Goal: Task Accomplishment & Management: Manage account settings

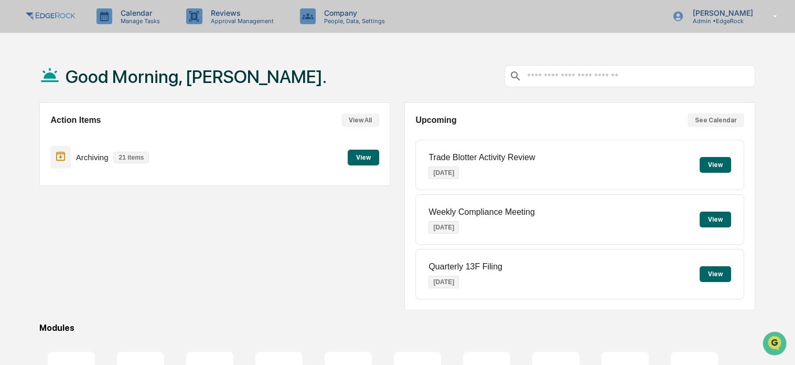
click at [720, 118] on button "See Calendar" at bounding box center [716, 120] width 57 height 14
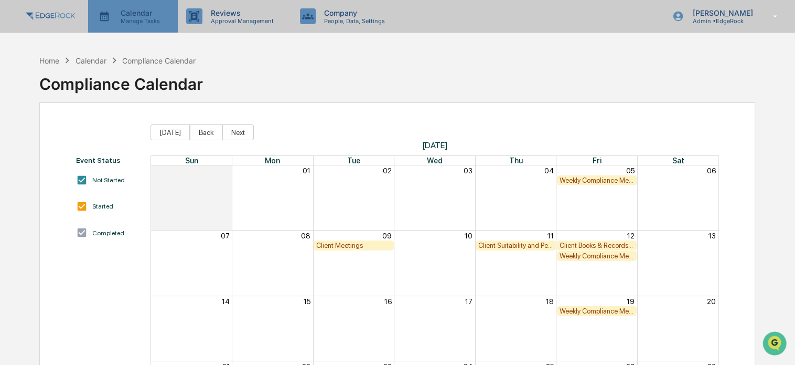
click at [152, 18] on p "Manage Tasks" at bounding box center [138, 20] width 53 height 7
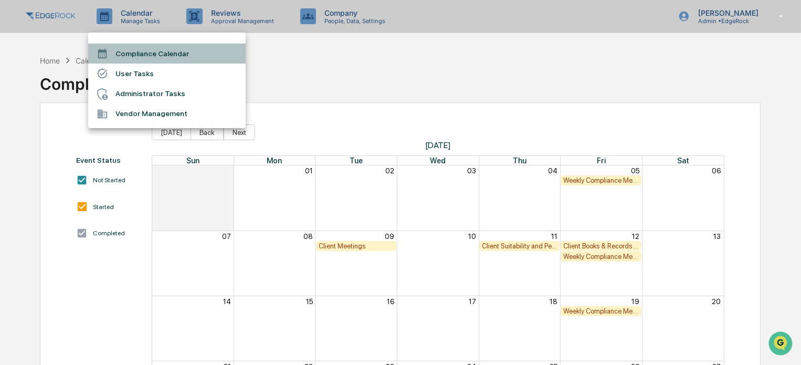
click at [167, 60] on li "Compliance Calendar" at bounding box center [166, 54] width 157 height 20
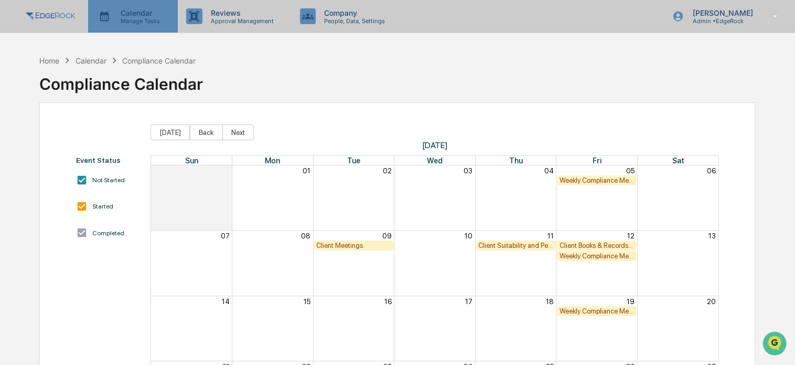
click at [137, 16] on p "Calendar" at bounding box center [138, 12] width 53 height 9
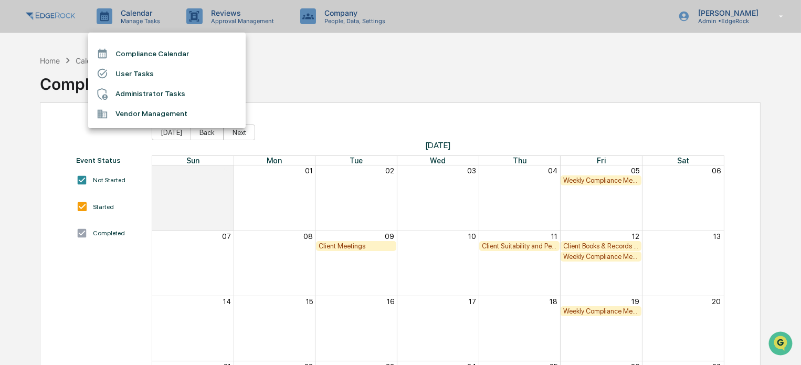
click at [147, 98] on li "Administrator Tasks" at bounding box center [166, 94] width 157 height 20
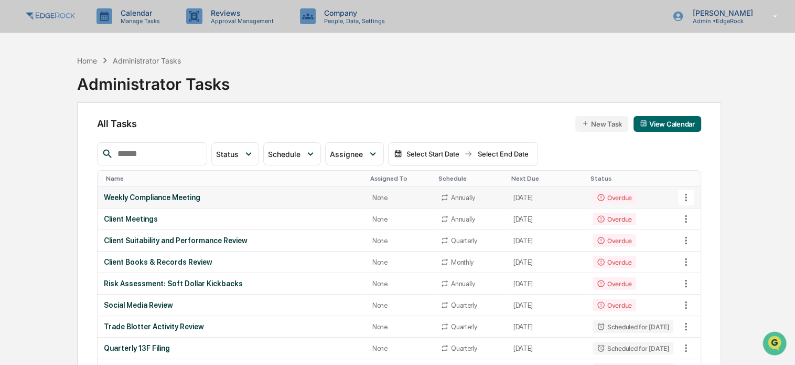
click at [691, 191] on icon at bounding box center [686, 197] width 12 height 12
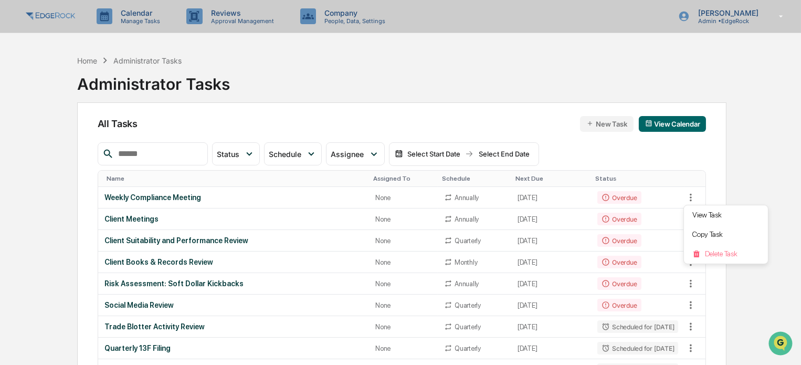
click at [744, 161] on div at bounding box center [400, 182] width 801 height 365
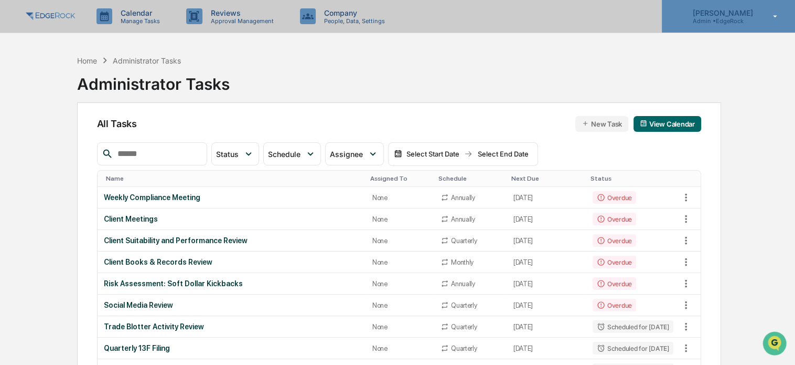
click at [733, 19] on p "Admin • [GEOGRAPHIC_DATA]" at bounding box center [721, 20] width 74 height 7
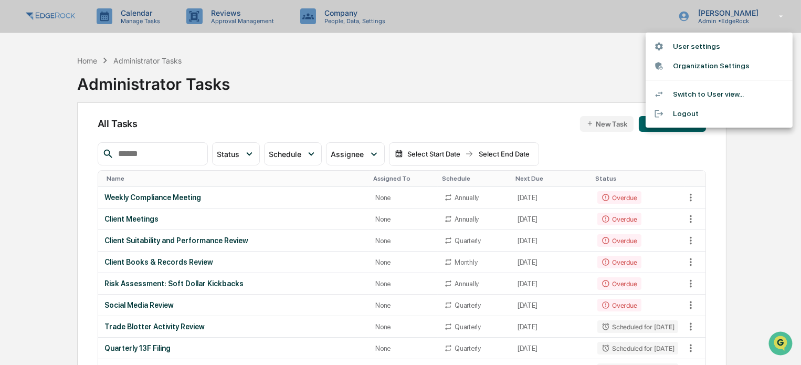
click at [720, 44] on li "User settings" at bounding box center [718, 46] width 147 height 19
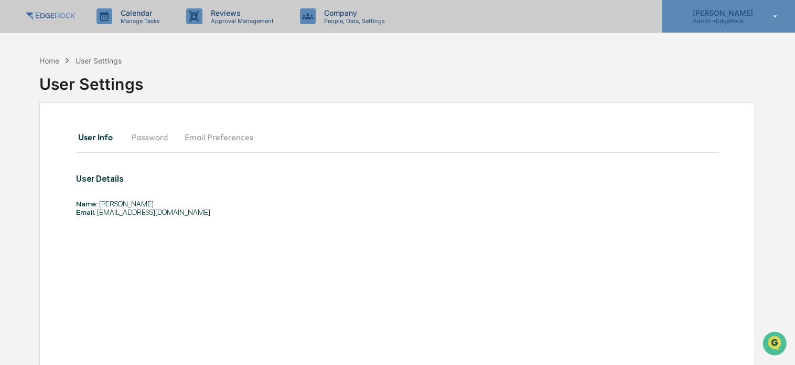
click at [730, 23] on p "Admin • [GEOGRAPHIC_DATA]" at bounding box center [721, 20] width 74 height 7
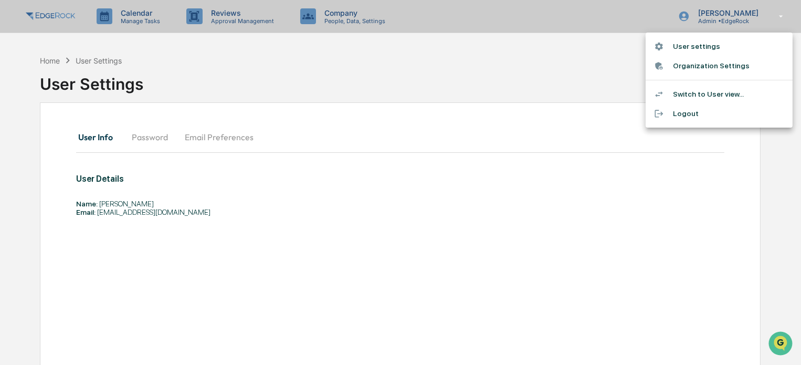
click at [729, 70] on li "Organization Settings" at bounding box center [718, 65] width 147 height 19
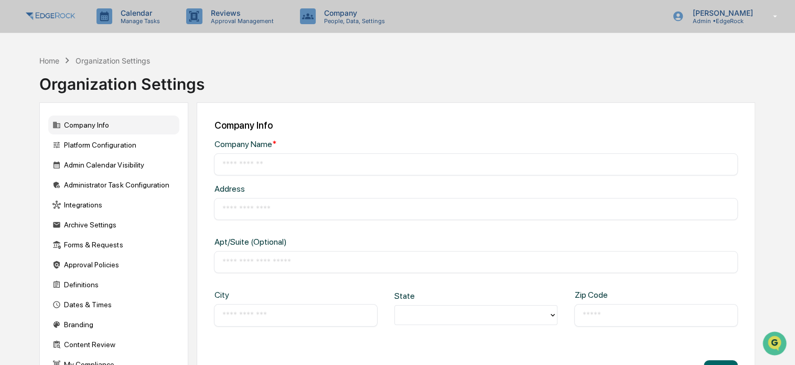
type input "********"
type input "**********"
type input "*********"
type input "******"
type input "*****"
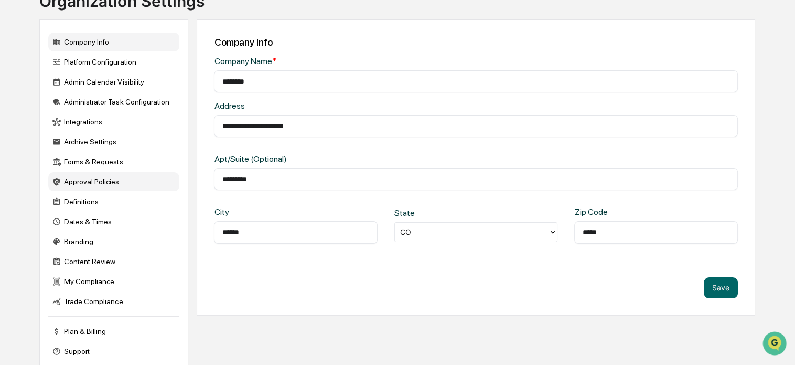
scroll to position [97, 0]
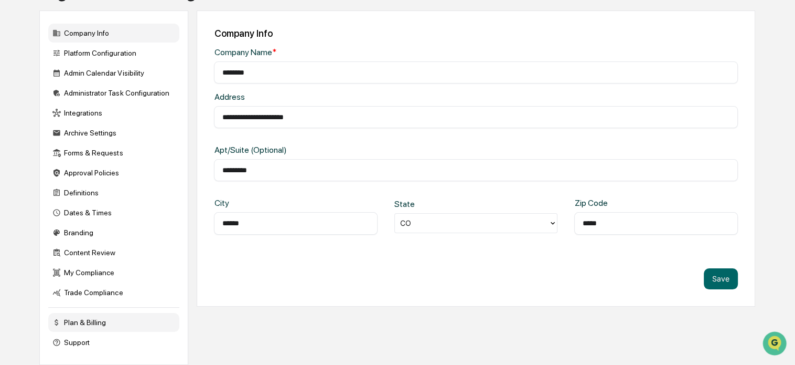
click at [105, 317] on div "Plan & Billing" at bounding box center [113, 322] width 131 height 19
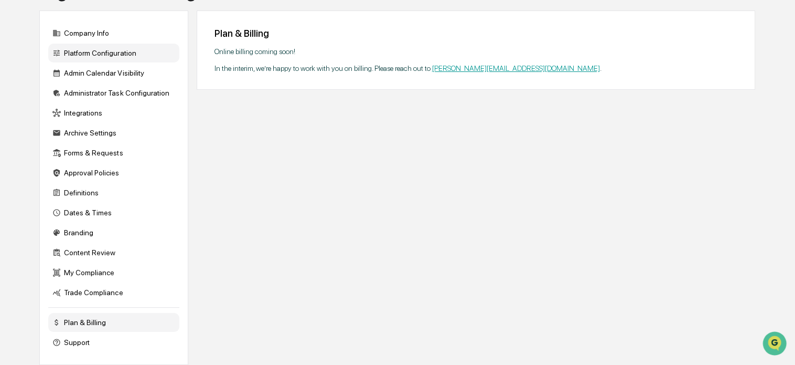
click at [115, 50] on div "Platform Configuration" at bounding box center [113, 53] width 131 height 19
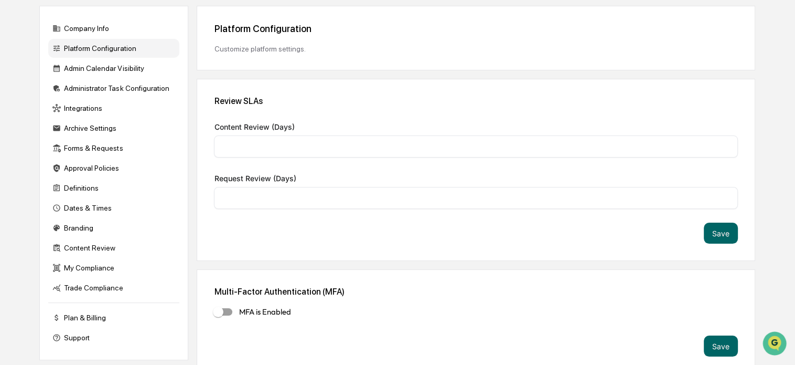
type input "*"
click at [117, 71] on div "Admin Calendar Visibility" at bounding box center [113, 68] width 131 height 19
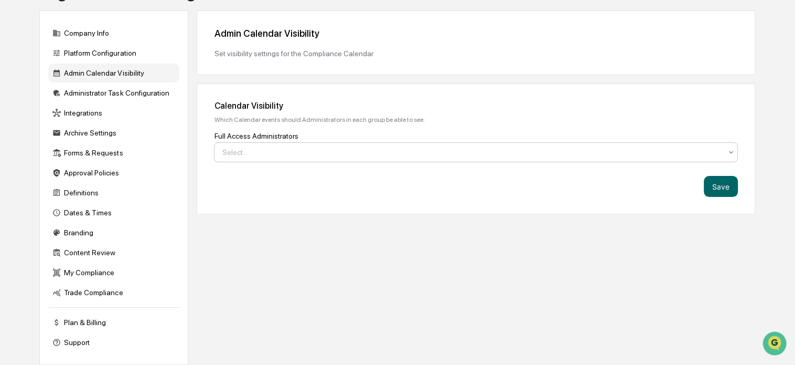
click at [260, 147] on div at bounding box center [471, 152] width 499 height 10
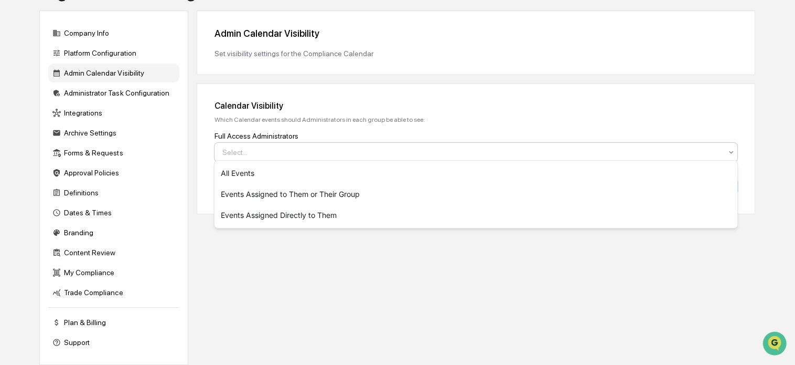
click at [215, 77] on div "Admin Calendar Visibility Set visibility settings for the Compliance Calendar C…" at bounding box center [476, 112] width 558 height 204
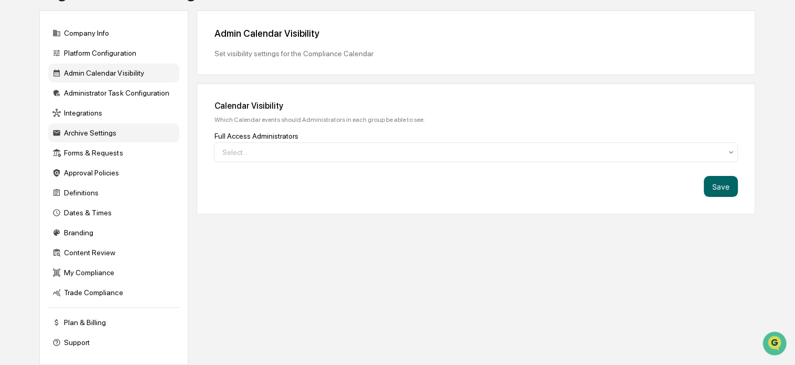
click at [123, 129] on div "Archive Settings" at bounding box center [113, 132] width 131 height 19
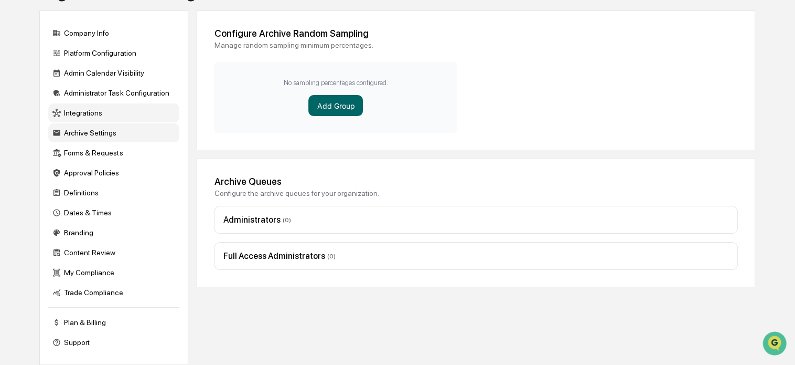
click at [123, 113] on div "Integrations" at bounding box center [113, 112] width 131 height 19
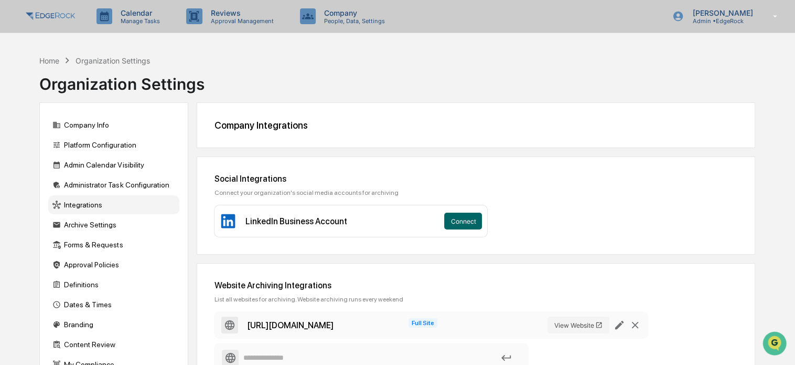
scroll to position [0, 0]
click at [50, 59] on div "Home" at bounding box center [49, 60] width 20 height 9
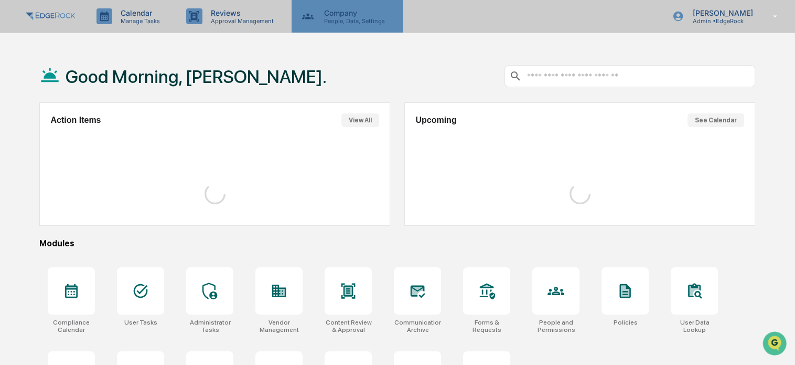
click at [345, 17] on p "People, Data, Settings" at bounding box center [353, 20] width 74 height 7
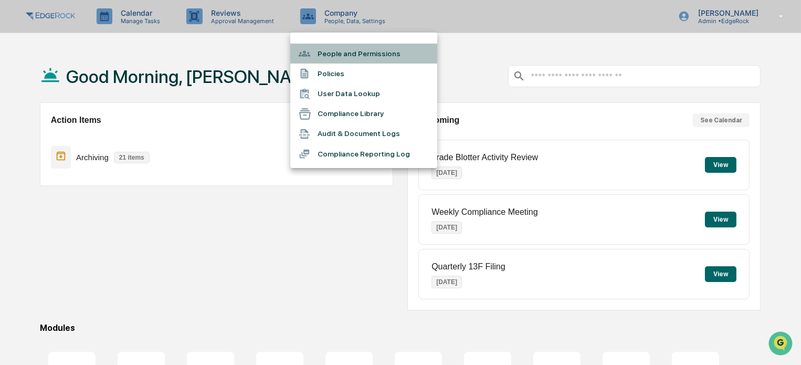
click at [368, 58] on li "People and Permissions" at bounding box center [363, 54] width 147 height 20
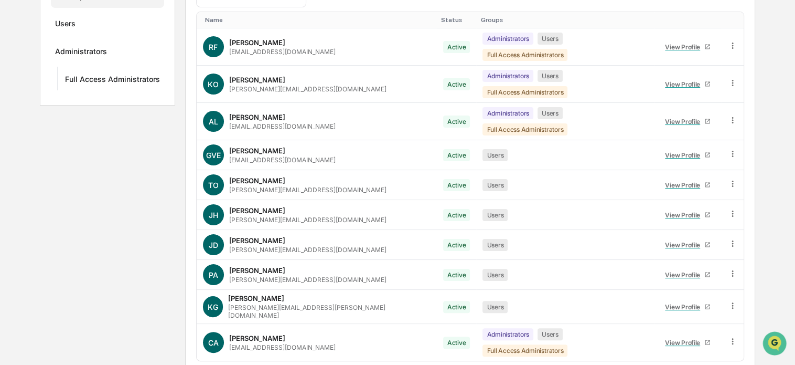
scroll to position [181, 0]
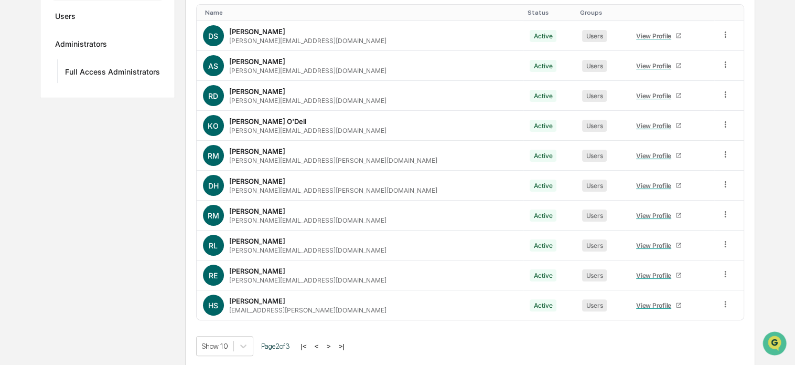
click at [329, 347] on button ">" at bounding box center [329, 346] width 10 height 9
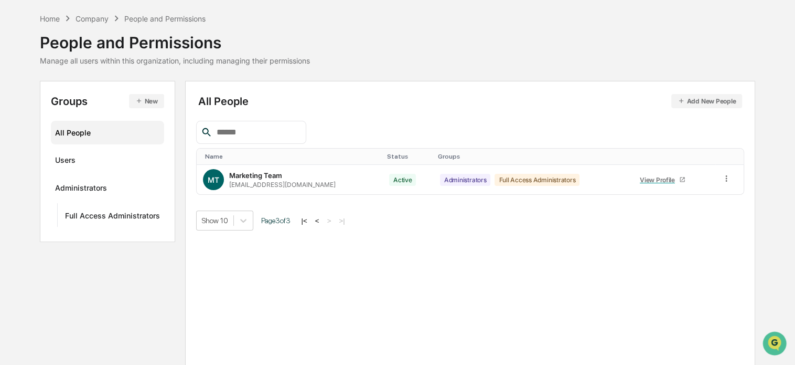
click at [315, 219] on button "<" at bounding box center [317, 220] width 10 height 9
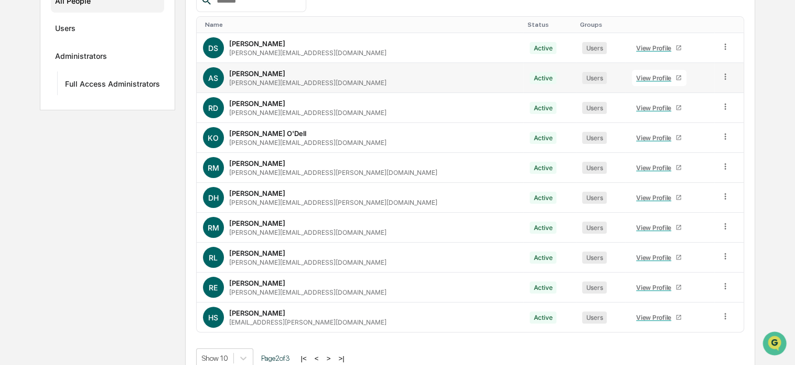
scroll to position [181, 0]
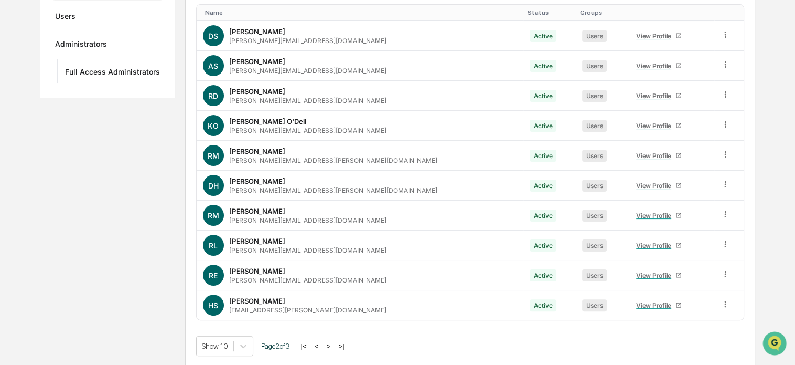
click at [316, 343] on button "<" at bounding box center [317, 346] width 10 height 9
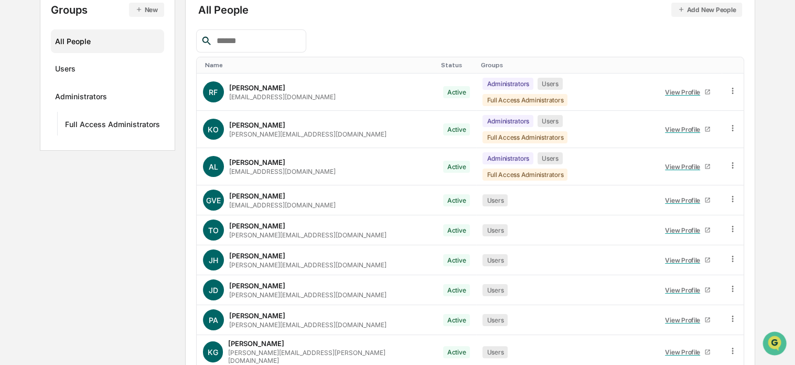
scroll to position [76, 0]
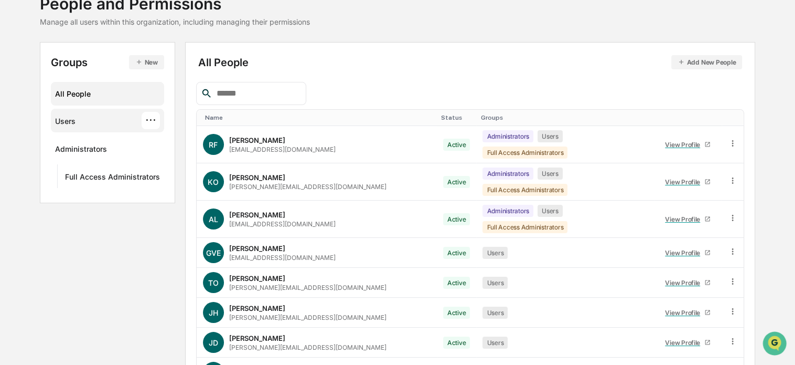
click at [107, 126] on div "Users ···" at bounding box center [107, 120] width 105 height 17
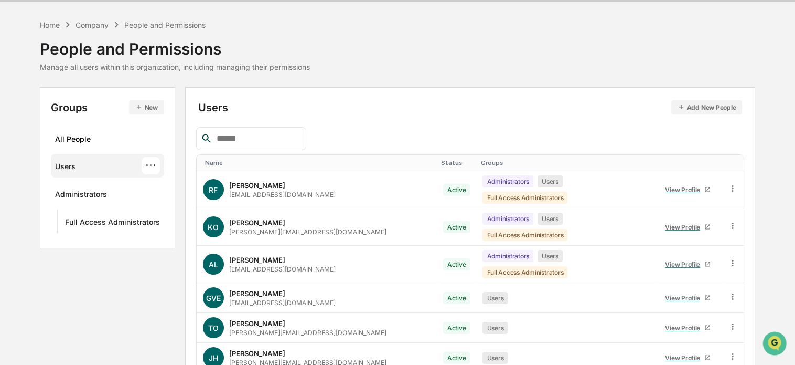
scroll to position [0, 0]
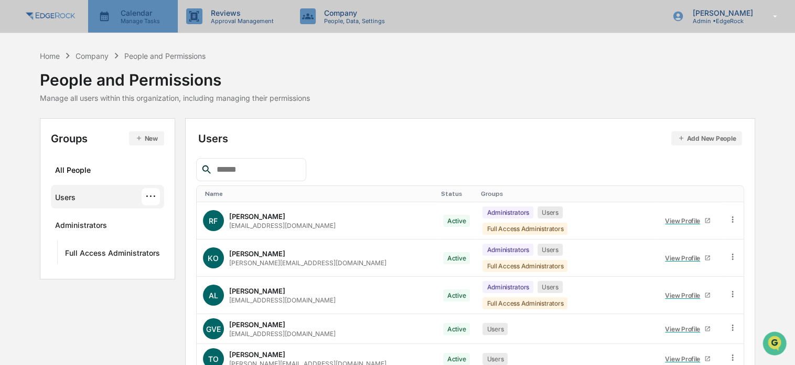
click at [148, 22] on p "Manage Tasks" at bounding box center [138, 20] width 53 height 7
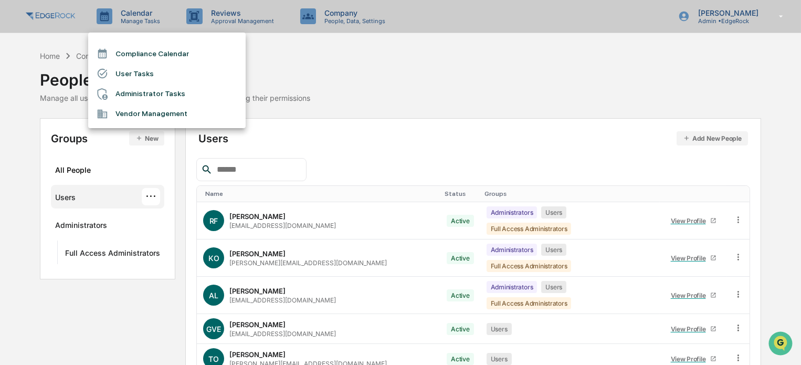
click at [207, 15] on div at bounding box center [400, 182] width 801 height 365
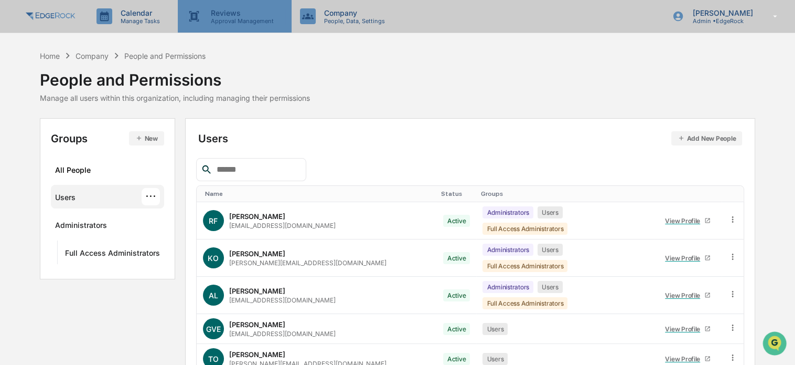
click at [228, 14] on p "Reviews" at bounding box center [240, 12] width 77 height 9
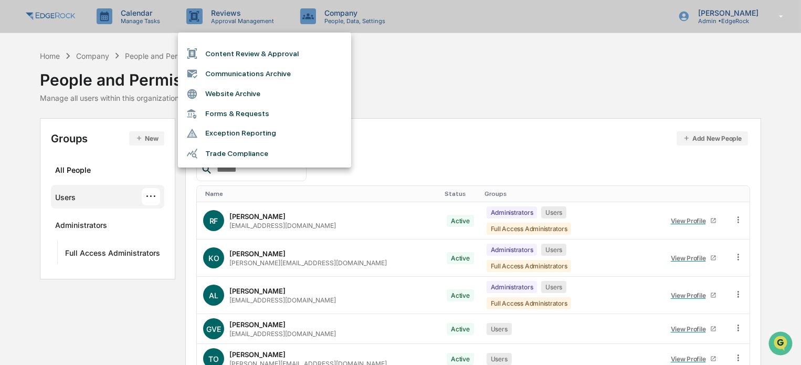
click at [324, 13] on div at bounding box center [400, 182] width 801 height 365
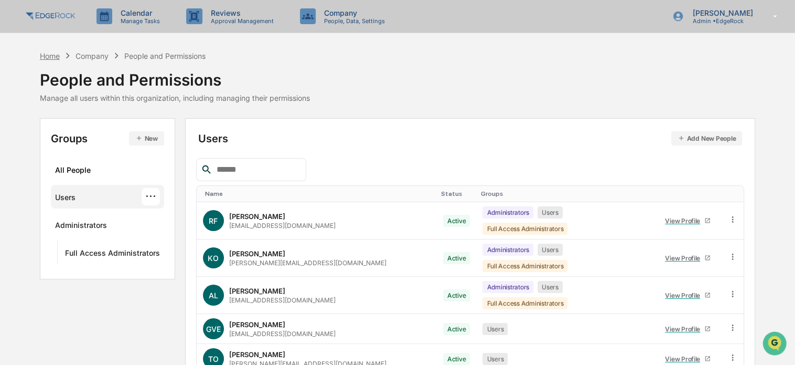
click at [52, 56] on div "Home" at bounding box center [50, 55] width 20 height 9
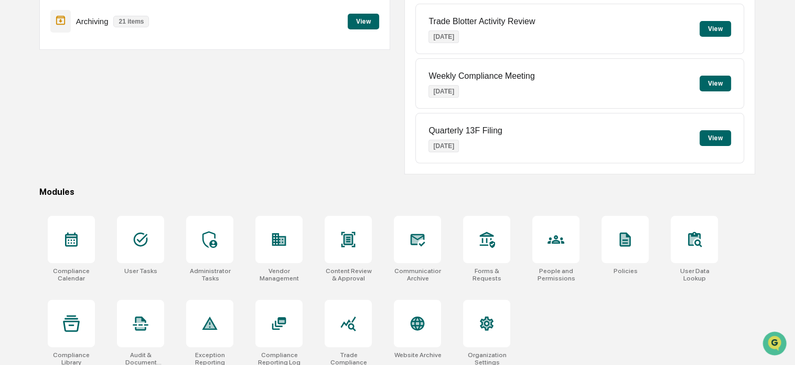
scroll to position [142, 0]
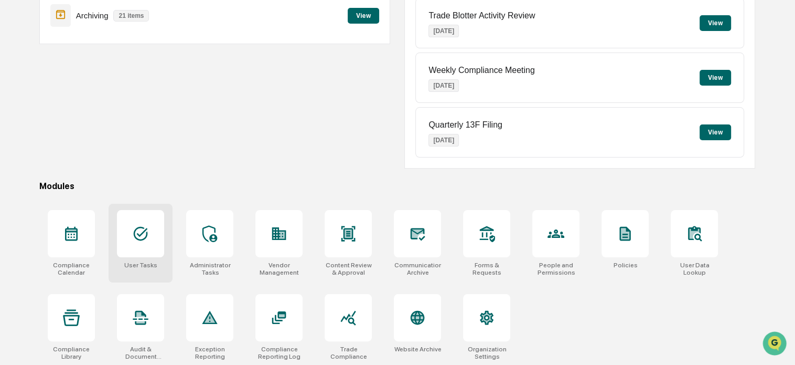
click at [147, 249] on div at bounding box center [140, 233] width 47 height 47
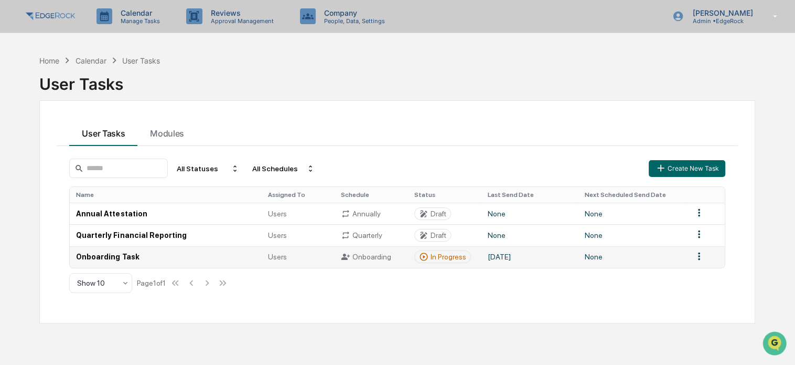
click at [115, 252] on td "Onboarding Task" at bounding box center [165, 257] width 191 height 22
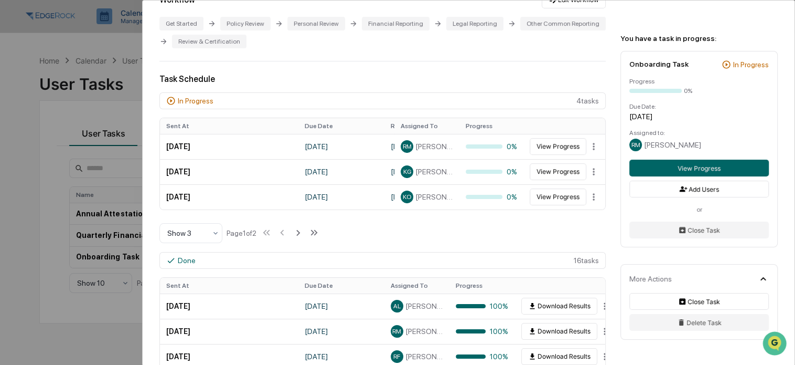
scroll to position [210, 0]
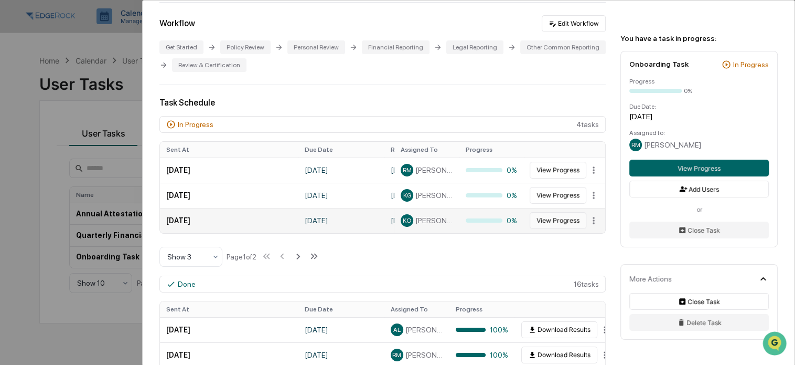
click at [548, 220] on button "View Progress" at bounding box center [558, 220] width 57 height 17
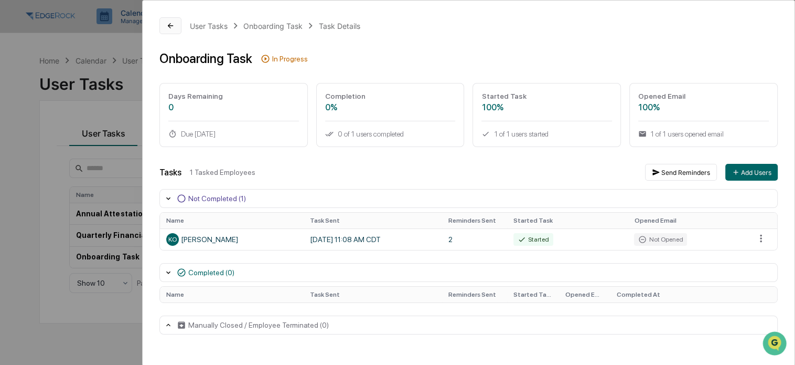
click at [168, 25] on icon at bounding box center [170, 25] width 5 height 5
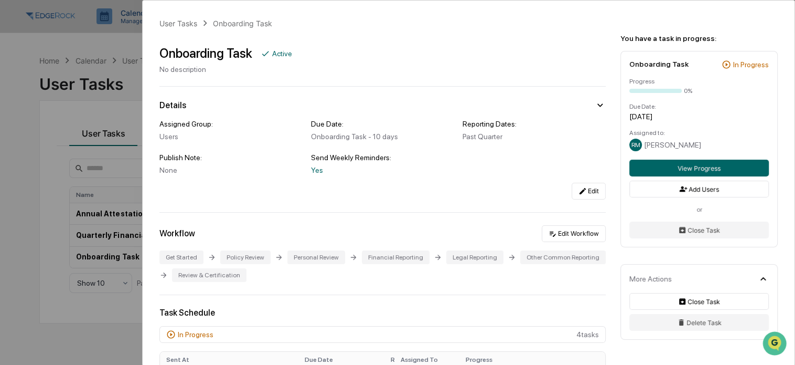
click at [102, 96] on div "User Tasks Onboarding Task Onboarding Task Active No description Details Assign…" at bounding box center [397, 182] width 795 height 365
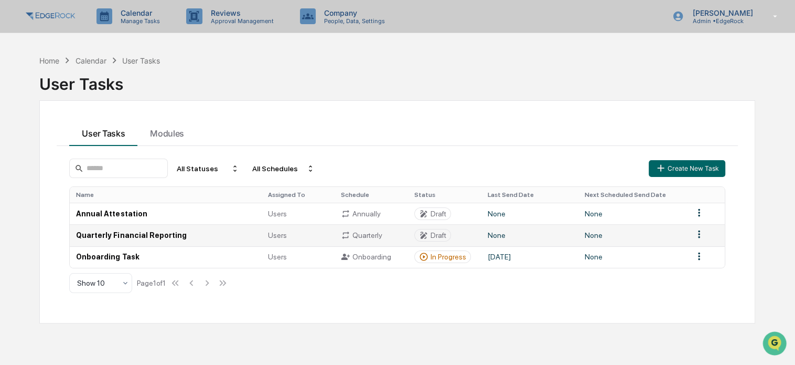
click at [162, 235] on td "Quarterly Financial Reporting" at bounding box center [165, 235] width 191 height 22
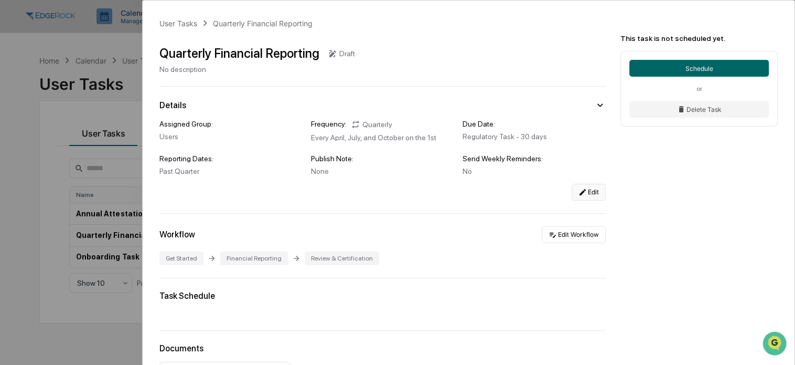
click at [588, 194] on button "Edit" at bounding box center [589, 192] width 34 height 17
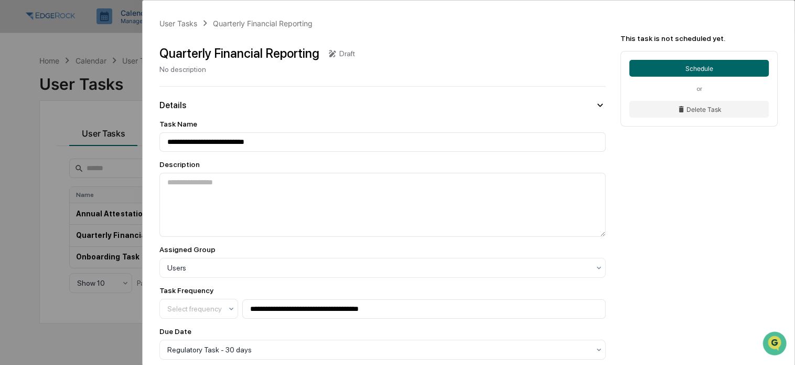
click at [102, 90] on div "**********" at bounding box center [397, 182] width 795 height 365
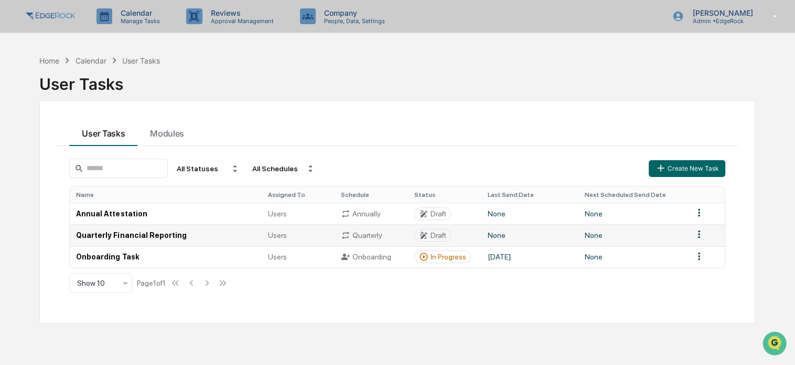
click at [698, 236] on html "Calendar Manage Tasks Reviews Approval Management Company People, Data, Setting…" at bounding box center [397, 182] width 795 height 365
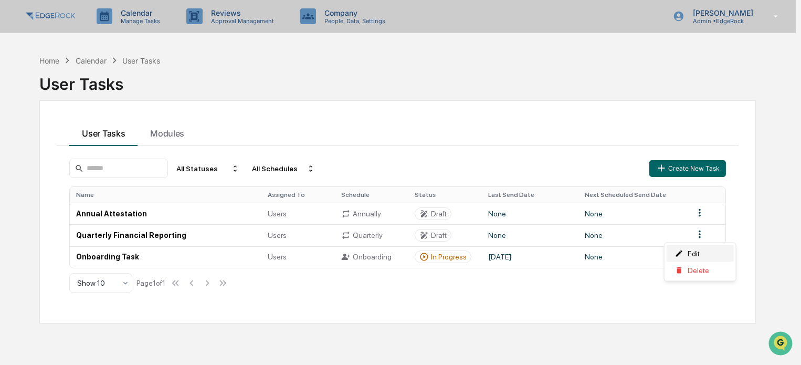
click at [697, 250] on div "Edit" at bounding box center [699, 253] width 67 height 17
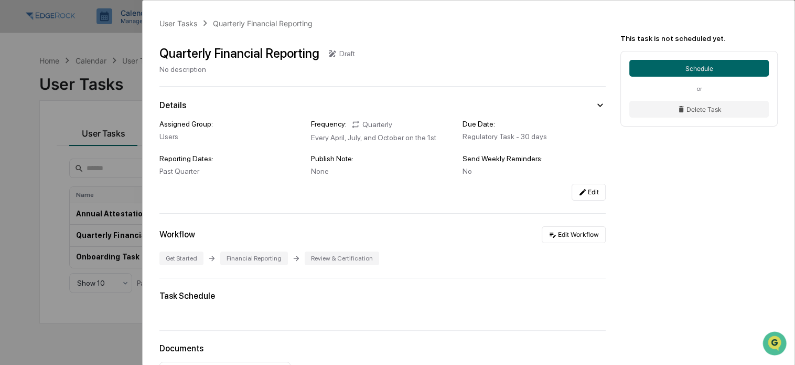
click at [300, 54] on div "Quarterly Financial Reporting" at bounding box center [239, 53] width 160 height 15
click at [593, 189] on button "Edit" at bounding box center [589, 192] width 34 height 17
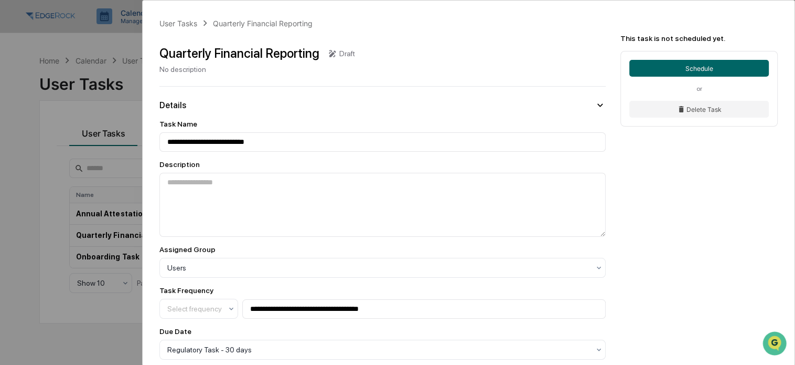
click at [240, 57] on div "Quarterly Financial Reporting" at bounding box center [239, 53] width 160 height 15
click at [332, 52] on icon at bounding box center [332, 53] width 9 height 9
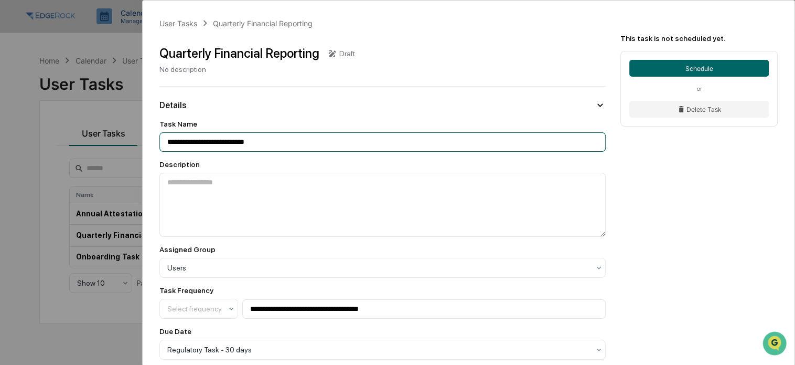
click at [263, 143] on input "**********" at bounding box center [382, 141] width 446 height 19
drag, startPoint x: 281, startPoint y: 142, endPoint x: 199, endPoint y: 145, distance: 81.4
click at [199, 145] on input "**********" at bounding box center [382, 141] width 446 height 19
type input "**********"
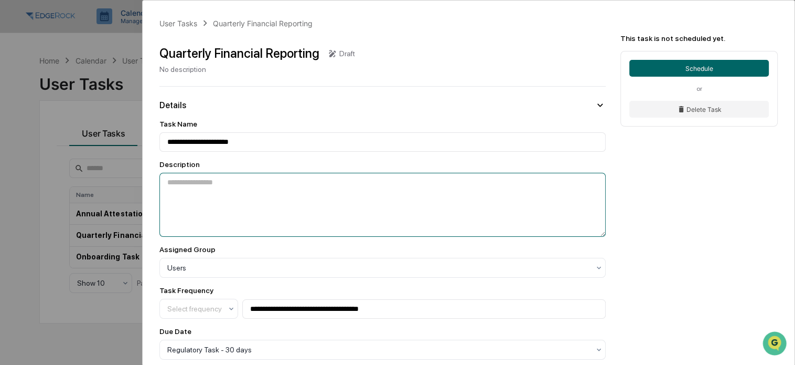
click at [328, 190] on textarea at bounding box center [382, 205] width 446 height 64
paste textarea "**********"
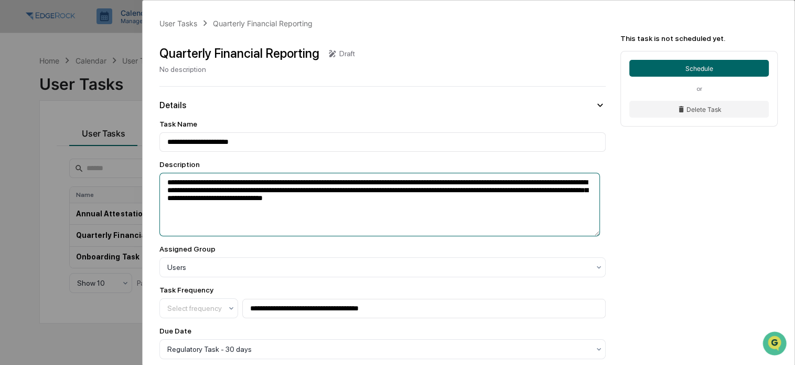
drag, startPoint x: 300, startPoint y: 183, endPoint x: 241, endPoint y: 186, distance: 58.8
click at [241, 186] on textarea "**********" at bounding box center [379, 205] width 441 height 64
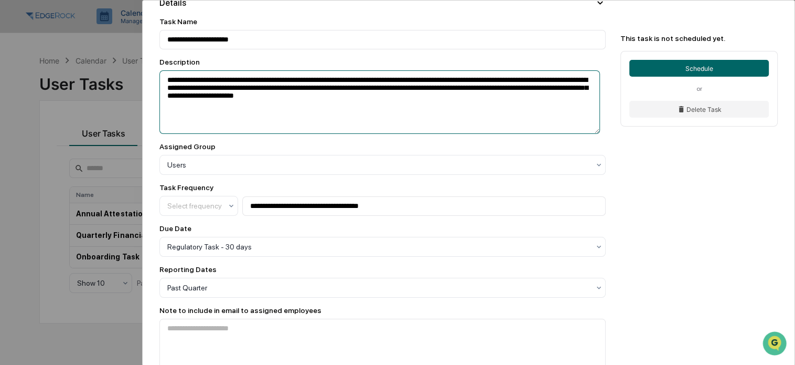
scroll to position [105, 0]
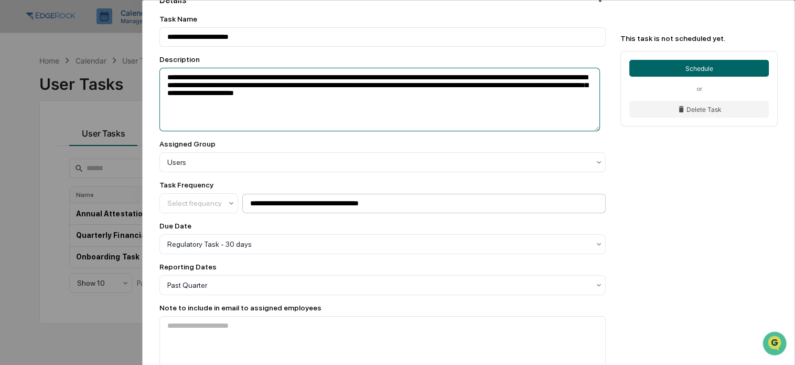
type textarea "**********"
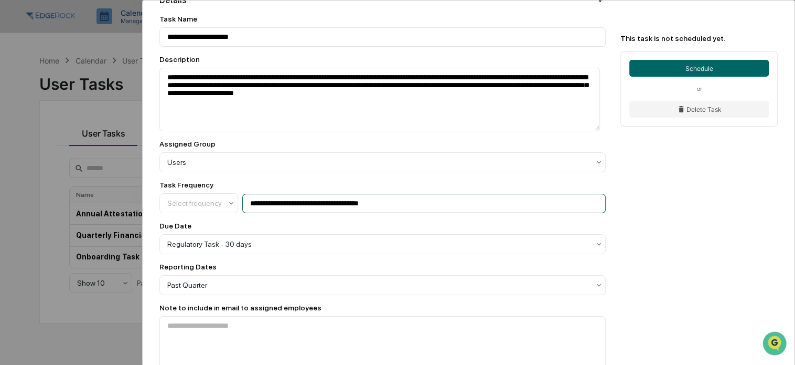
click at [389, 208] on input "**********" at bounding box center [424, 203] width 364 height 19
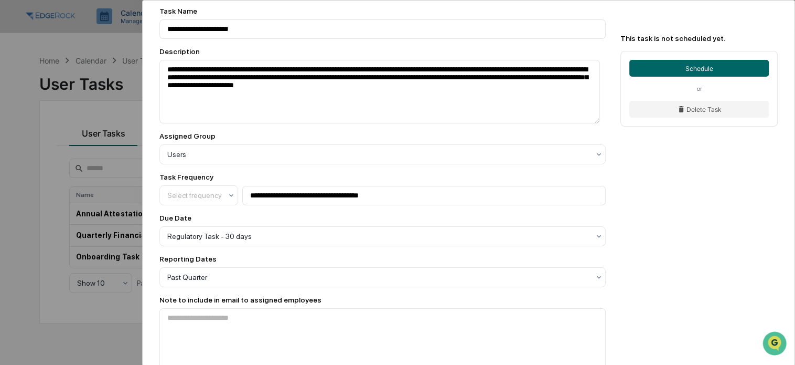
scroll to position [262, 0]
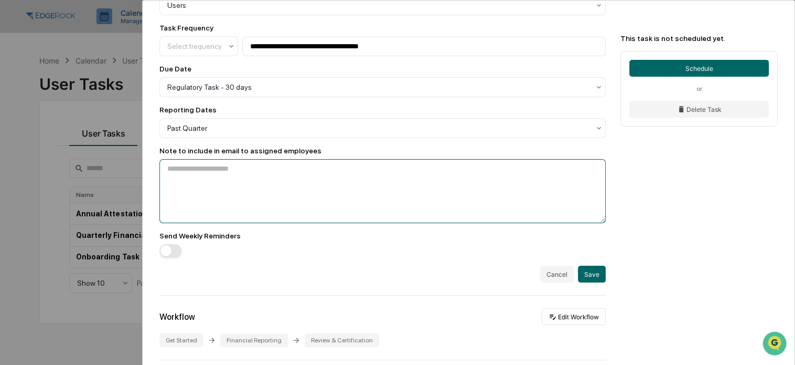
click at [233, 193] on textarea at bounding box center [382, 191] width 446 height 64
paste textarea "**********"
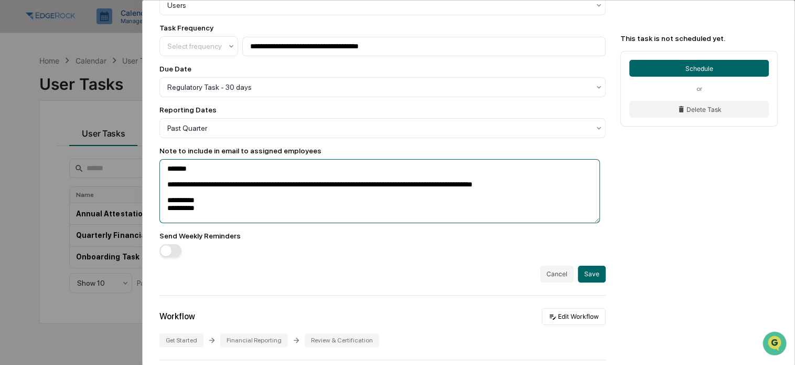
drag, startPoint x: 338, startPoint y: 189, endPoint x: 285, endPoint y: 190, distance: 53.0
click at [285, 190] on textarea "**********" at bounding box center [379, 191] width 441 height 64
drag, startPoint x: 419, startPoint y: 189, endPoint x: 468, endPoint y: 190, distance: 49.3
click at [470, 188] on textarea "**********" at bounding box center [379, 191] width 441 height 64
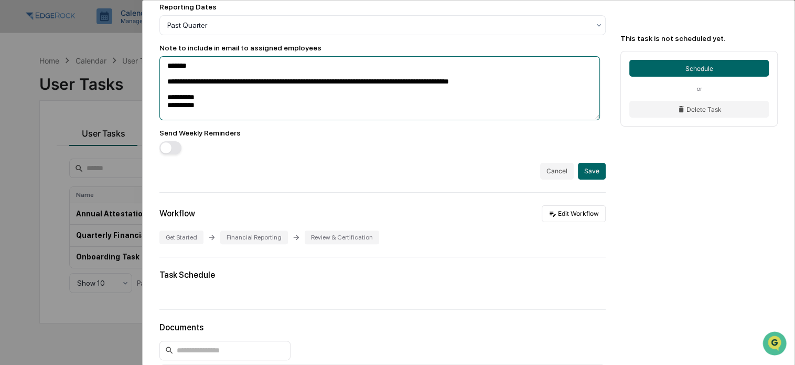
scroll to position [367, 0]
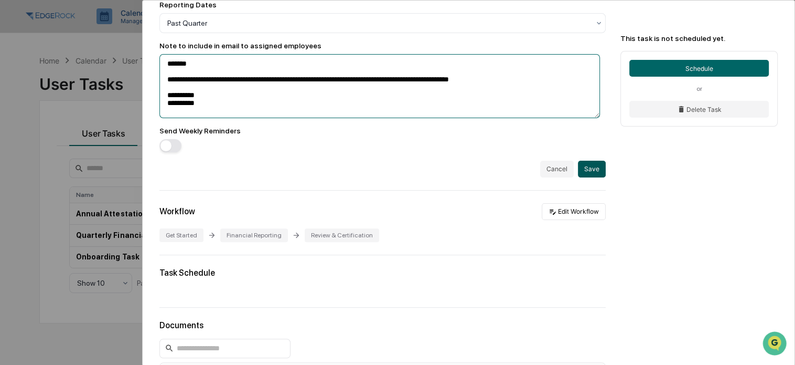
type textarea "**********"
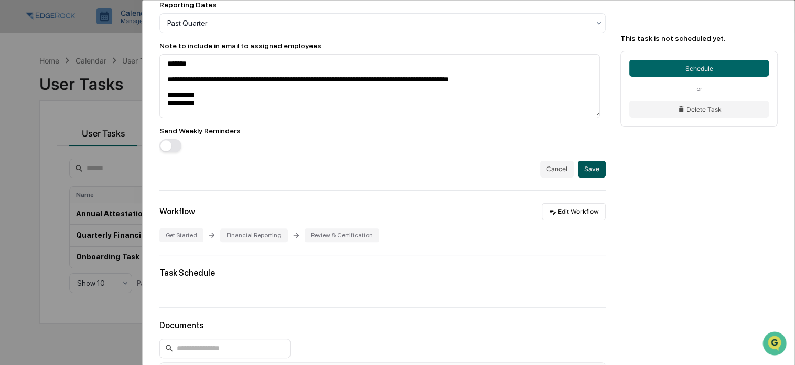
click at [583, 175] on button "Save" at bounding box center [592, 169] width 28 height 17
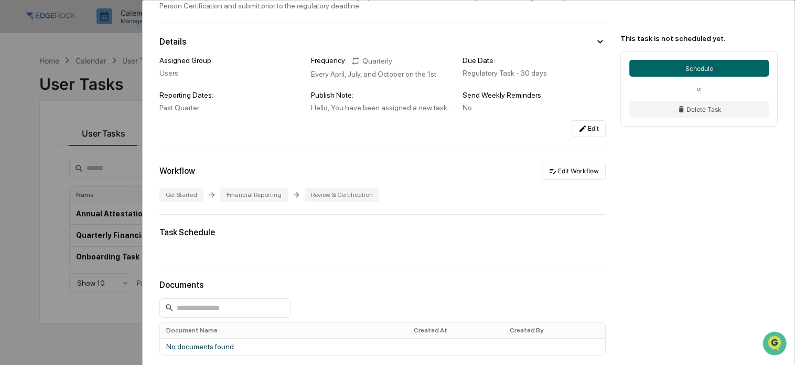
scroll to position [0, 0]
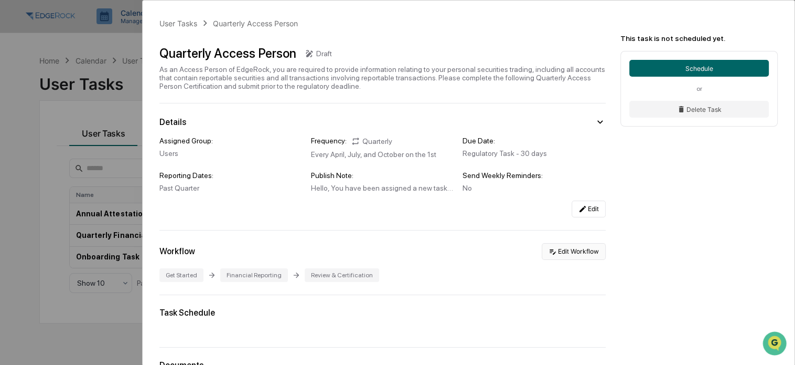
click at [582, 257] on button "Edit Workflow" at bounding box center [574, 251] width 64 height 17
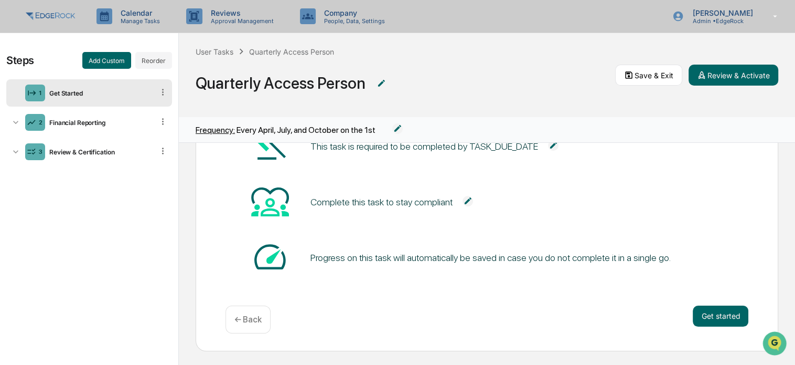
scroll to position [109, 0]
click at [99, 121] on div "Financial Reporting" at bounding box center [99, 123] width 109 height 8
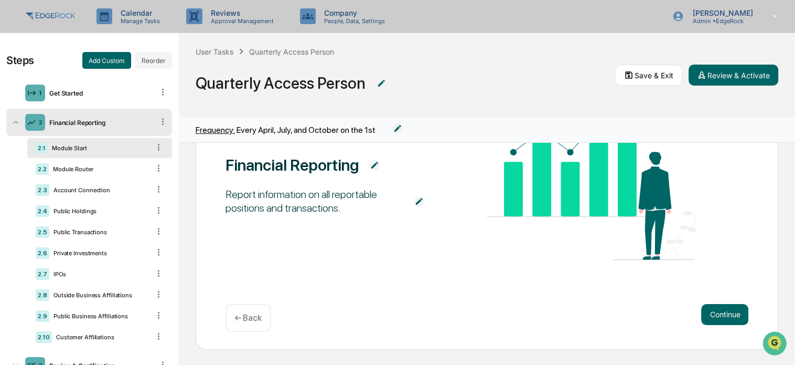
scroll to position [50, 0]
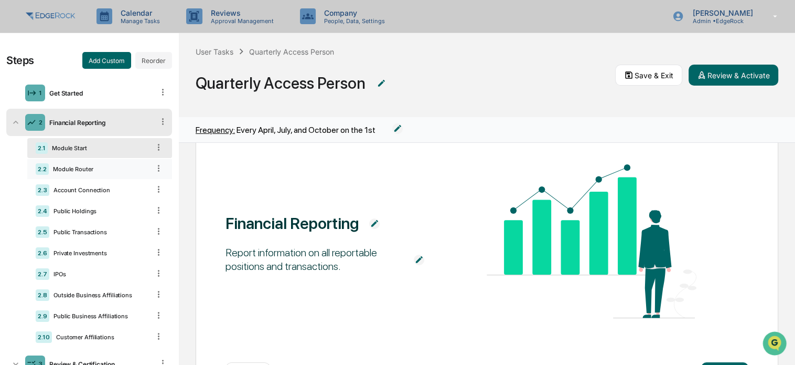
click at [92, 165] on div "Module Router" at bounding box center [99, 168] width 101 height 7
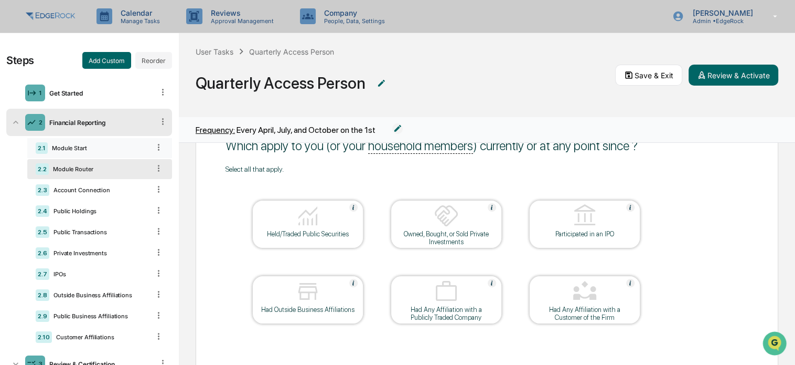
click at [95, 150] on div "Module Start" at bounding box center [99, 147] width 102 height 7
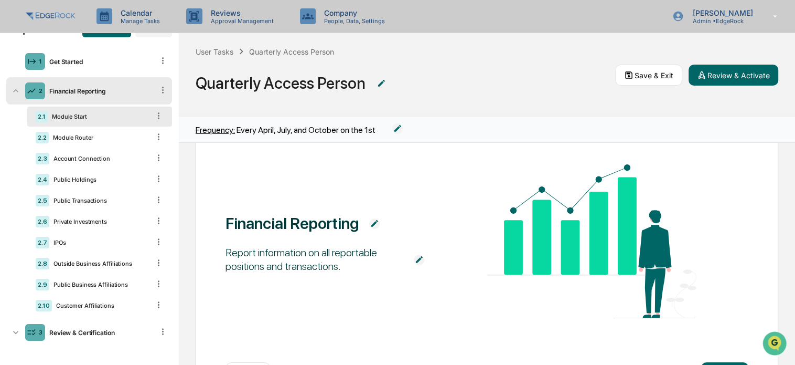
scroll to position [34, 0]
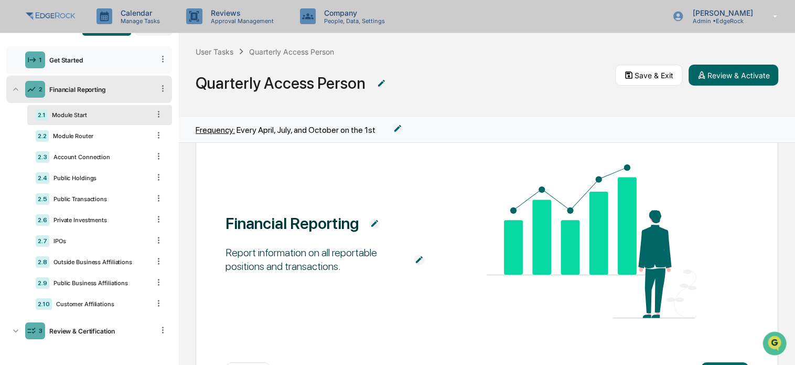
click at [91, 62] on div "1 Get Started" at bounding box center [89, 59] width 166 height 27
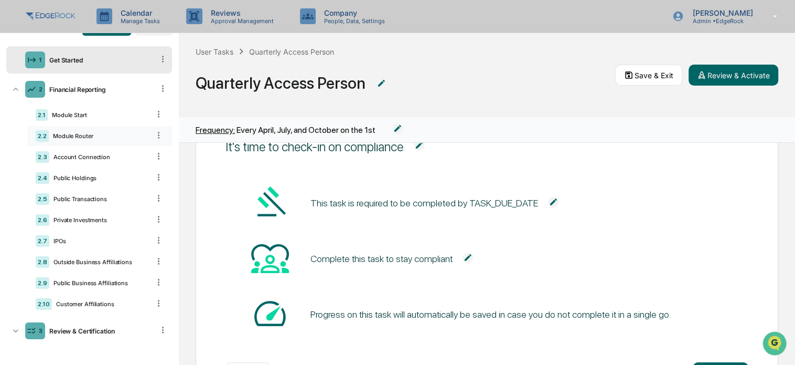
click at [70, 133] on div "Module Router" at bounding box center [99, 135] width 101 height 7
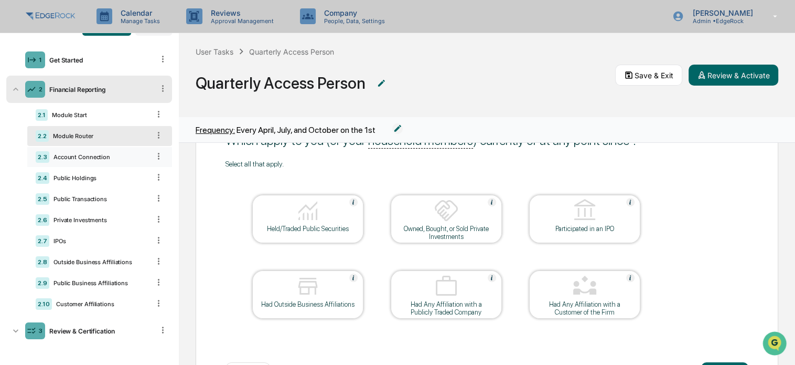
click at [74, 157] on div "Account Connection" at bounding box center [99, 156] width 100 height 7
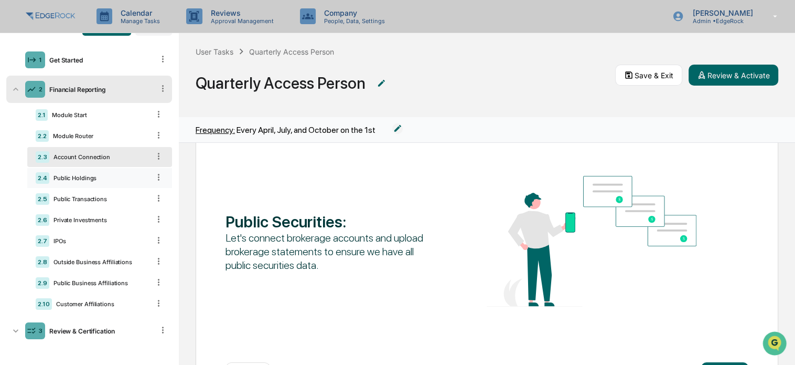
click at [79, 174] on div "Public Holdings" at bounding box center [99, 177] width 100 height 7
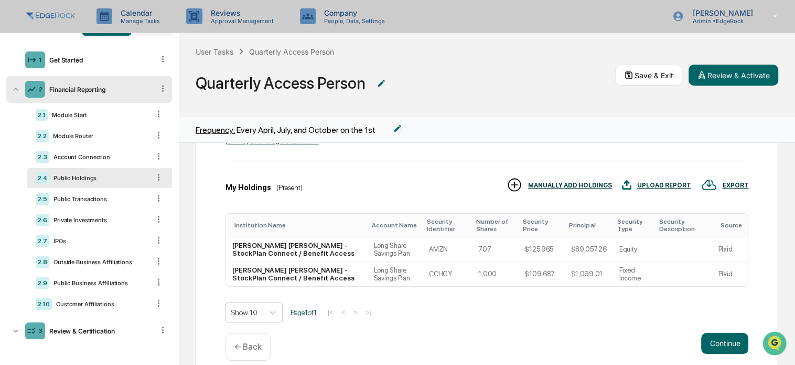
scroll to position [157, 0]
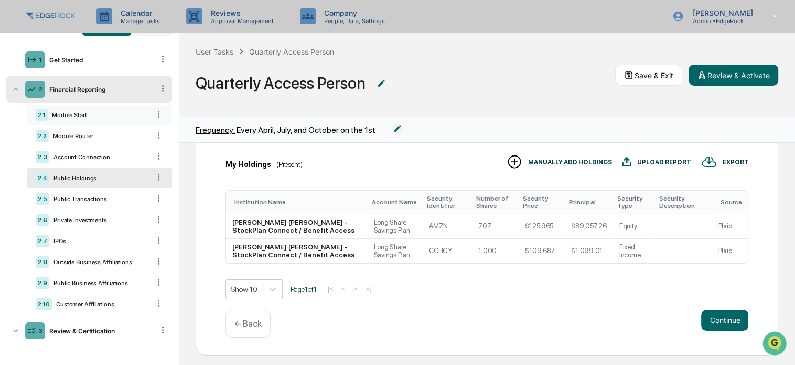
click at [93, 119] on div "2.1 Module Start" at bounding box center [99, 115] width 145 height 20
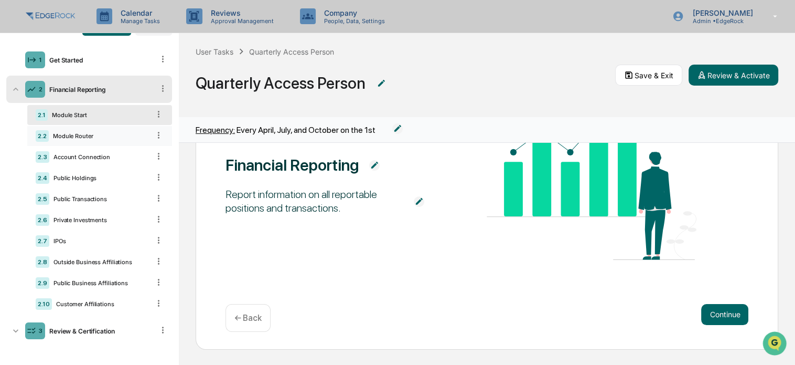
click at [96, 139] on div "2.2 Module Router" at bounding box center [99, 136] width 145 height 20
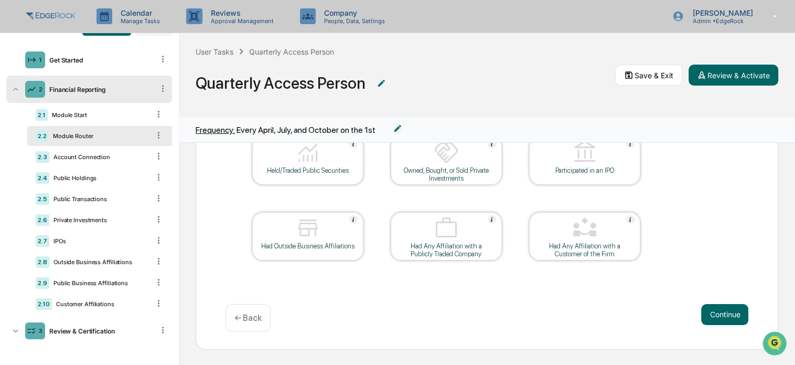
scroll to position [4, 0]
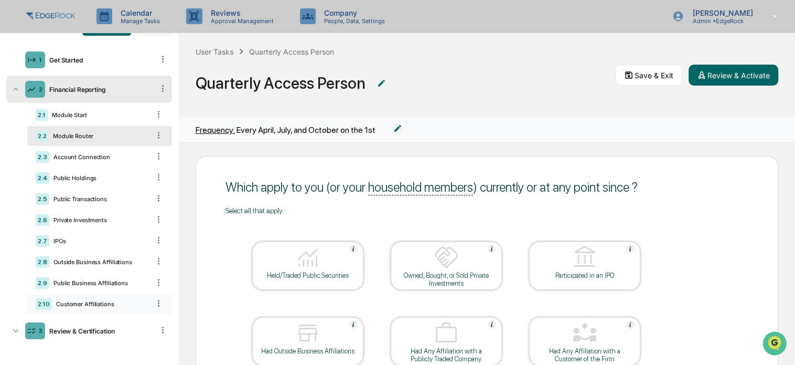
click at [104, 300] on div "2.10 Customer Affiliations" at bounding box center [99, 304] width 145 height 20
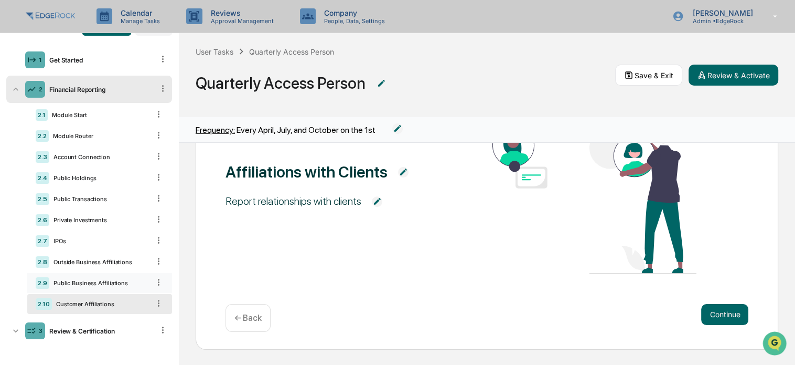
click at [89, 281] on div "Public Business Affiliations" at bounding box center [99, 282] width 100 height 7
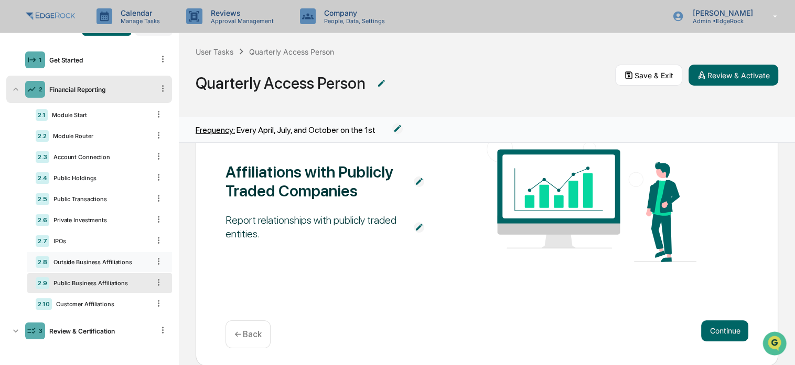
click at [92, 262] on div "Outside Business Affiliations" at bounding box center [99, 261] width 100 height 7
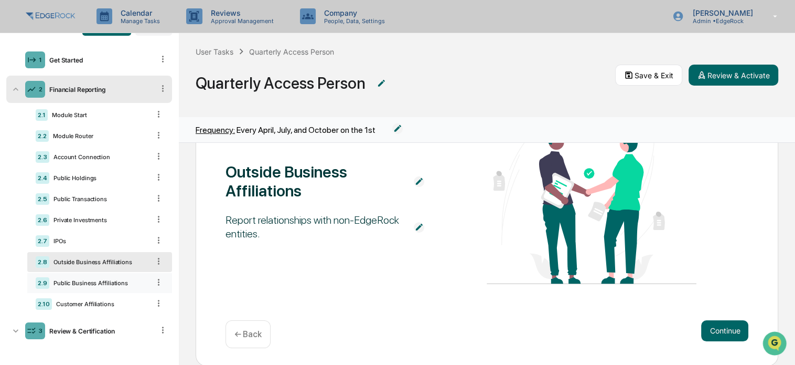
click at [93, 284] on div "Public Business Affiliations" at bounding box center [99, 282] width 100 height 7
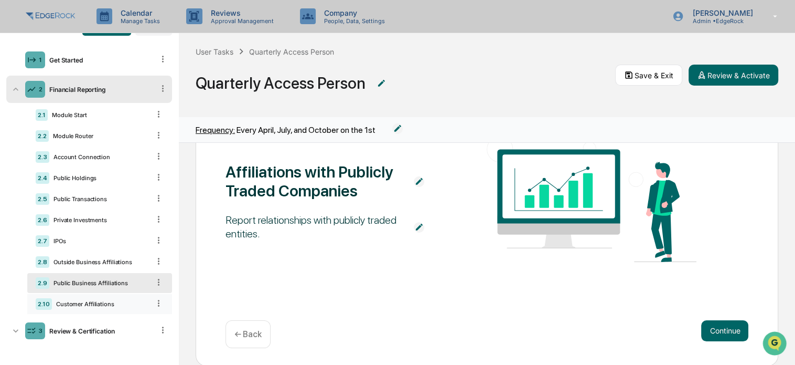
click at [88, 302] on div "Customer Affiliations" at bounding box center [101, 303] width 98 height 7
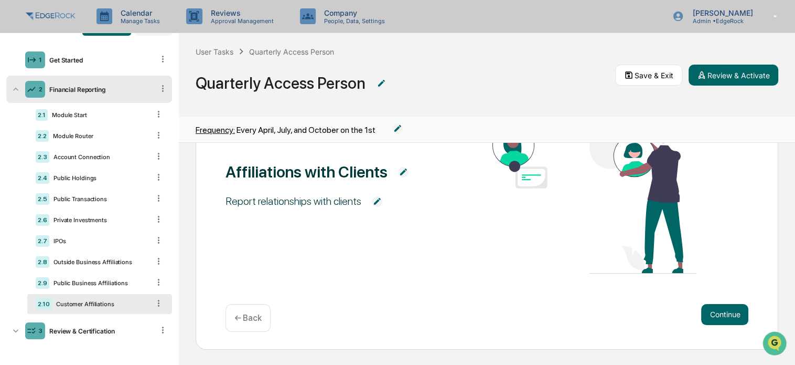
click at [158, 83] on icon at bounding box center [163, 88] width 10 height 10
click at [87, 78] on div "2 Financial Reporting Delete" at bounding box center [89, 89] width 166 height 27
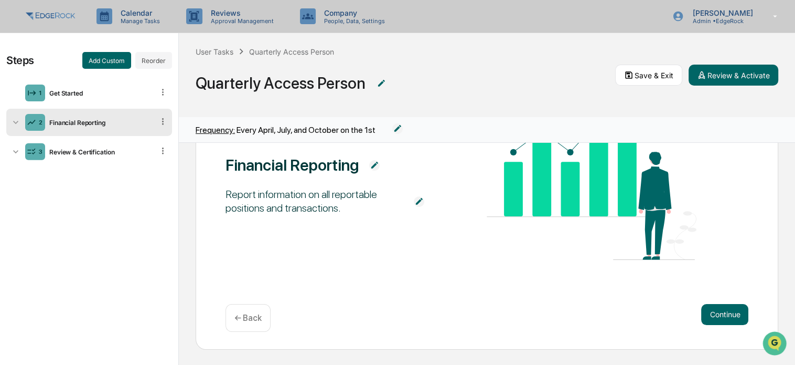
scroll to position [0, 0]
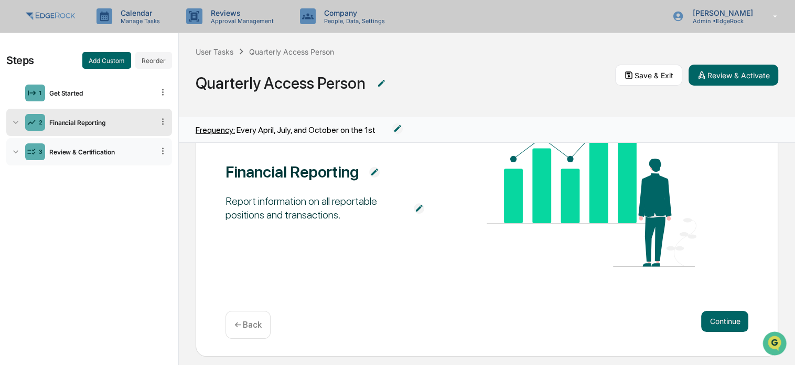
click at [73, 151] on div "Review & Certification" at bounding box center [99, 152] width 109 height 8
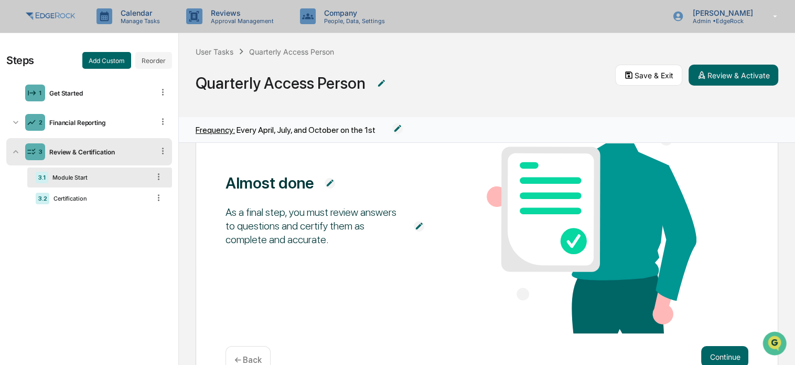
scroll to position [35, 0]
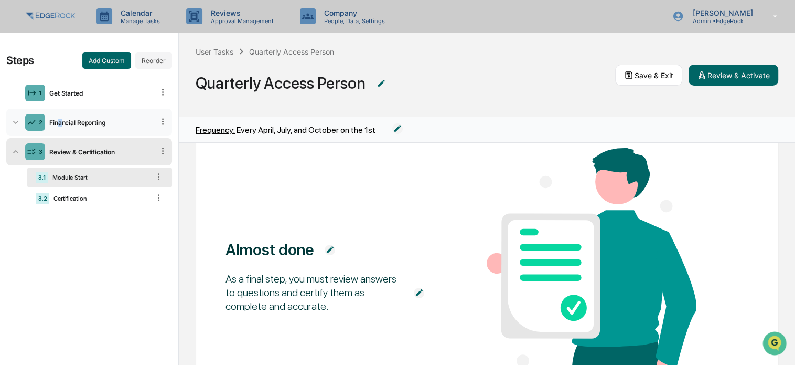
click at [60, 127] on div "2 Financial Reporting" at bounding box center [89, 122] width 166 height 27
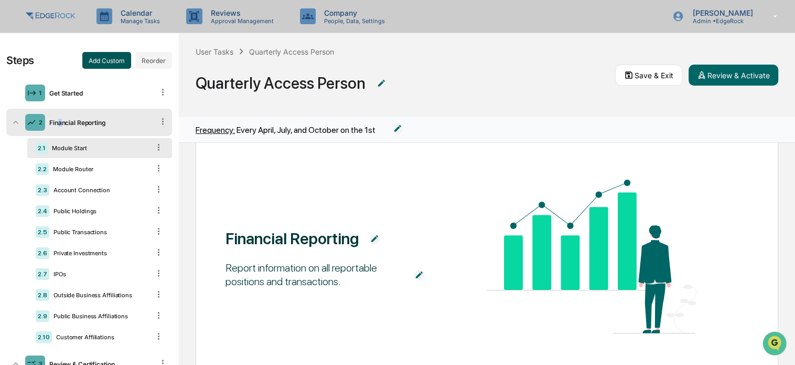
click at [102, 60] on button "Add Custom" at bounding box center [106, 60] width 49 height 17
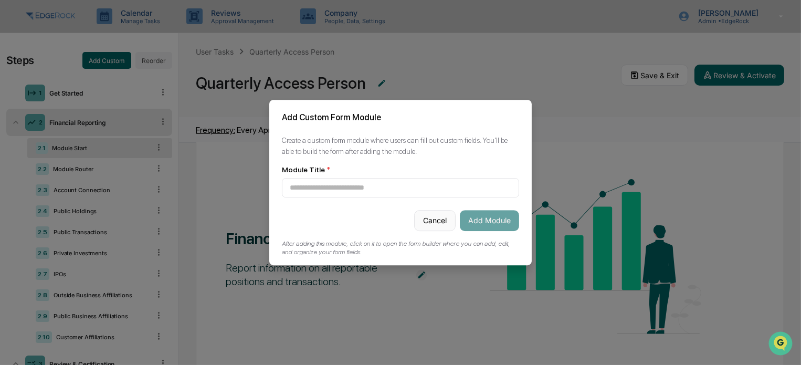
click at [430, 217] on button "Cancel" at bounding box center [434, 220] width 41 height 21
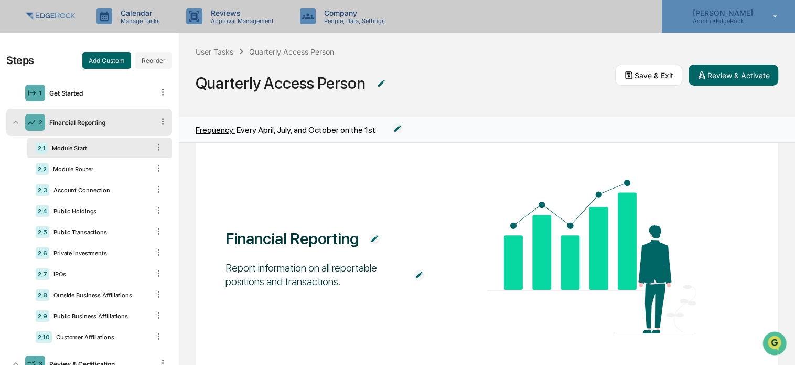
click at [716, 17] on p "[PERSON_NAME]" at bounding box center [721, 12] width 74 height 9
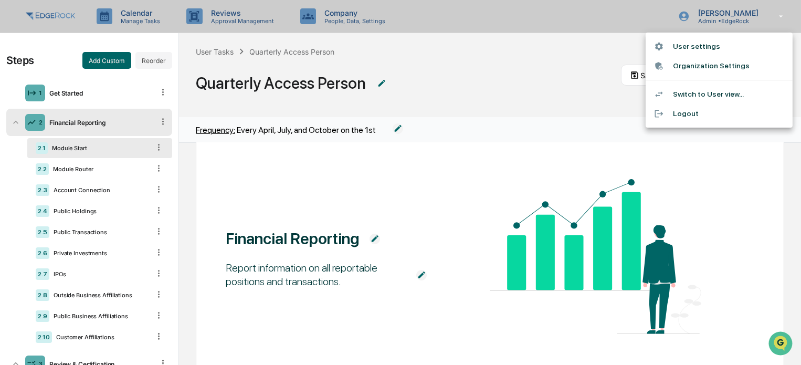
click at [592, 101] on div at bounding box center [400, 182] width 801 height 365
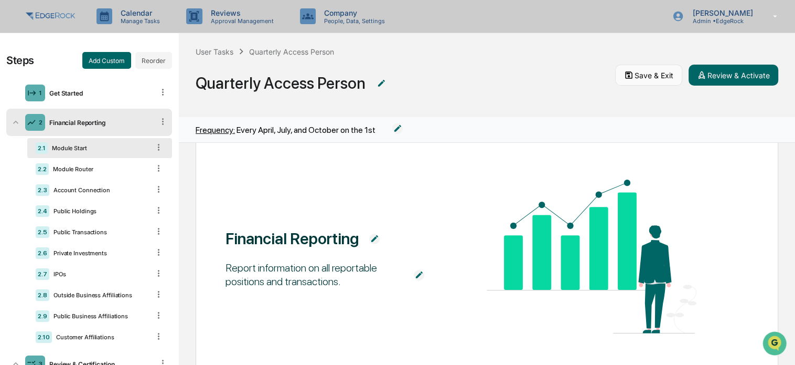
click at [657, 78] on button "Save & Exit" at bounding box center [648, 75] width 67 height 21
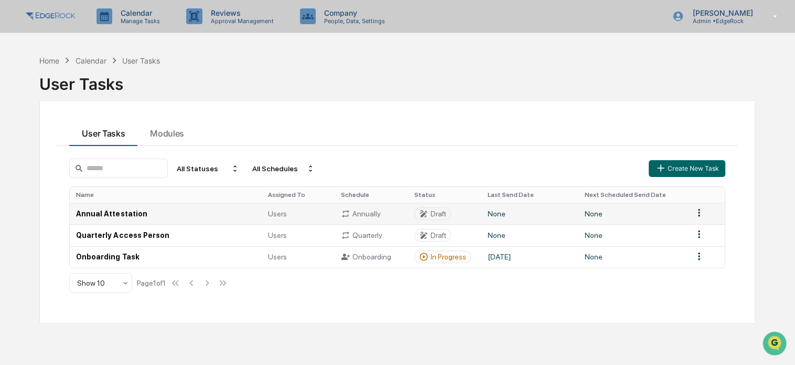
click at [128, 212] on td "Annual Attestation" at bounding box center [165, 213] width 191 height 22
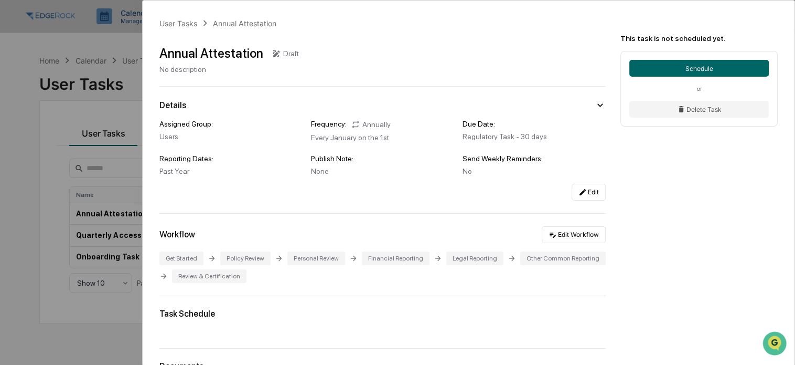
click at [112, 80] on div "User Tasks Annual Attestation Annual Attestation Draft No description Details A…" at bounding box center [397, 182] width 795 height 365
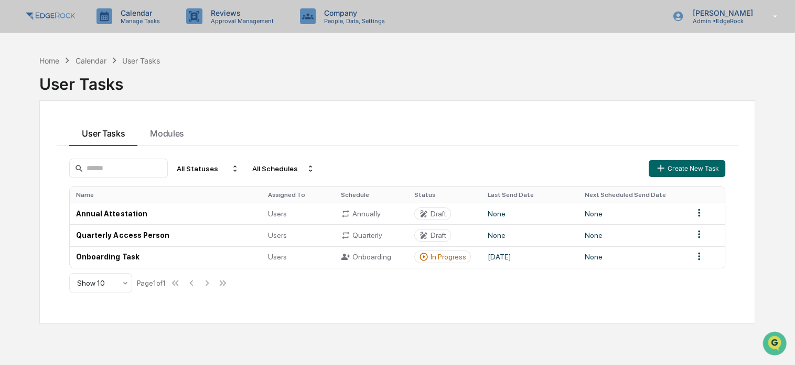
click at [101, 58] on div "Calendar" at bounding box center [91, 60] width 31 height 9
click at [136, 17] on p "Manage Tasks" at bounding box center [138, 20] width 53 height 7
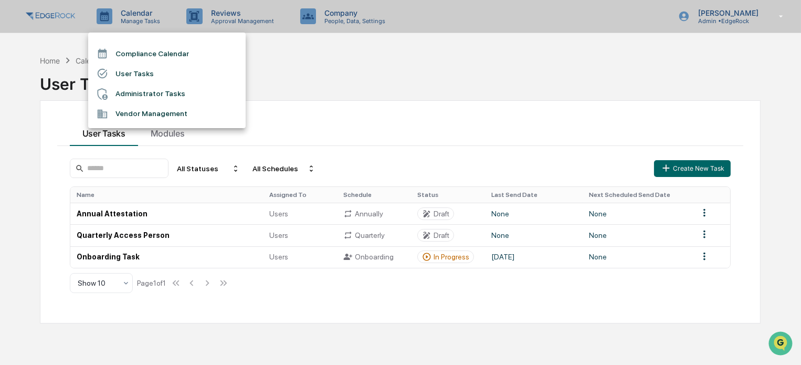
click at [231, 92] on li "Administrator Tasks" at bounding box center [166, 94] width 157 height 20
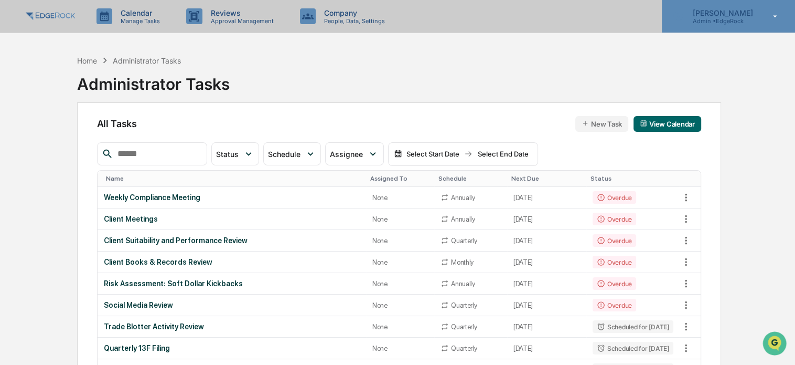
click at [711, 18] on p "Admin • [GEOGRAPHIC_DATA]" at bounding box center [721, 20] width 74 height 7
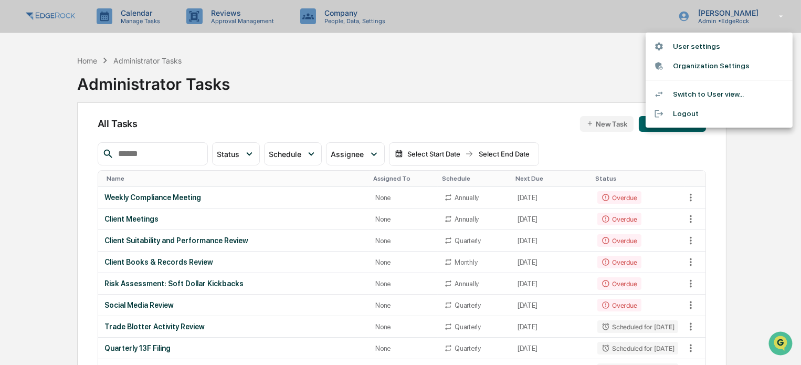
click at [483, 80] on div at bounding box center [400, 182] width 801 height 365
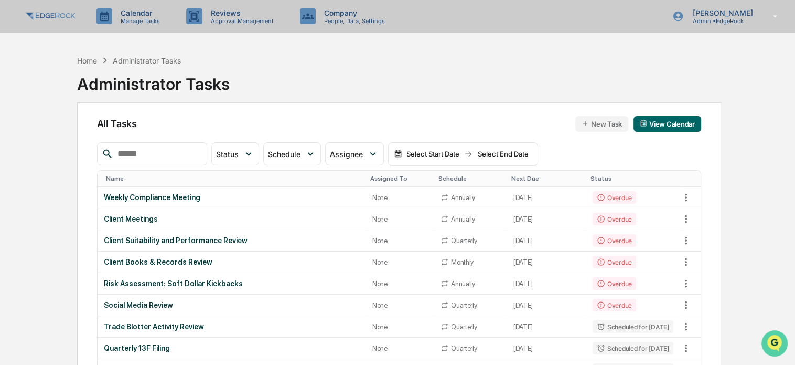
click at [775, 344] on icon "Open customer support" at bounding box center [775, 356] width 26 height 26
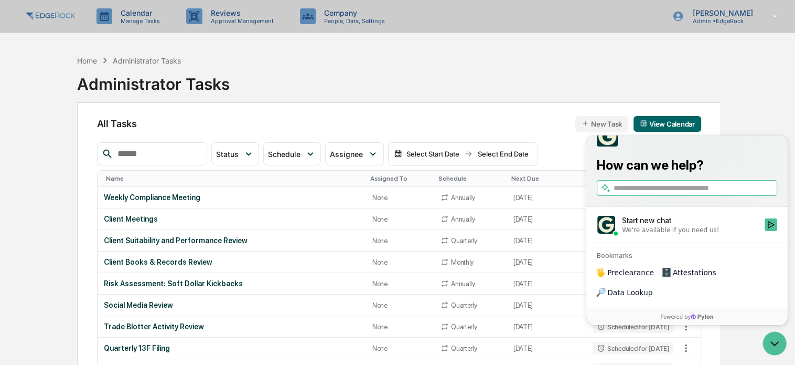
click at [674, 225] on div "Start new chat" at bounding box center [690, 220] width 136 height 10
click at [765, 230] on button "Start new chat We're available if you need us!" at bounding box center [771, 224] width 13 height 13
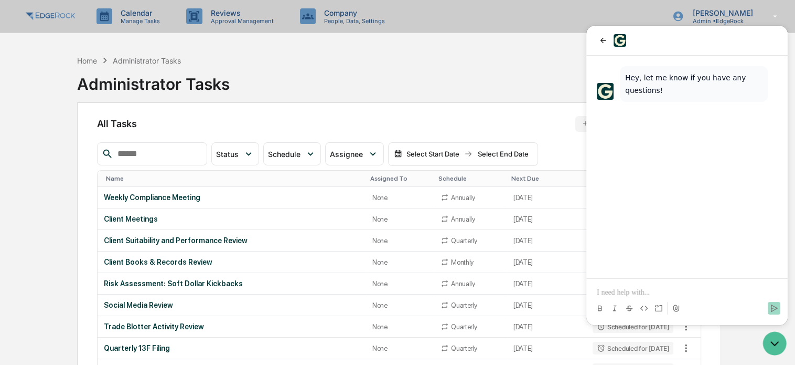
click at [631, 286] on div at bounding box center [687, 299] width 193 height 40
click at [630, 289] on p at bounding box center [687, 292] width 180 height 10
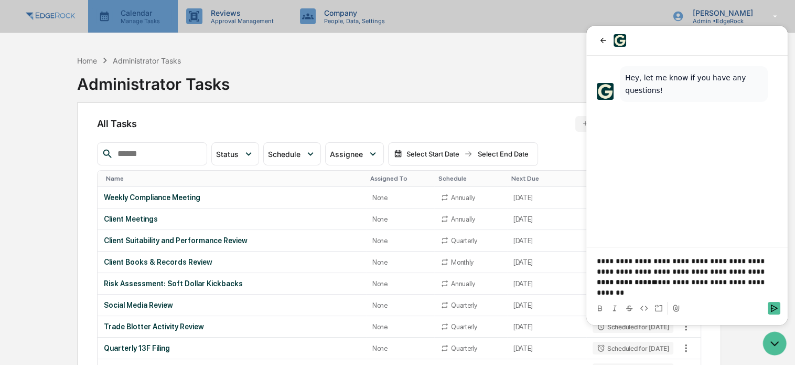
click at [132, 22] on p "Manage Tasks" at bounding box center [138, 20] width 53 height 7
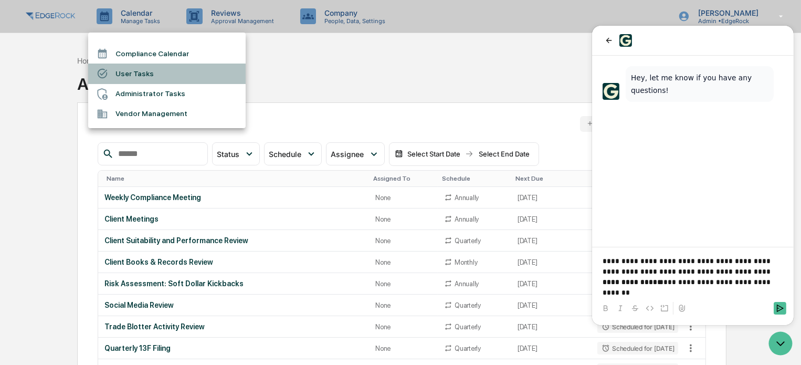
click at [157, 70] on li "User Tasks" at bounding box center [166, 73] width 157 height 20
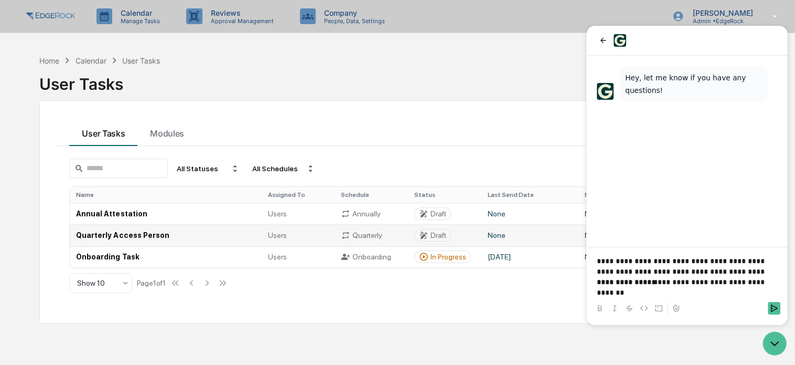
click at [146, 235] on td "Quarterly Access Person" at bounding box center [165, 235] width 191 height 22
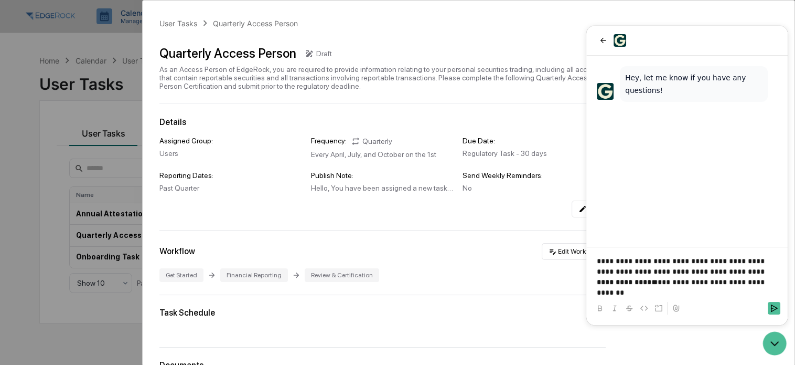
click at [98, 92] on div "User Tasks Quarterly Access Person Quarterly Access Person Draft As an Access P…" at bounding box center [397, 182] width 795 height 365
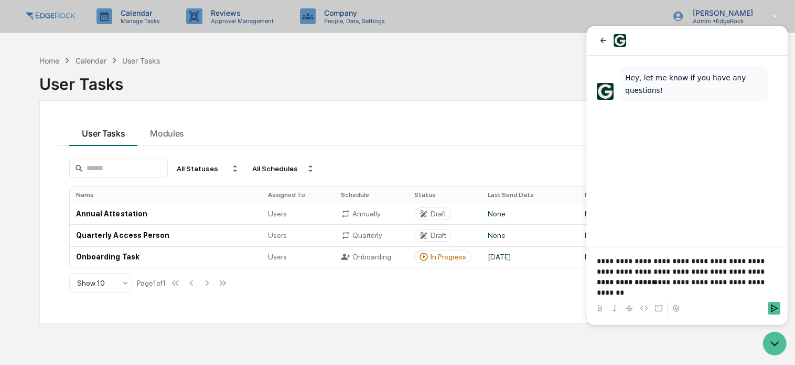
drag, startPoint x: 663, startPoint y: 43, endPoint x: 665, endPoint y: 54, distance: 11.3
click at [665, 54] on div at bounding box center [687, 41] width 201 height 30
click at [222, 235] on td "Quarterly Access Person" at bounding box center [165, 235] width 191 height 22
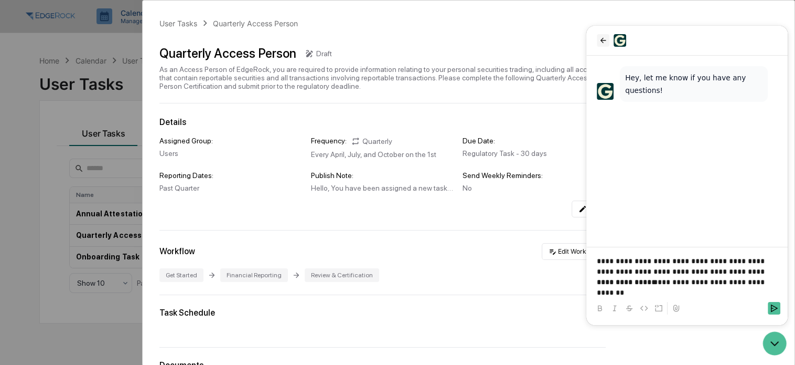
click at [601, 41] on icon "back" at bounding box center [604, 40] width 6 height 5
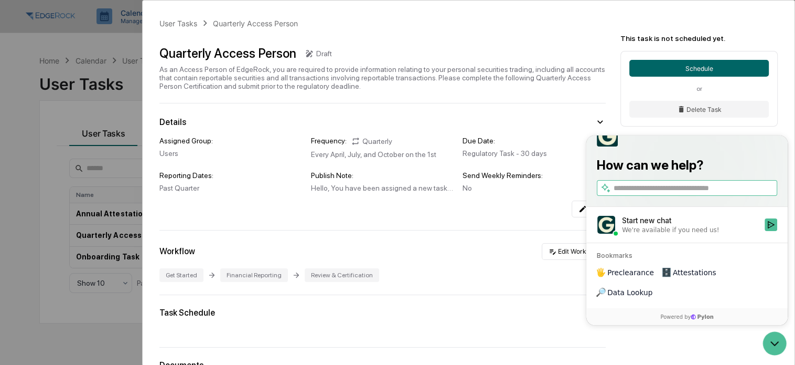
click at [551, 132] on div "Assigned Group: Users Frequency: Quarterly Every April, July, and October on th…" at bounding box center [382, 172] width 446 height 89
click at [596, 120] on icon at bounding box center [600, 122] width 12 height 12
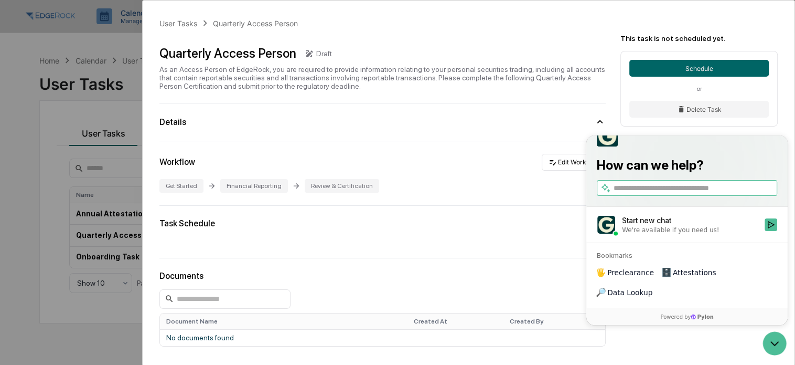
click at [596, 120] on icon at bounding box center [600, 122] width 12 height 12
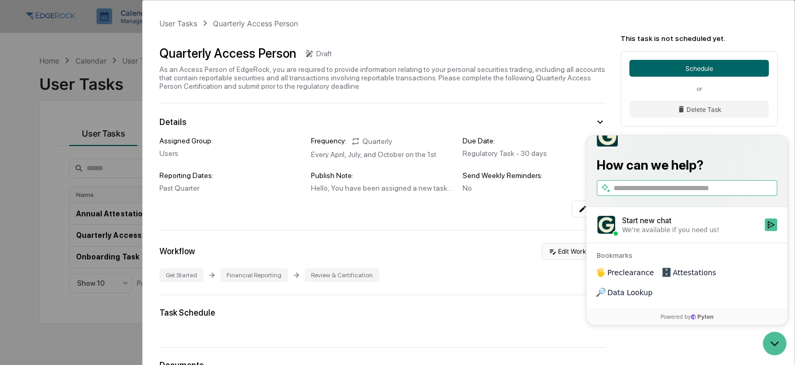
click at [561, 253] on button "Edit Workflow" at bounding box center [574, 251] width 64 height 17
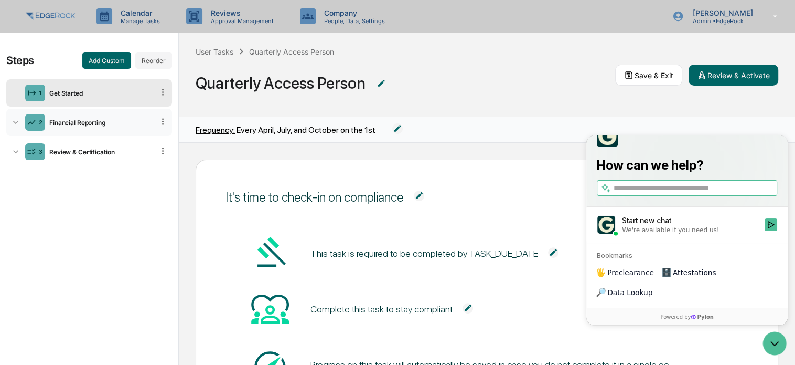
click at [118, 125] on div "Financial Reporting" at bounding box center [99, 123] width 109 height 8
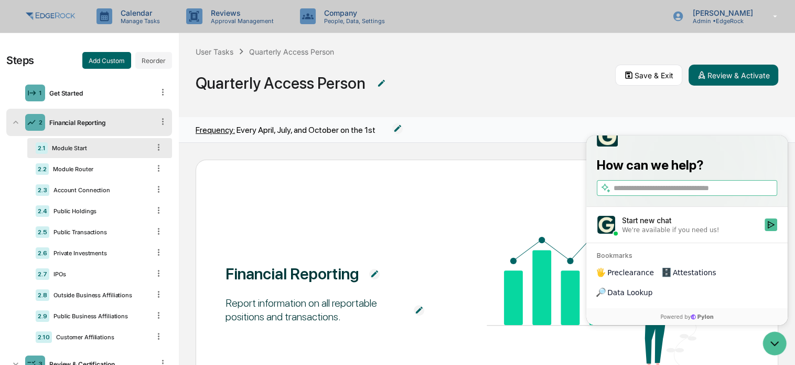
scroll to position [105, 0]
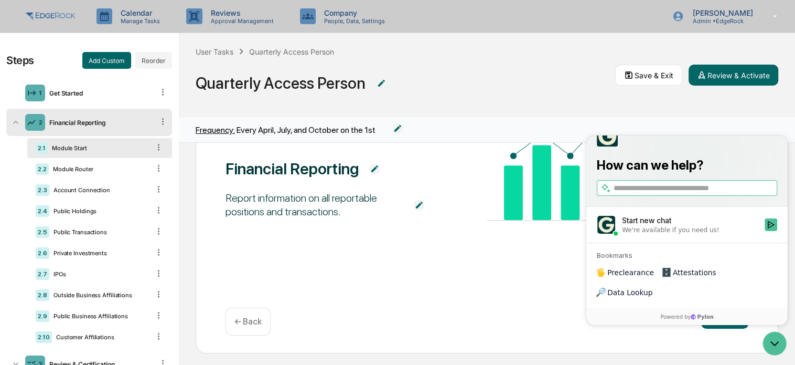
click at [653, 225] on div "Start new chat" at bounding box center [690, 220] width 136 height 10
click at [765, 230] on button "Start new chat We're available if you need us!" at bounding box center [771, 224] width 13 height 13
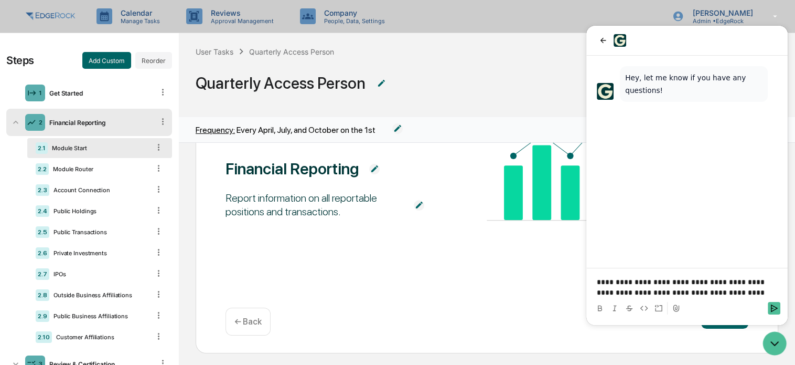
click at [763, 291] on p "**********" at bounding box center [687, 286] width 180 height 21
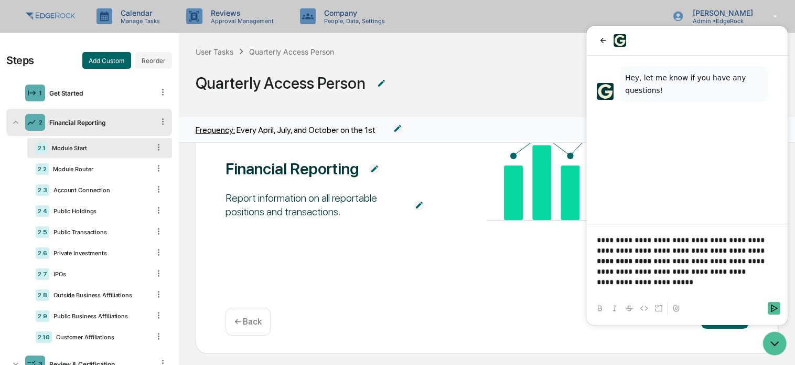
click at [661, 290] on p at bounding box center [687, 292] width 180 height 10
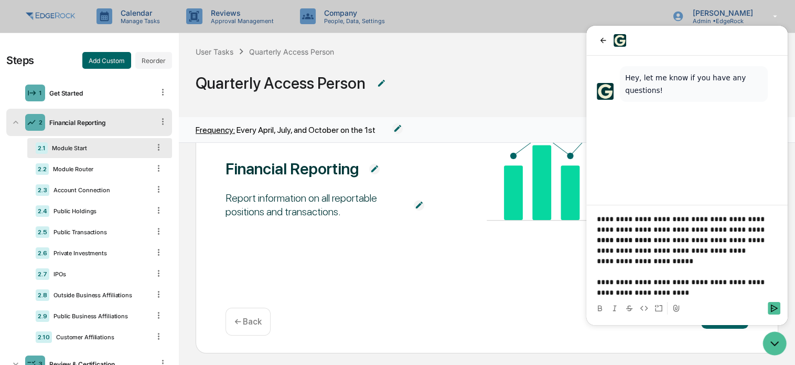
click at [597, 280] on p "**********" at bounding box center [687, 286] width 180 height 21
click at [633, 294] on p "**********" at bounding box center [687, 286] width 180 height 21
click at [695, 293] on p "**********" at bounding box center [687, 286] width 180 height 21
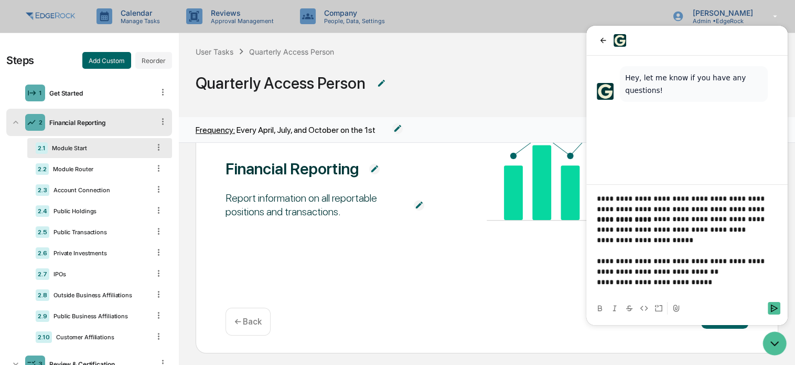
click at [661, 292] on p at bounding box center [687, 292] width 180 height 10
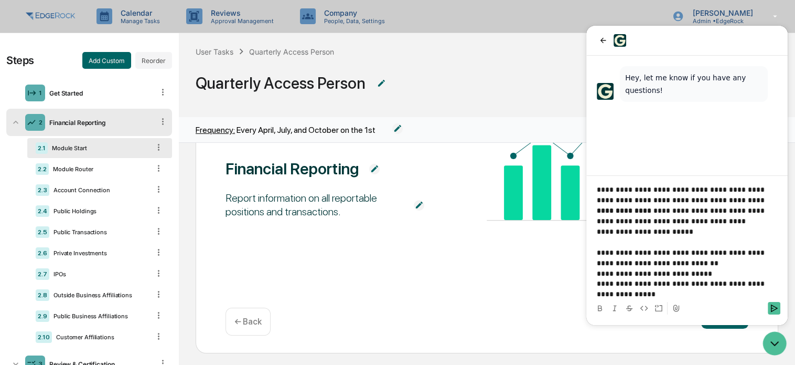
scroll to position [2, 0]
click at [695, 261] on p "**********" at bounding box center [683, 256] width 173 height 21
click at [661, 293] on p "**********" at bounding box center [683, 286] width 173 height 21
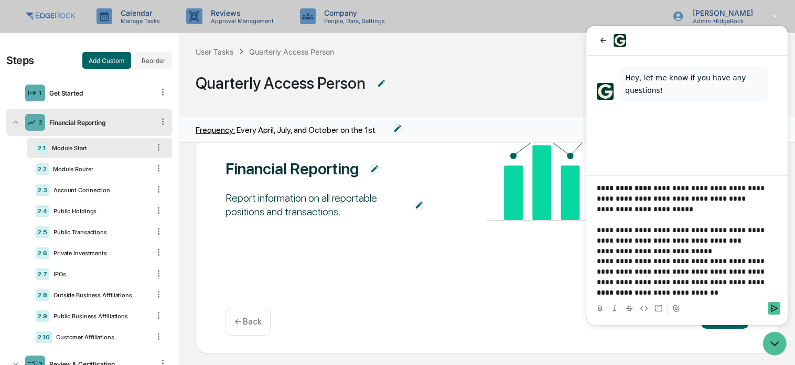
scroll to position [33, 0]
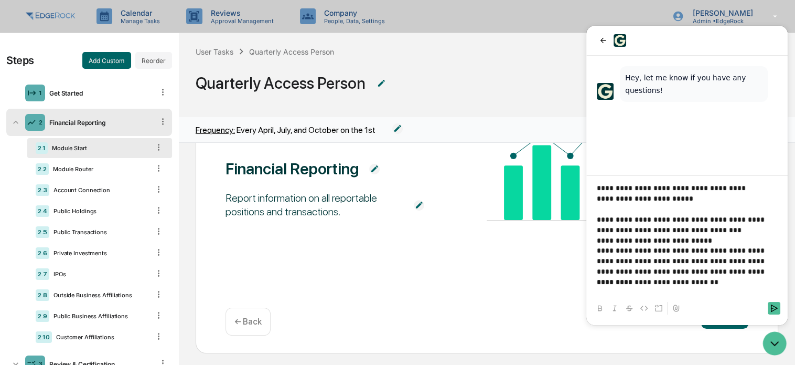
click at [619, 290] on p at bounding box center [687, 292] width 180 height 10
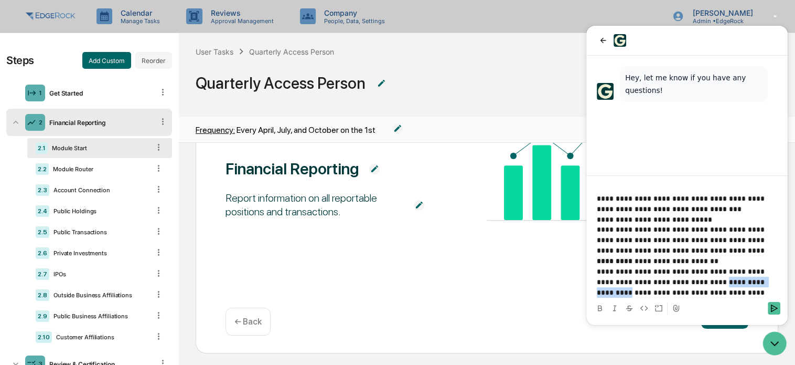
drag, startPoint x: 686, startPoint y: 282, endPoint x: 753, endPoint y: 280, distance: 67.7
click at [753, 280] on p "**********" at bounding box center [683, 281] width 173 height 31
click at [707, 291] on p "**********" at bounding box center [683, 281] width 173 height 31
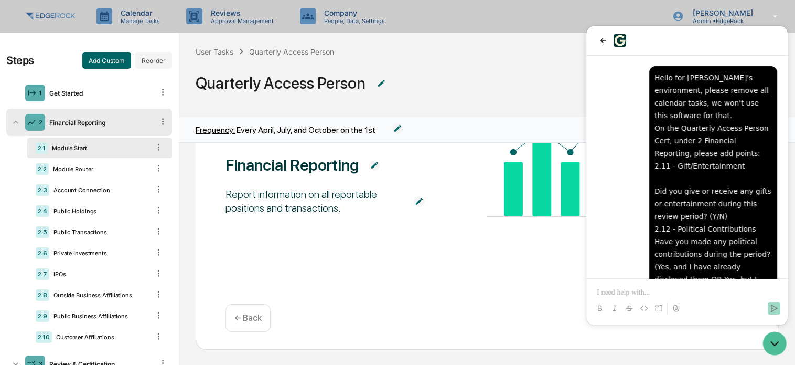
scroll to position [196, 0]
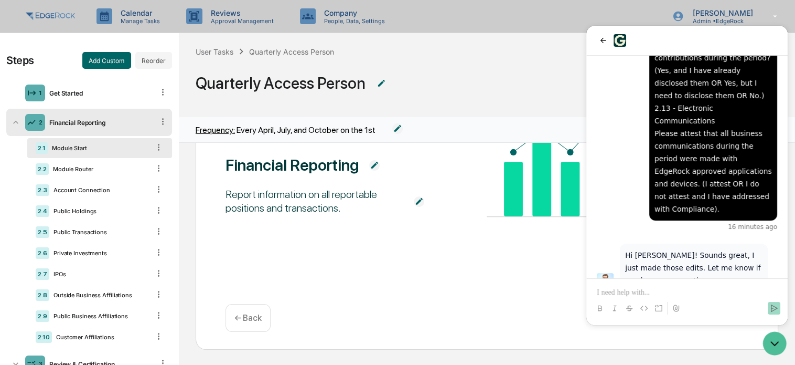
click at [78, 119] on div "Financial Reporting" at bounding box center [99, 123] width 109 height 8
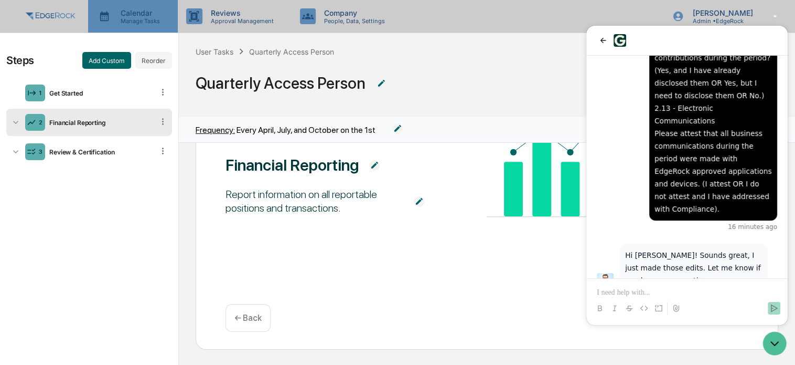
click at [121, 13] on p "Calendar" at bounding box center [138, 12] width 53 height 9
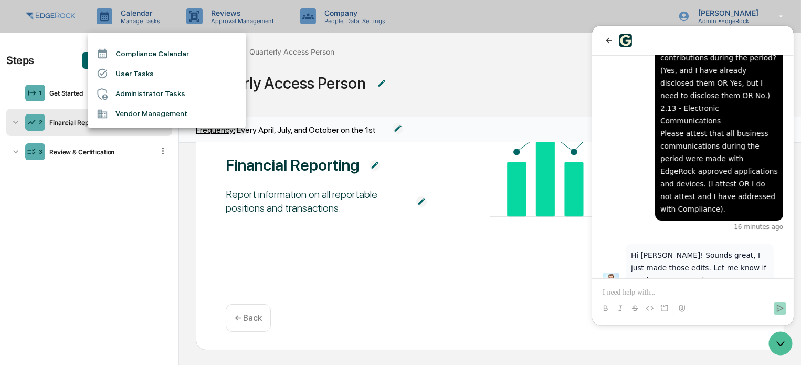
click at [131, 71] on li "User Tasks" at bounding box center [166, 73] width 157 height 20
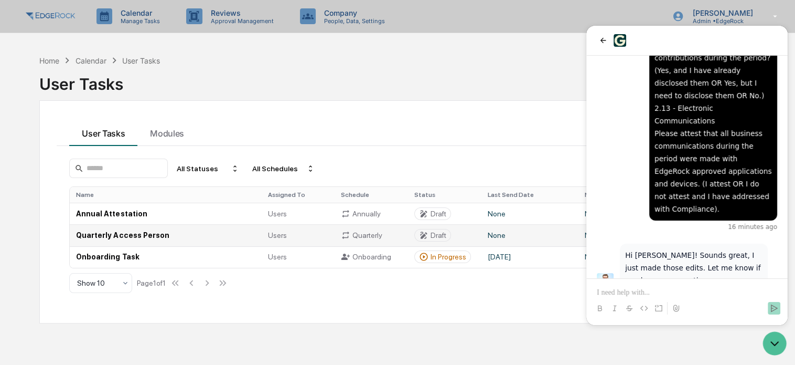
click at [141, 238] on td "Quarterly Access Person" at bounding box center [165, 235] width 191 height 22
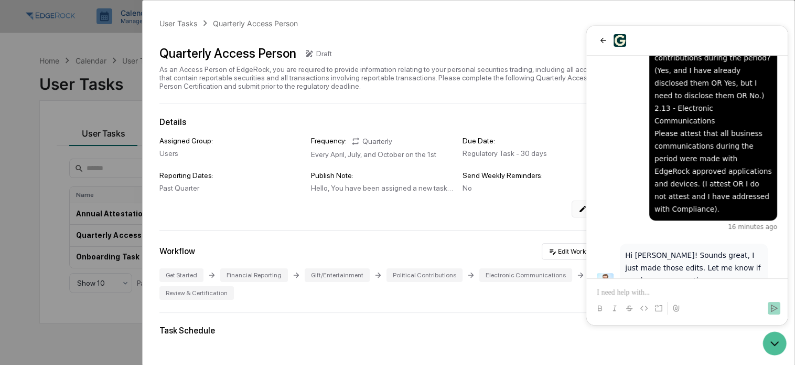
click at [572, 210] on button "Edit" at bounding box center [589, 208] width 34 height 17
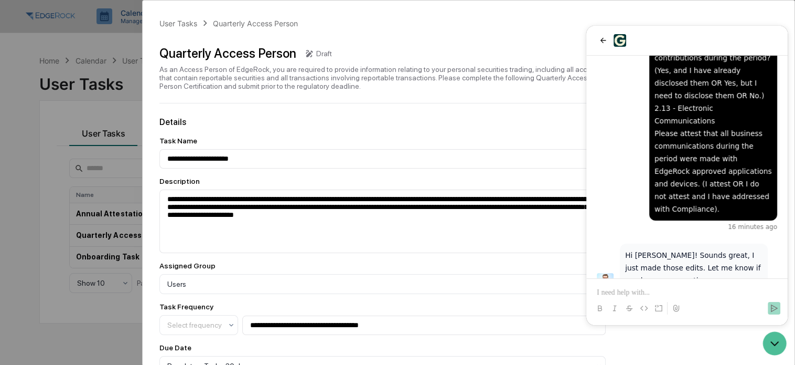
click at [697, 13] on div "This task is not scheduled yet. Schedule or Delete Task" at bounding box center [701, 72] width 187 height 143
click at [189, 24] on div "User Tasks" at bounding box center [178, 23] width 38 height 9
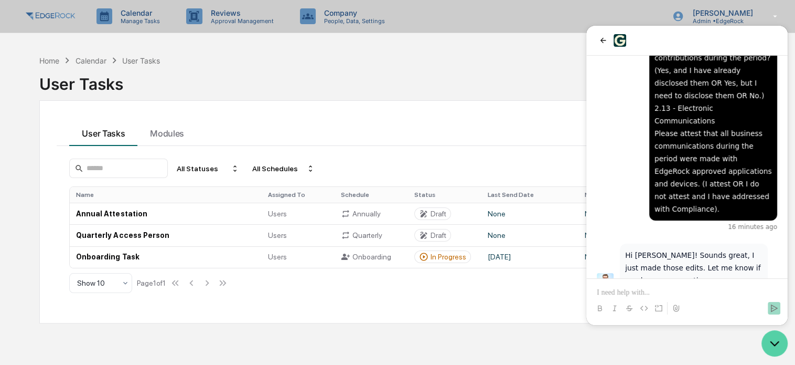
click at [778, 349] on icon "Open customer support" at bounding box center [775, 343] width 26 height 26
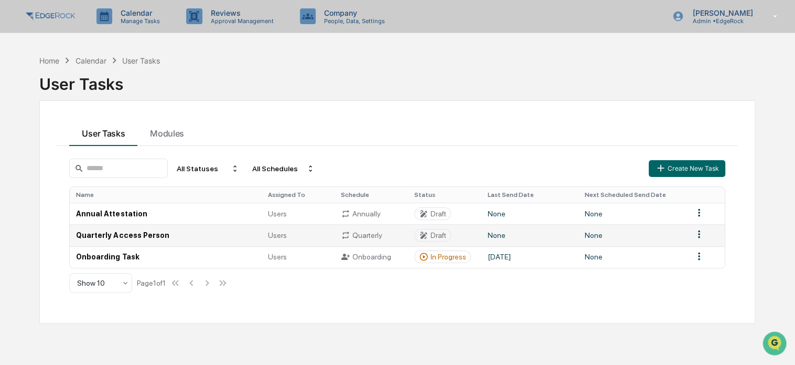
click at [254, 232] on td "Quarterly Access Person" at bounding box center [165, 235] width 191 height 22
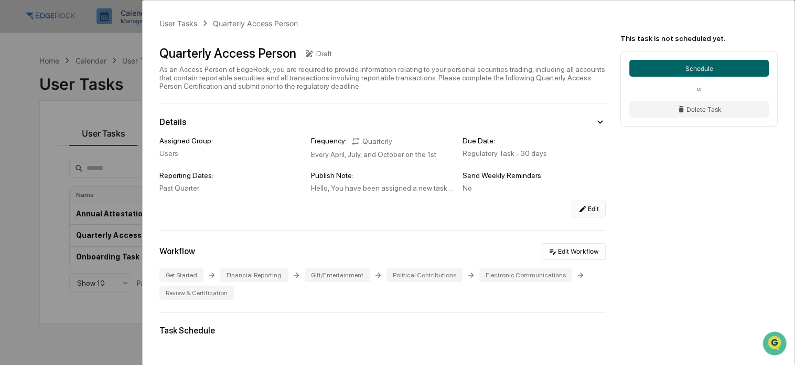
click at [588, 210] on button "Edit" at bounding box center [589, 208] width 34 height 17
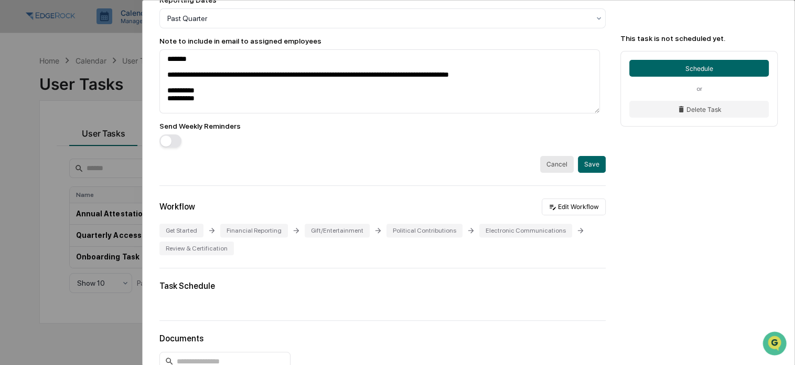
click at [545, 172] on button "Cancel" at bounding box center [557, 164] width 34 height 17
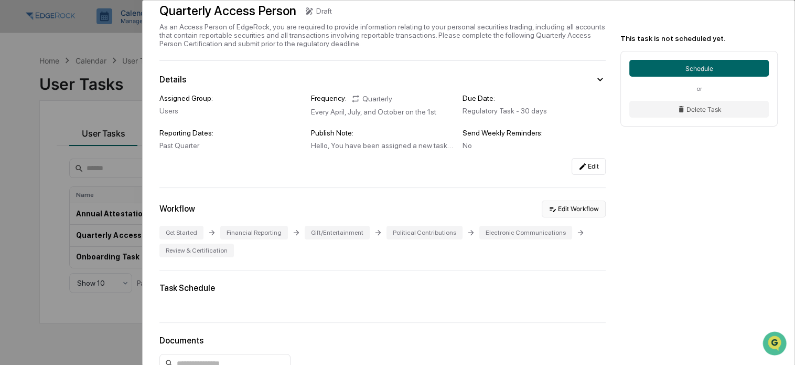
click at [549, 210] on icon at bounding box center [553, 209] width 8 height 8
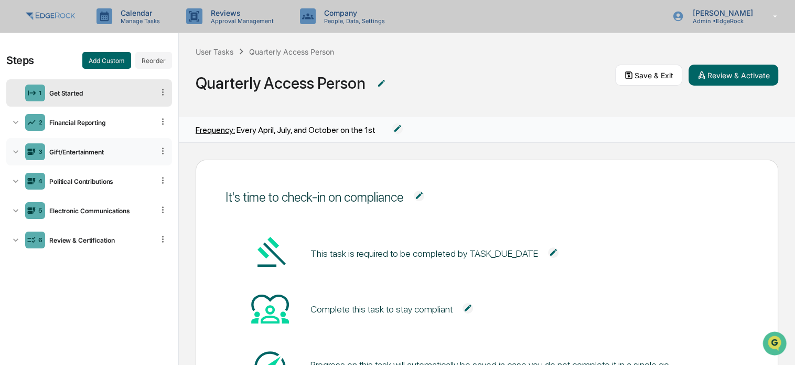
click at [14, 153] on icon at bounding box center [15, 151] width 10 height 10
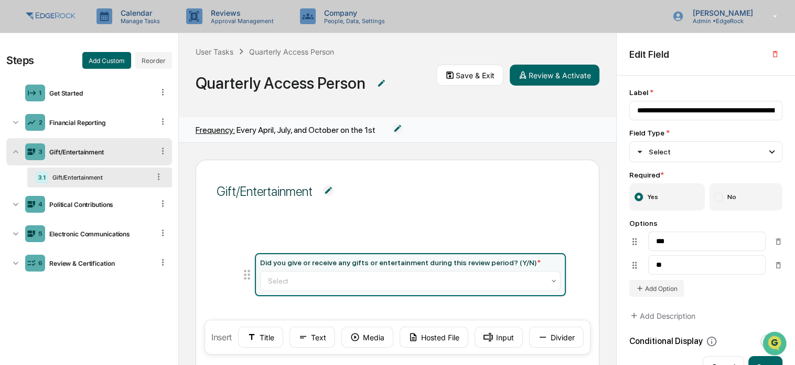
click at [14, 153] on icon at bounding box center [15, 151] width 10 height 10
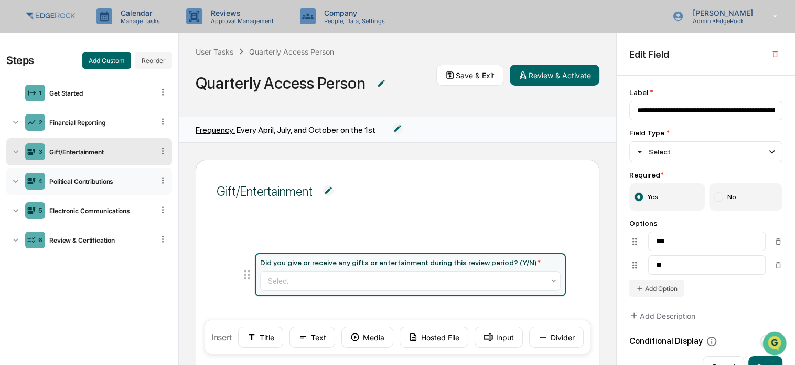
click at [18, 180] on icon at bounding box center [15, 181] width 10 height 10
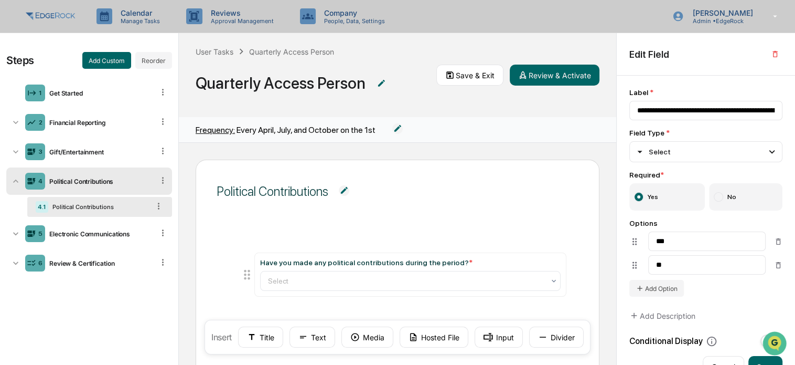
click at [18, 180] on icon at bounding box center [15, 181] width 10 height 10
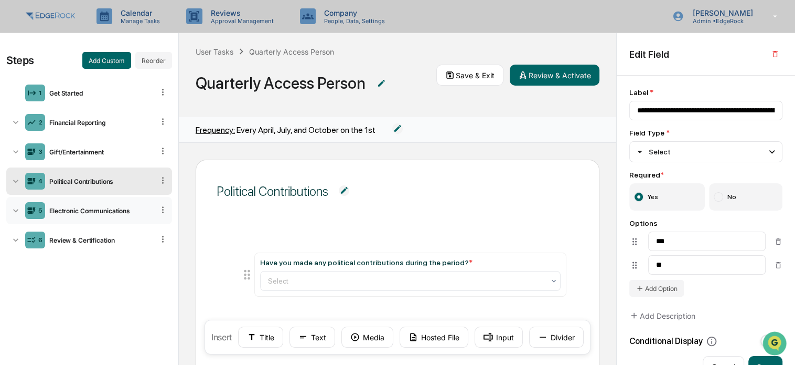
click at [16, 215] on icon at bounding box center [15, 210] width 10 height 10
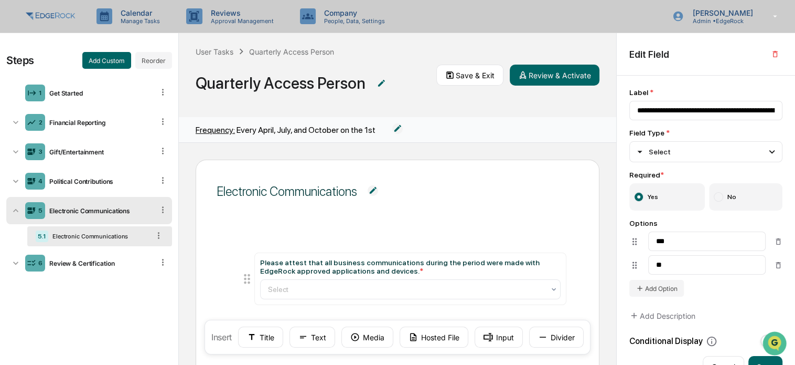
click at [16, 215] on icon at bounding box center [15, 210] width 10 height 10
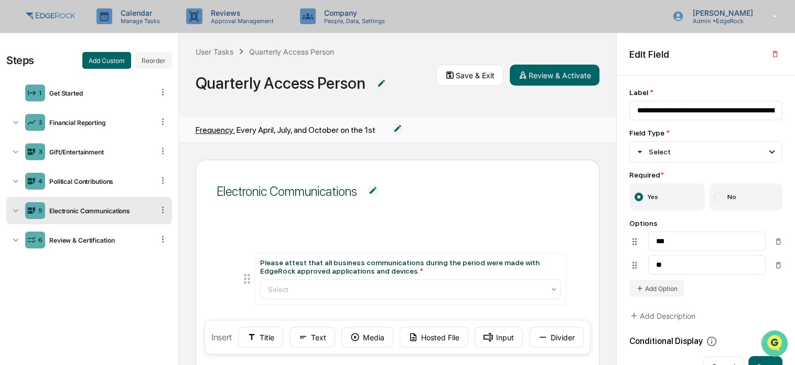
click at [777, 344] on icon "Open customer support" at bounding box center [775, 356] width 26 height 26
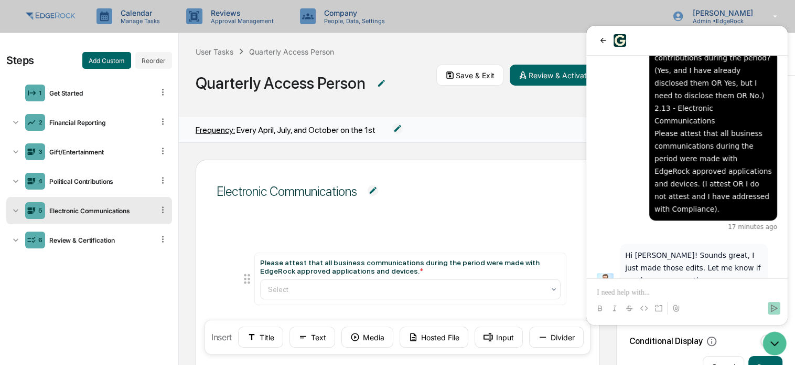
click at [666, 290] on p at bounding box center [687, 292] width 180 height 10
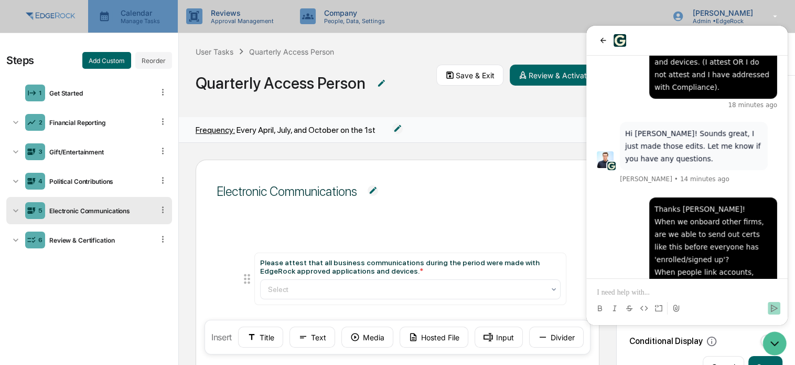
click at [124, 15] on p "Calendar" at bounding box center [138, 12] width 53 height 9
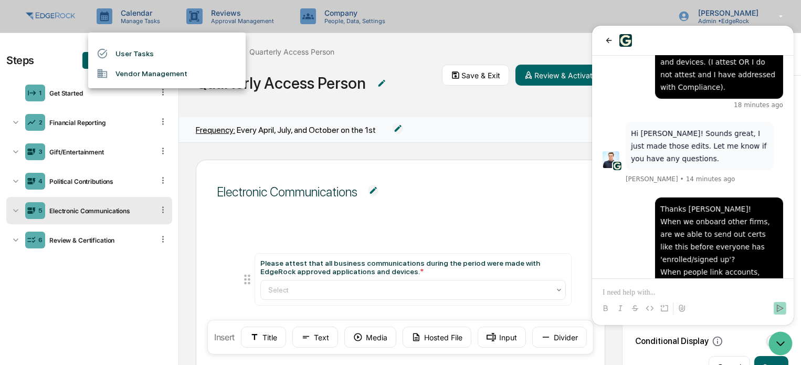
click at [127, 13] on div at bounding box center [400, 182] width 801 height 365
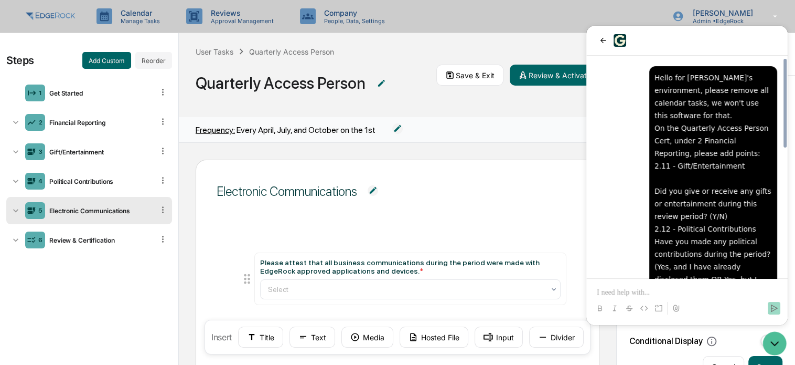
scroll to position [318, 0]
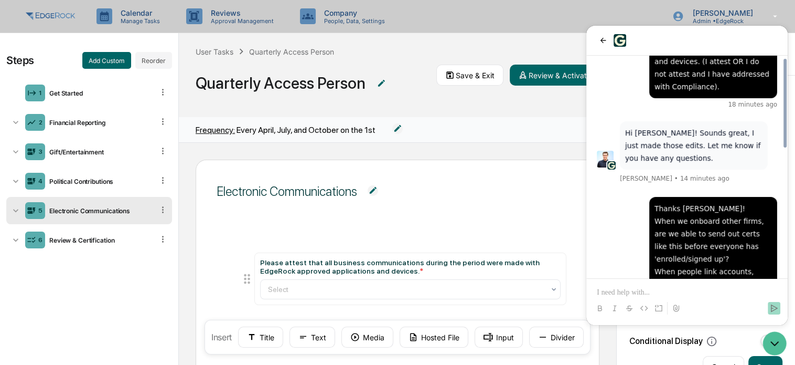
click at [673, 289] on p at bounding box center [687, 292] width 180 height 10
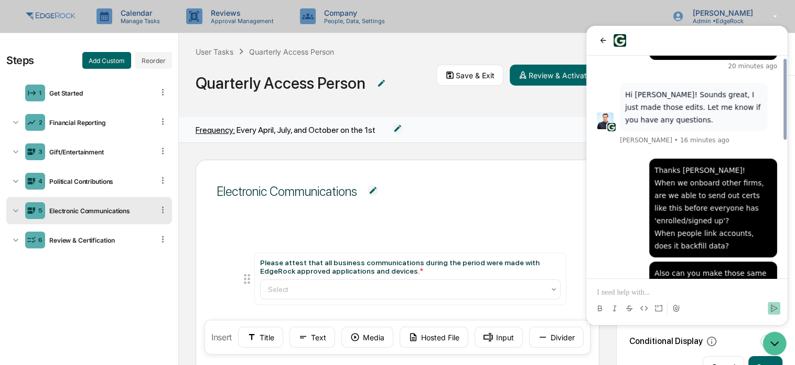
scroll to position [371, 0]
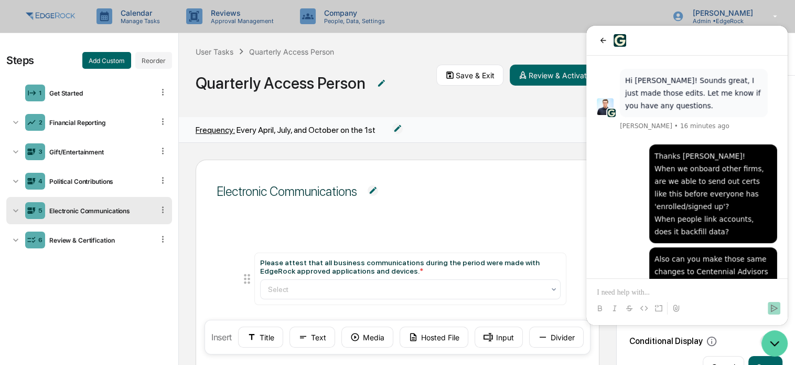
click at [773, 341] on icon "Open customer support" at bounding box center [775, 343] width 26 height 26
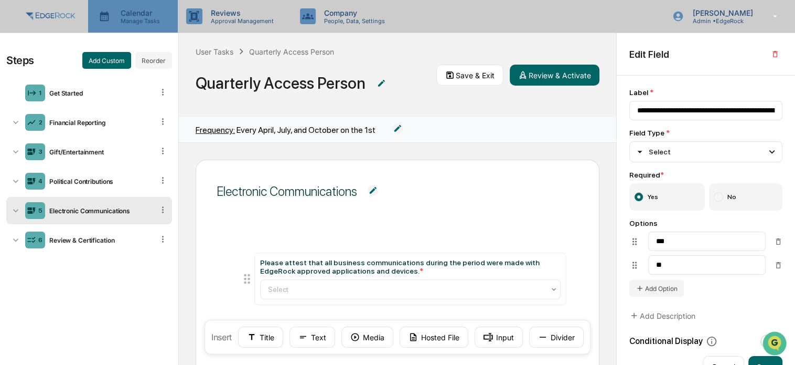
click at [136, 23] on p "Manage Tasks" at bounding box center [138, 20] width 53 height 7
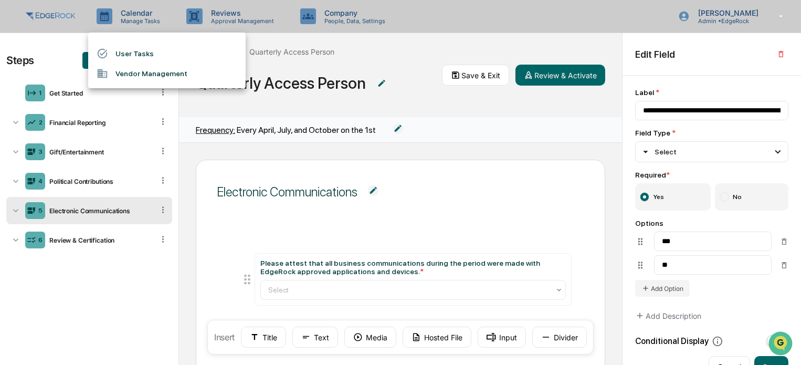
click at [52, 17] on div at bounding box center [400, 182] width 801 height 365
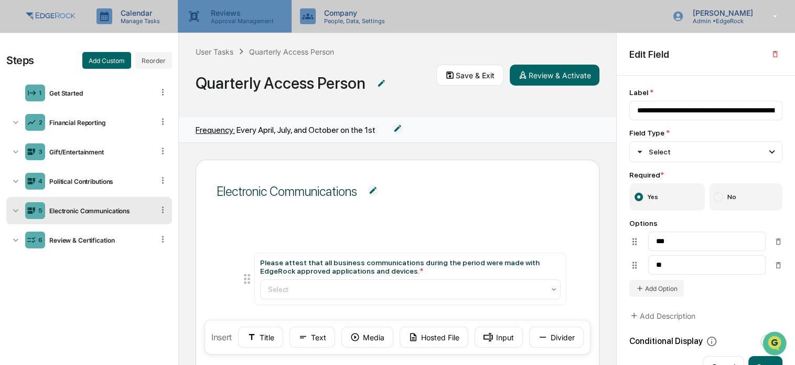
click at [229, 19] on p "Approval Management" at bounding box center [240, 20] width 77 height 7
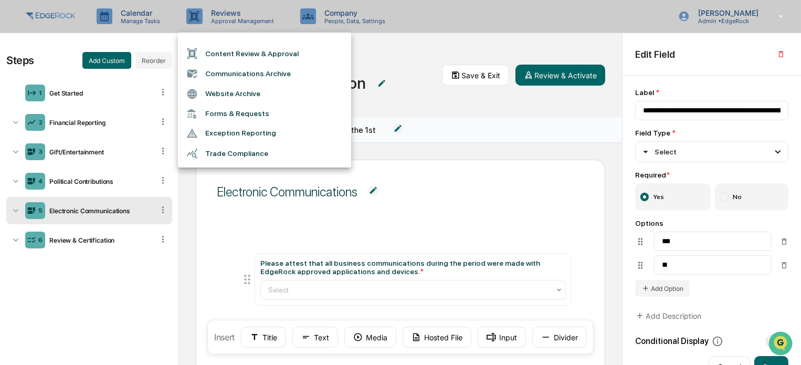
click at [240, 54] on li "Content Review & Approval" at bounding box center [264, 54] width 173 height 20
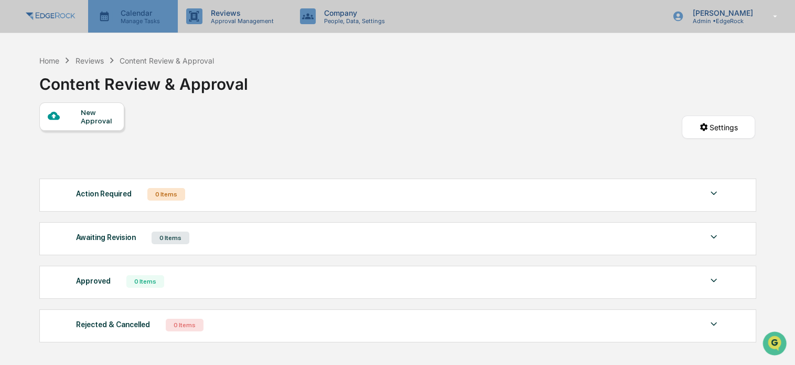
click at [129, 15] on p "Calendar" at bounding box center [138, 12] width 53 height 9
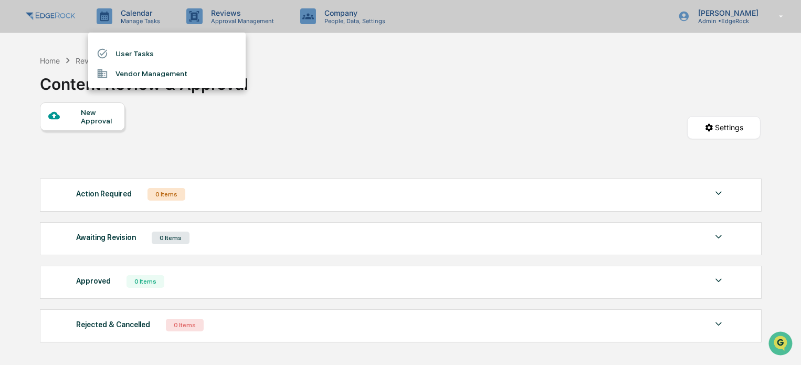
click at [135, 51] on li "User Tasks" at bounding box center [166, 54] width 157 height 20
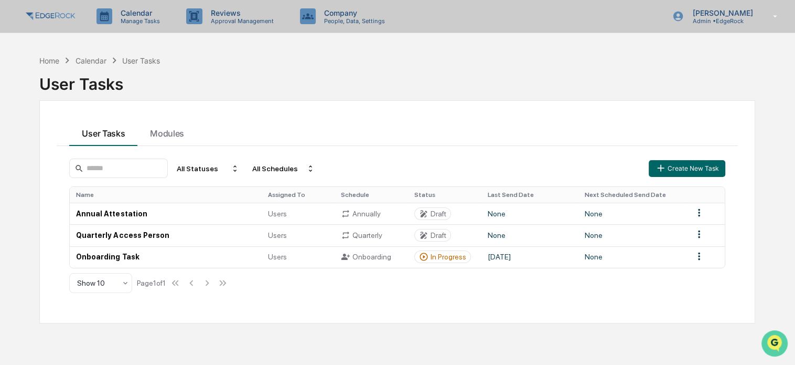
click at [773, 340] on img "Open customer support" at bounding box center [775, 343] width 26 height 21
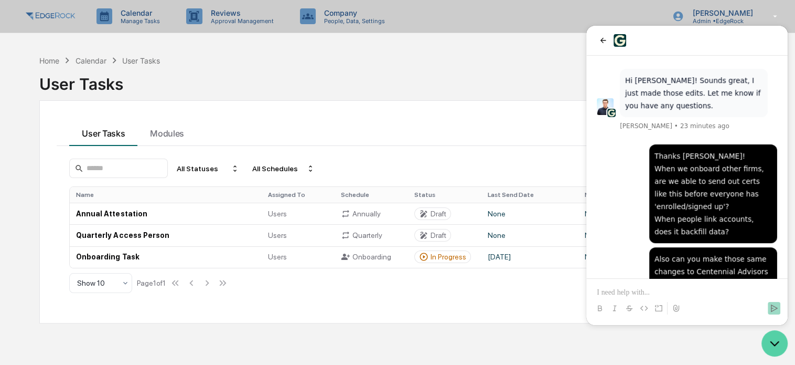
click at [777, 346] on icon "Open customer support" at bounding box center [775, 343] width 26 height 26
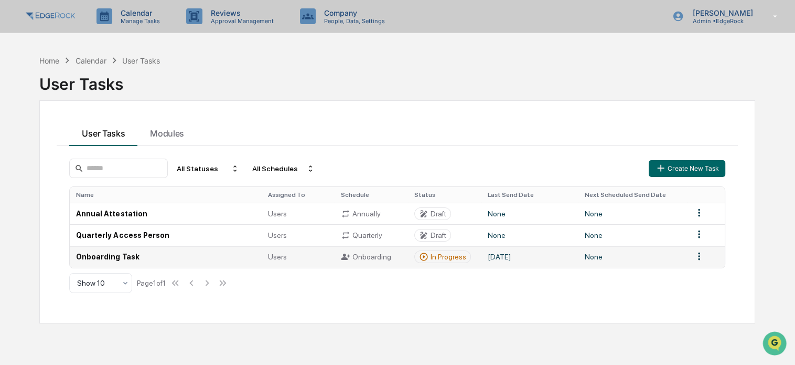
click at [122, 258] on td "Onboarding Task" at bounding box center [165, 257] width 191 height 22
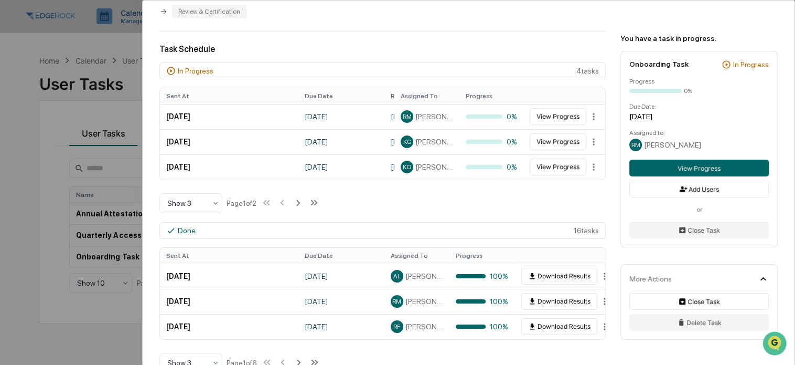
scroll to position [314, 0]
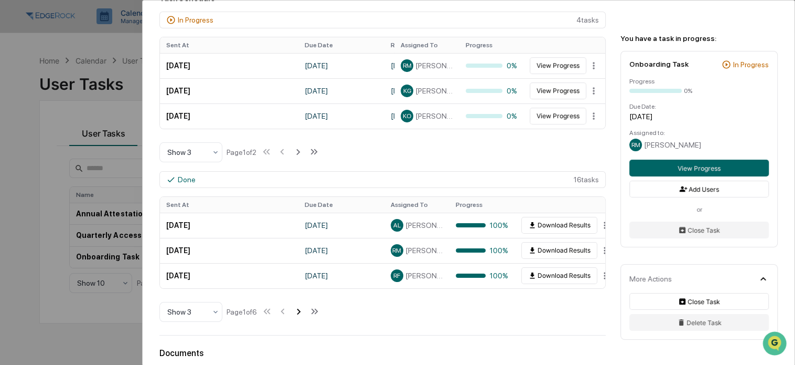
click at [301, 311] on icon at bounding box center [299, 311] width 4 height 6
click at [303, 311] on icon at bounding box center [300, 311] width 12 height 12
click at [303, 311] on icon at bounding box center [301, 311] width 12 height 12
click at [303, 311] on icon at bounding box center [300, 311] width 12 height 12
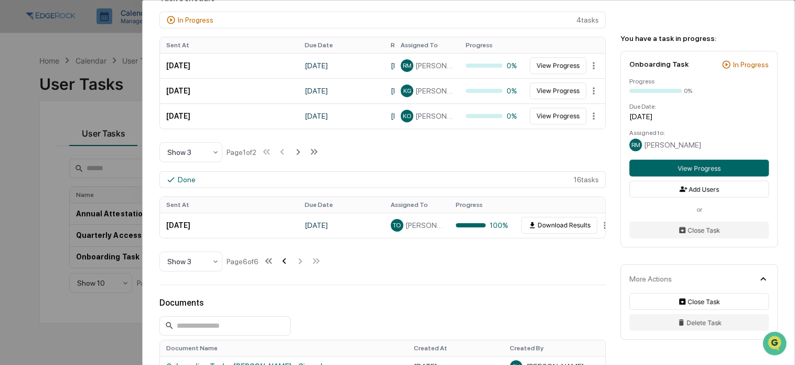
click at [284, 258] on icon at bounding box center [285, 261] width 12 height 12
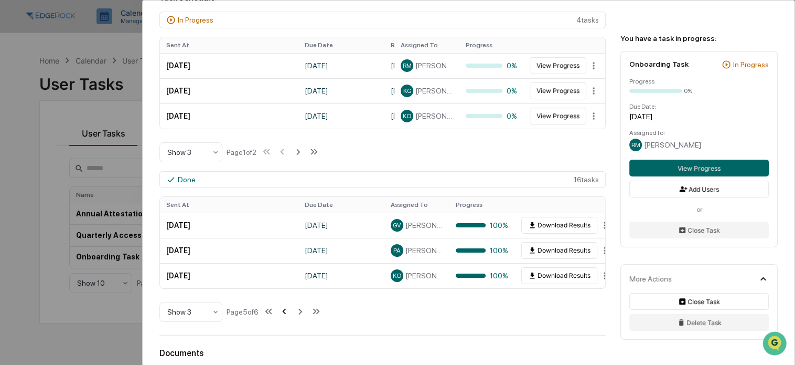
click at [284, 258] on td "[DATE]" at bounding box center [229, 250] width 138 height 25
click at [285, 314] on icon at bounding box center [285, 311] width 12 height 12
click at [285, 314] on icon at bounding box center [284, 311] width 12 height 12
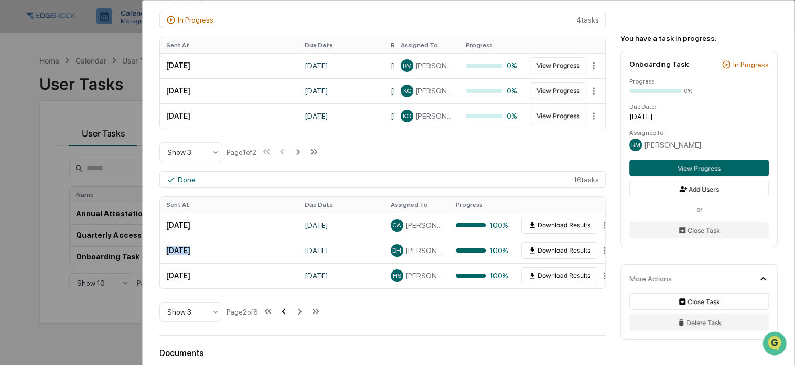
click at [285, 314] on icon at bounding box center [284, 311] width 12 height 12
click at [399, 299] on div "Done 16 task s Sent At Due Date Reporting Date Assigned To Progress [DATE] [DAT…" at bounding box center [382, 246] width 446 height 151
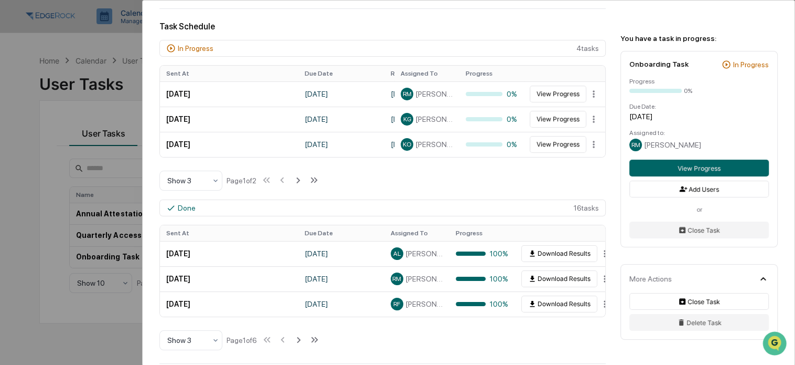
scroll to position [262, 0]
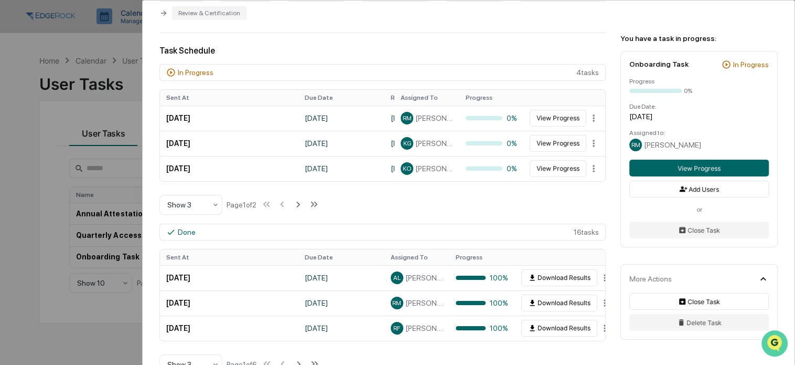
click at [776, 347] on icon "Open customer support" at bounding box center [775, 356] width 26 height 26
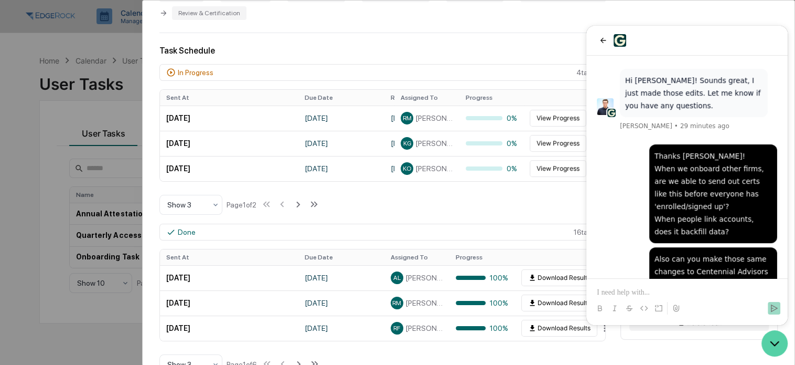
click at [776, 347] on icon "Open customer support" at bounding box center [775, 343] width 26 height 26
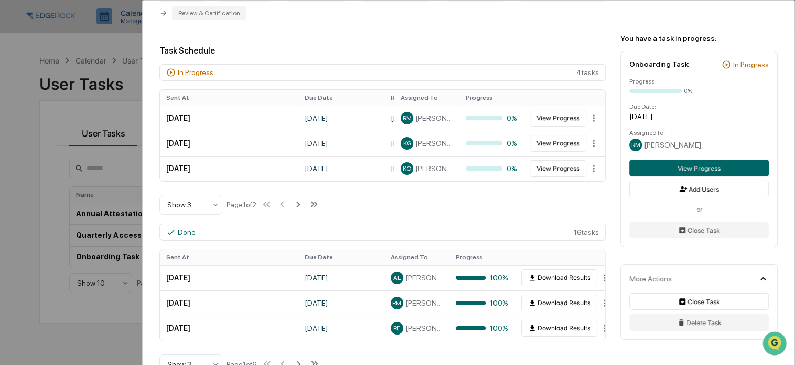
click at [104, 105] on div "User Tasks Onboarding Task Onboarding Task Active No description Details Assign…" at bounding box center [397, 182] width 795 height 365
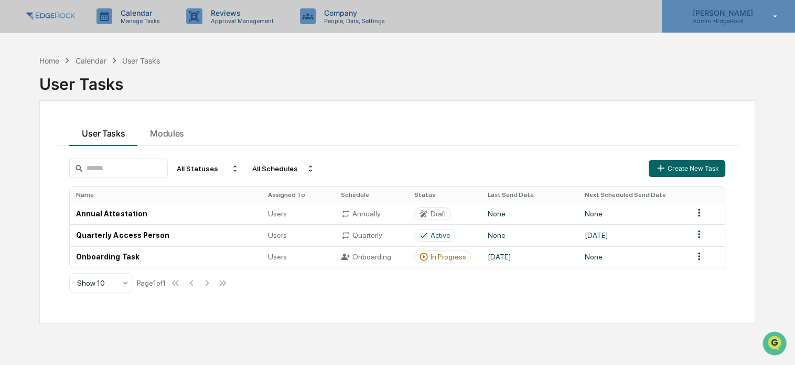
click at [745, 22] on p "Admin • [GEOGRAPHIC_DATA]" at bounding box center [721, 20] width 74 height 7
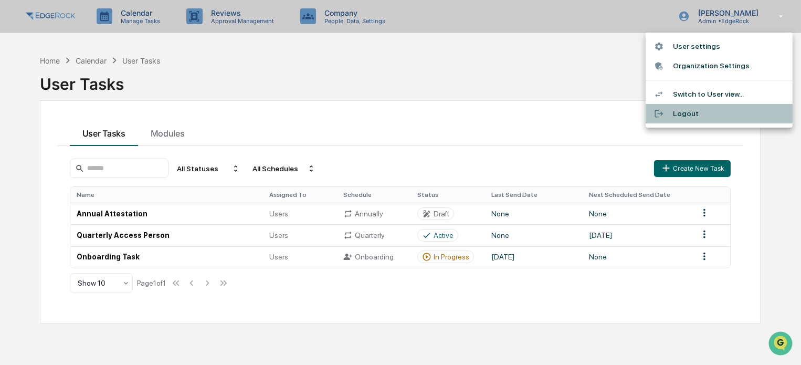
click at [720, 114] on li "Logout" at bounding box center [718, 113] width 147 height 19
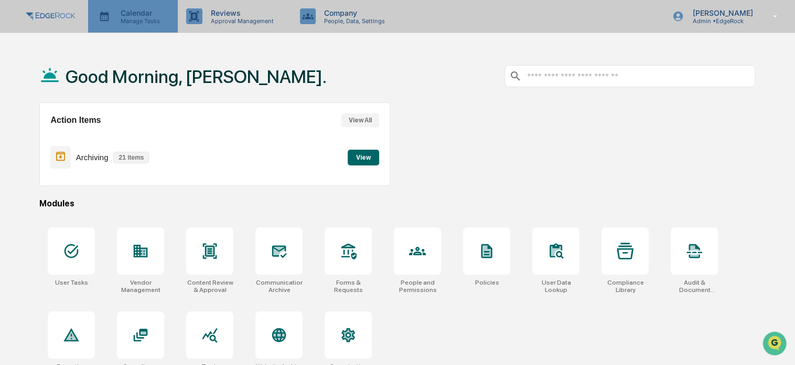
click at [115, 31] on div "Calendar Manage Tasks" at bounding box center [133, 16] width 90 height 33
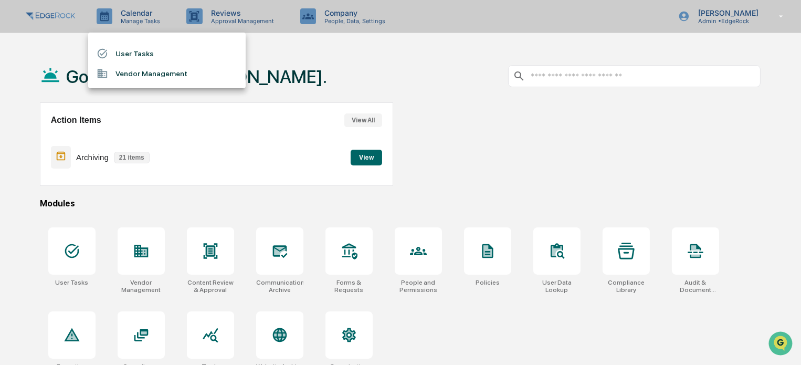
click at [134, 56] on li "User Tasks" at bounding box center [166, 54] width 157 height 20
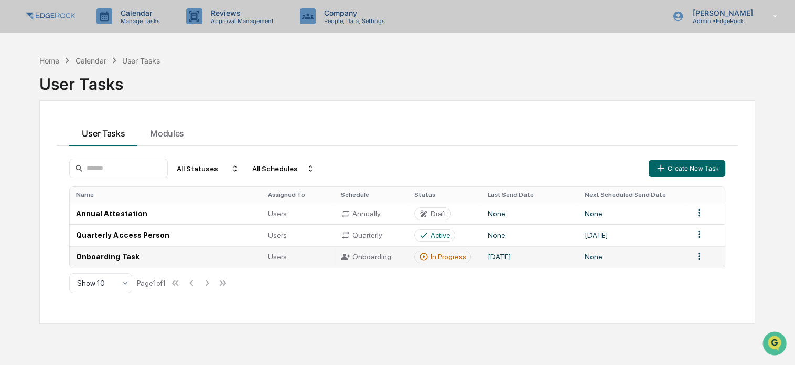
click at [112, 258] on td "Onboarding Task" at bounding box center [165, 257] width 191 height 22
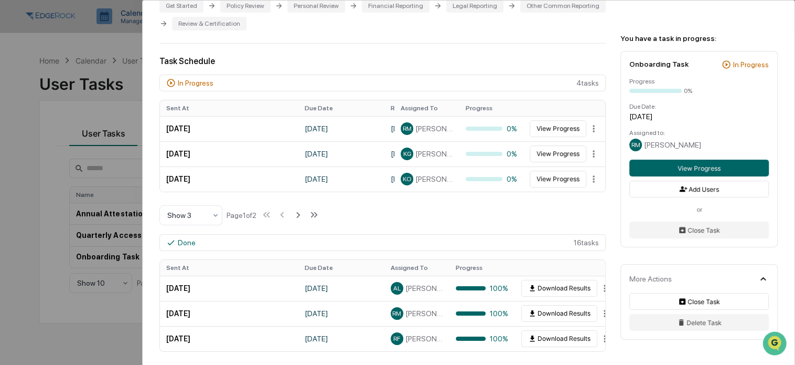
scroll to position [262, 0]
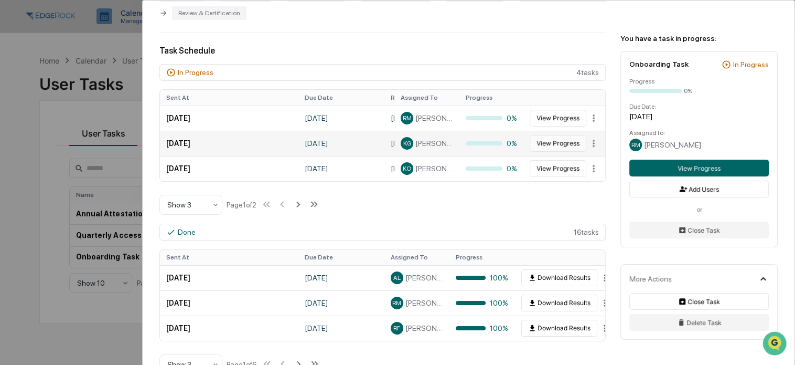
click at [561, 143] on button "View Progress" at bounding box center [558, 143] width 57 height 17
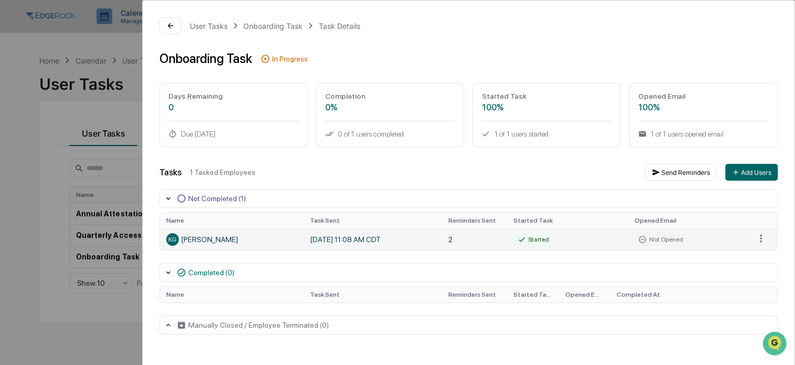
click at [191, 239] on div "KG Kyle Gerken" at bounding box center [231, 239] width 131 height 13
click at [222, 236] on div "KG Kyle Gerken" at bounding box center [231, 239] width 131 height 13
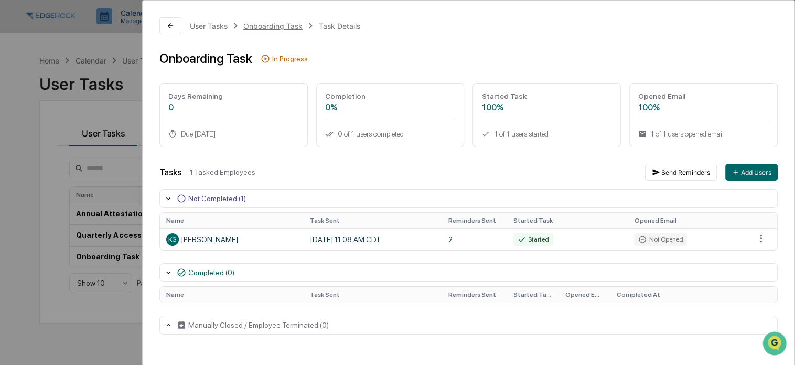
click at [279, 26] on div "Onboarding Task" at bounding box center [272, 26] width 59 height 9
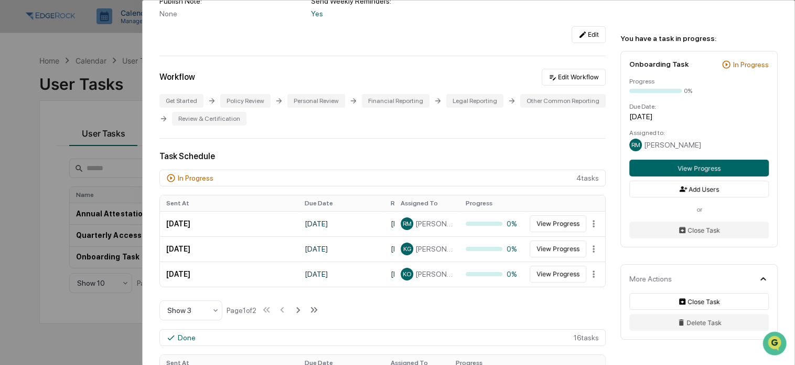
scroll to position [157, 0]
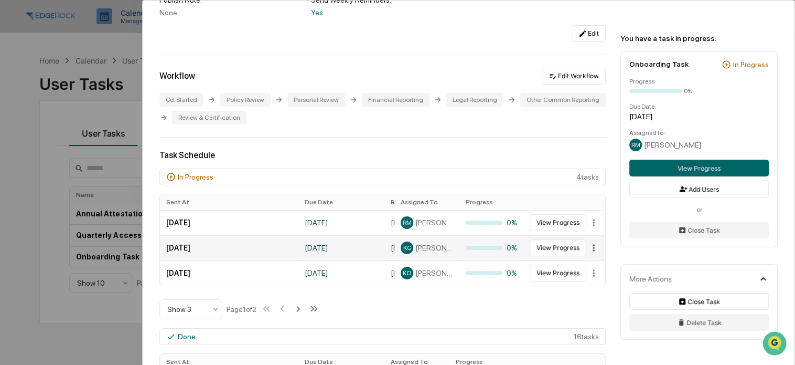
click at [591, 252] on html "Calendar Manage Tasks Reviews Approval Management Company People, Data, Setting…" at bounding box center [397, 182] width 795 height 365
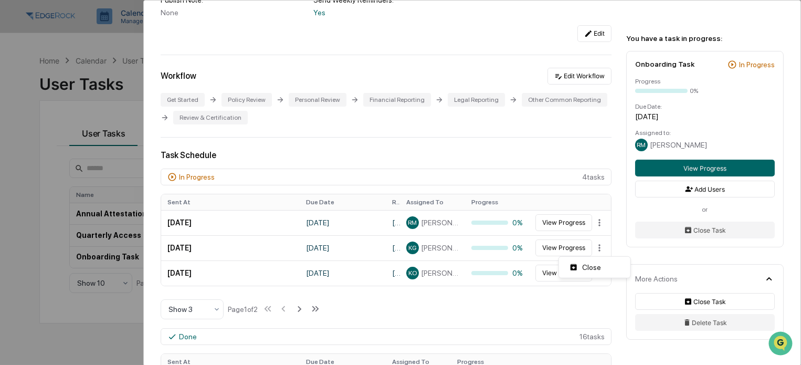
click at [351, 238] on html "Calendar Manage Tasks Reviews Approval Management Company People, Data, Setting…" at bounding box center [400, 182] width 801 height 365
click at [300, 308] on icon at bounding box center [298, 309] width 4 height 6
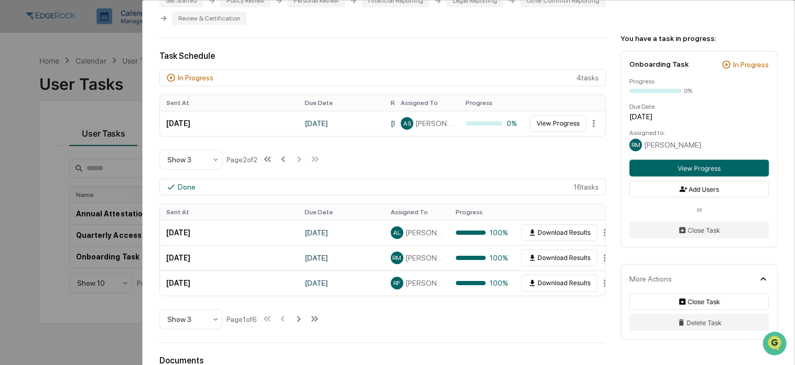
scroll to position [262, 0]
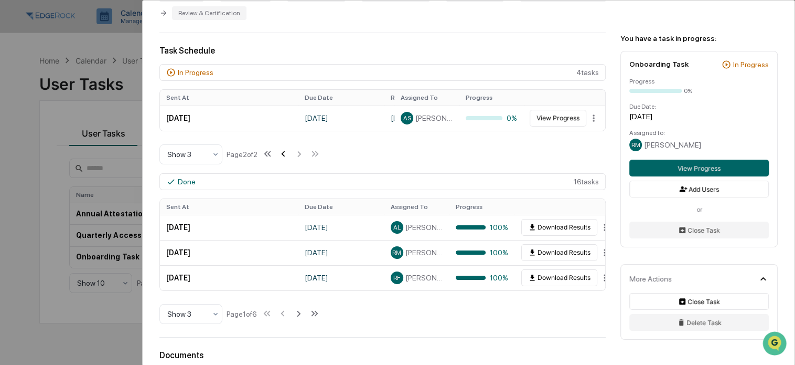
click at [285, 154] on icon at bounding box center [284, 154] width 4 height 6
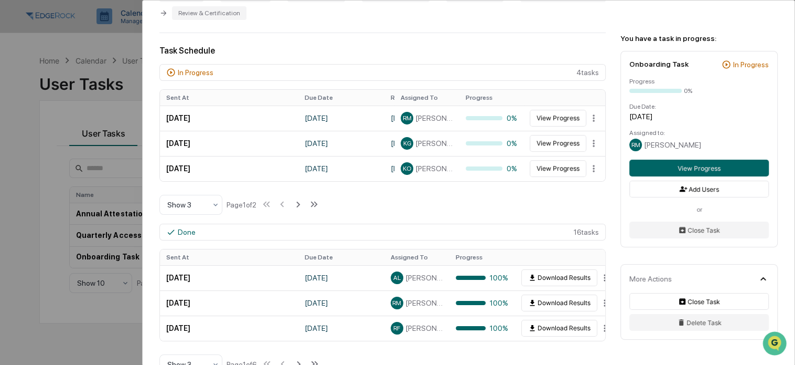
click at [111, 91] on div "User Tasks Onboarding Task Onboarding Task Active No description Details Assign…" at bounding box center [397, 182] width 795 height 365
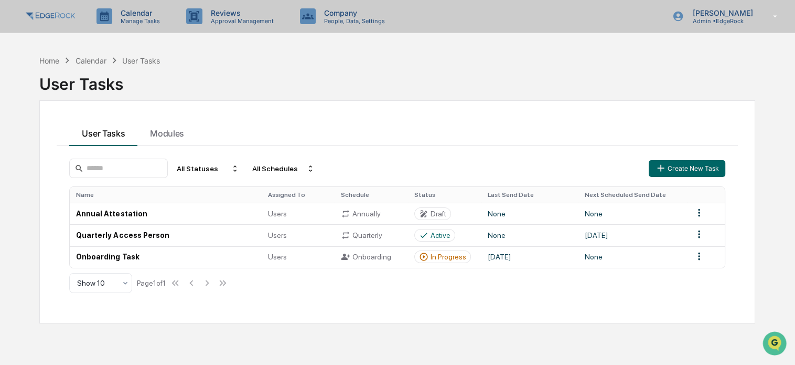
click at [408, 18] on div "Calendar Manage Tasks Reviews Approval Management Company People, Data, Setting…" at bounding box center [397, 16] width 795 height 33
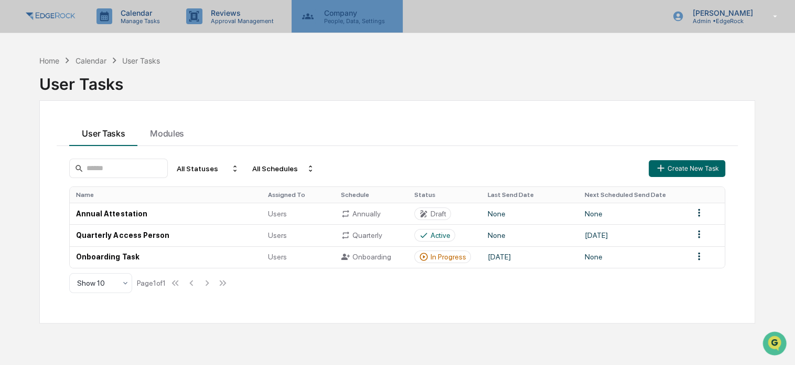
click at [363, 18] on p "People, Data, Settings" at bounding box center [353, 20] width 74 height 7
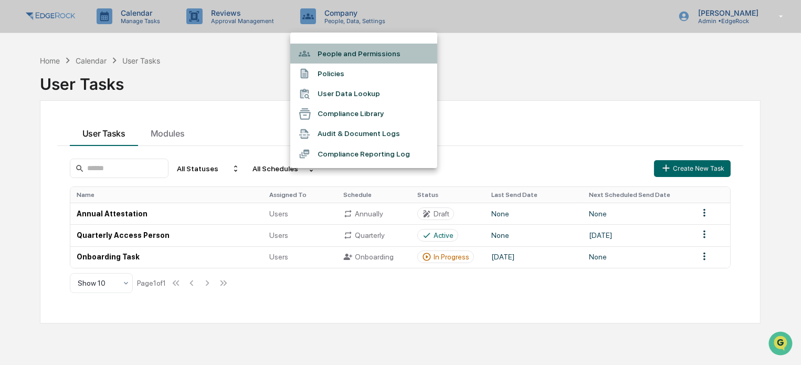
click at [363, 55] on li "People and Permissions" at bounding box center [363, 54] width 147 height 20
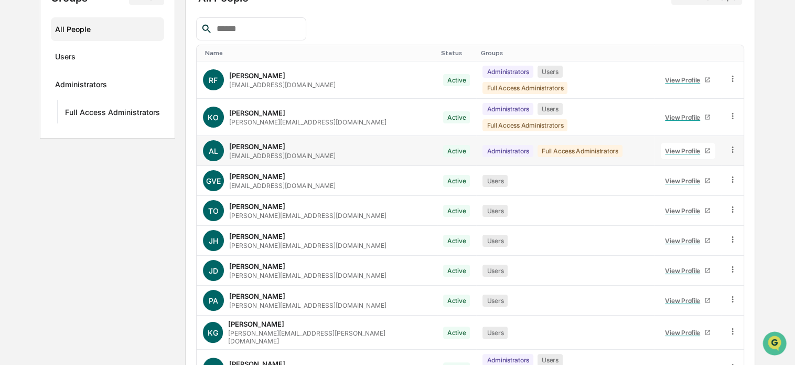
scroll to position [157, 0]
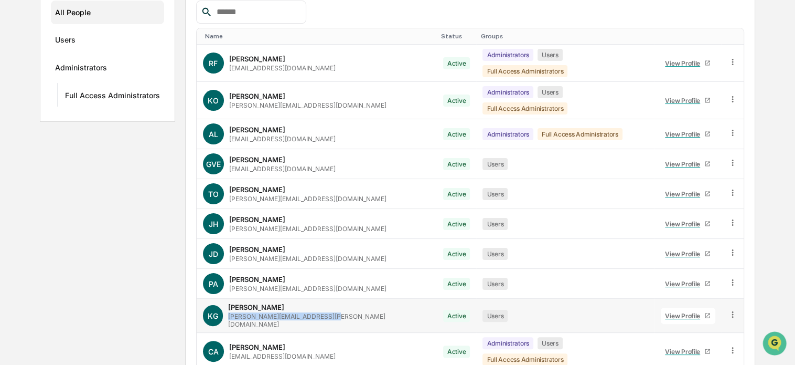
drag, startPoint x: 331, startPoint y: 301, endPoint x: 226, endPoint y: 304, distance: 105.0
click at [227, 304] on div "KG Kyle Gerken kyle.gerken@edgerockwealth.com" at bounding box center [317, 315] width 228 height 25
copy div "kyle.gerken@edgerockwealth.com"
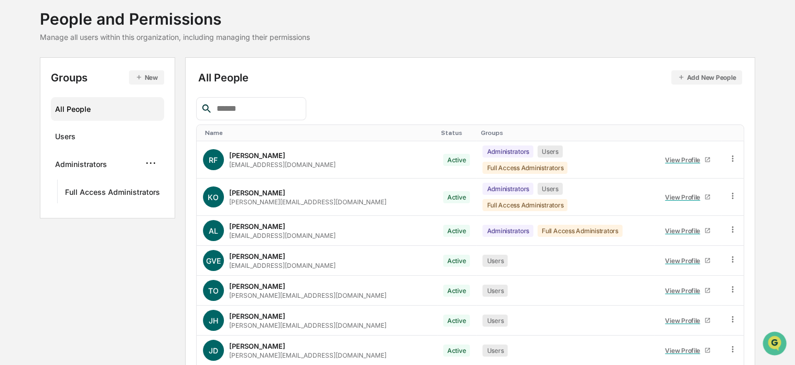
scroll to position [0, 0]
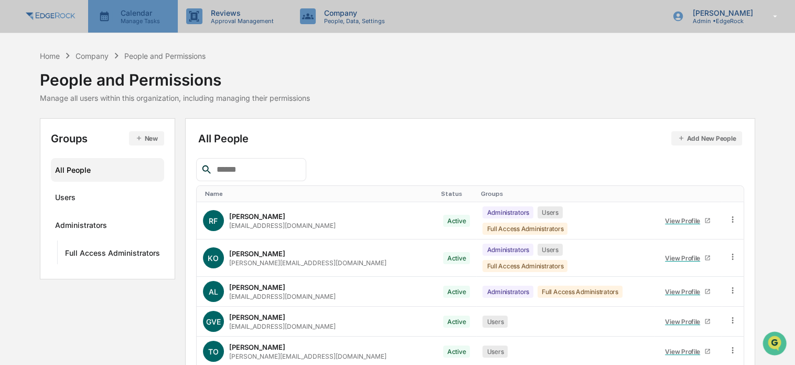
click at [140, 22] on p "Manage Tasks" at bounding box center [138, 20] width 53 height 7
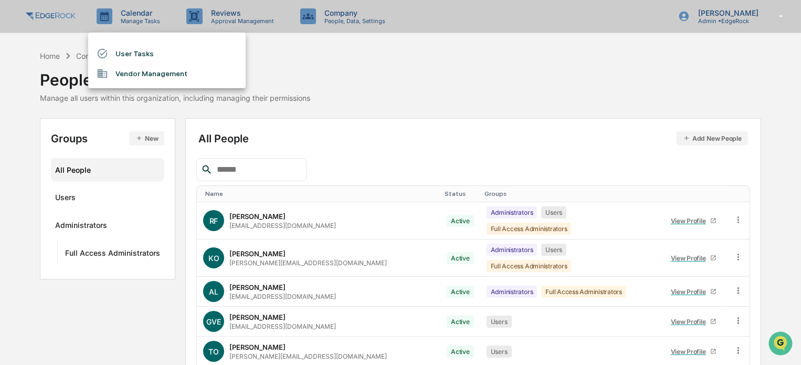
click at [147, 53] on li "User Tasks" at bounding box center [166, 54] width 157 height 20
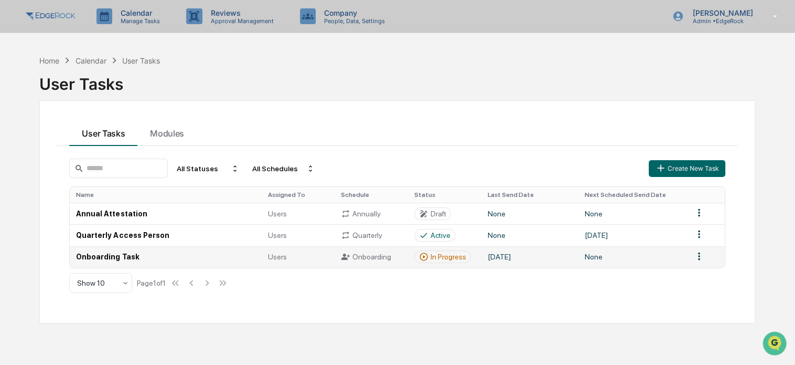
click at [205, 262] on td "Onboarding Task" at bounding box center [165, 257] width 191 height 22
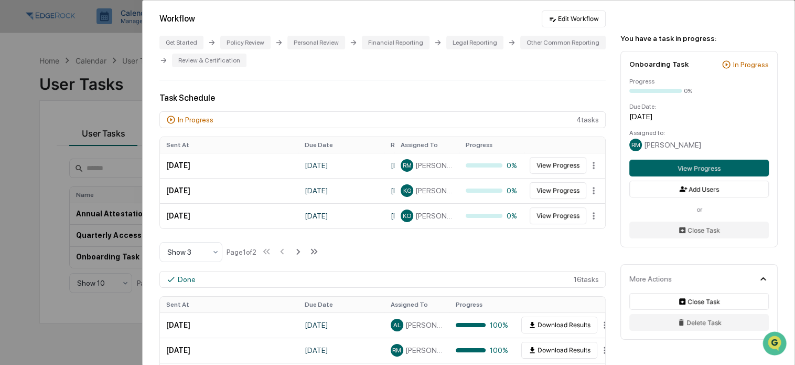
scroll to position [262, 0]
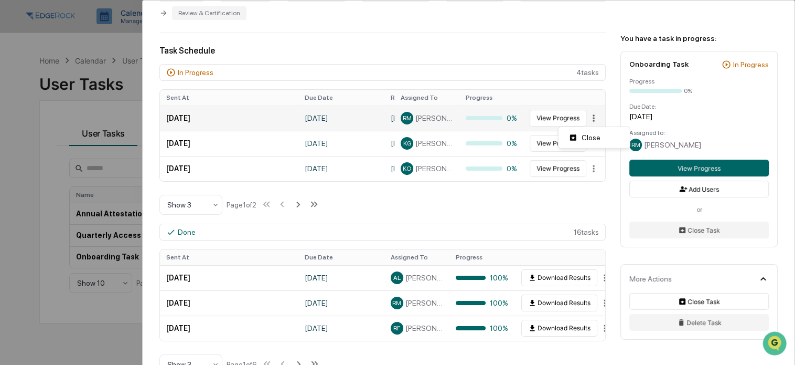
click at [590, 121] on html "Calendar Manage Tasks Reviews Approval Management Company People, Data, Setting…" at bounding box center [397, 182] width 795 height 365
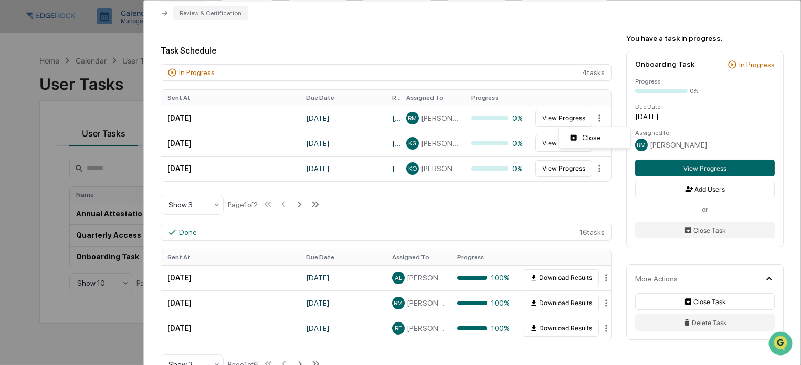
click at [535, 74] on html "Calendar Manage Tasks Reviews Approval Management Company People, Data, Setting…" at bounding box center [400, 182] width 801 height 365
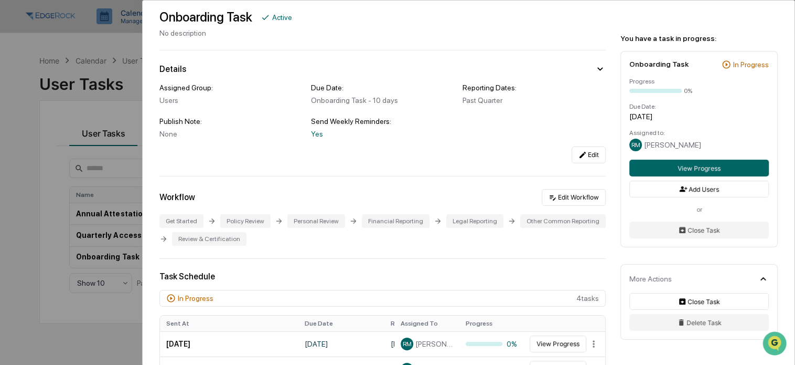
scroll to position [52, 0]
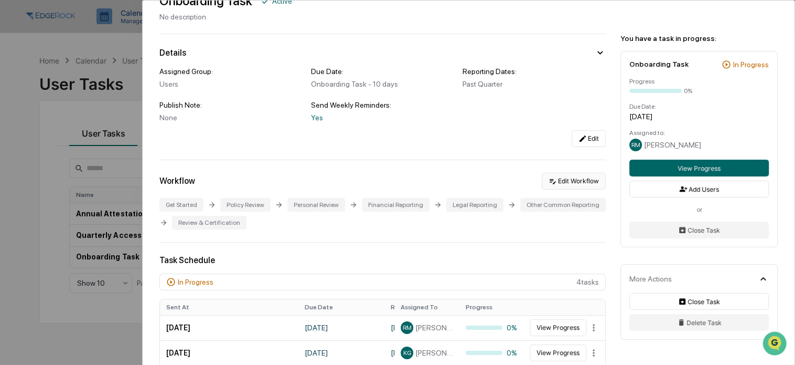
click at [557, 180] on button "Edit Workflow" at bounding box center [574, 181] width 64 height 17
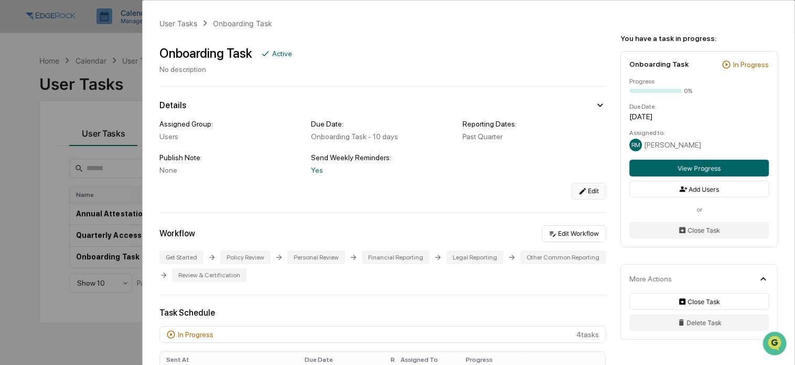
click at [588, 192] on button "Edit" at bounding box center [589, 191] width 34 height 17
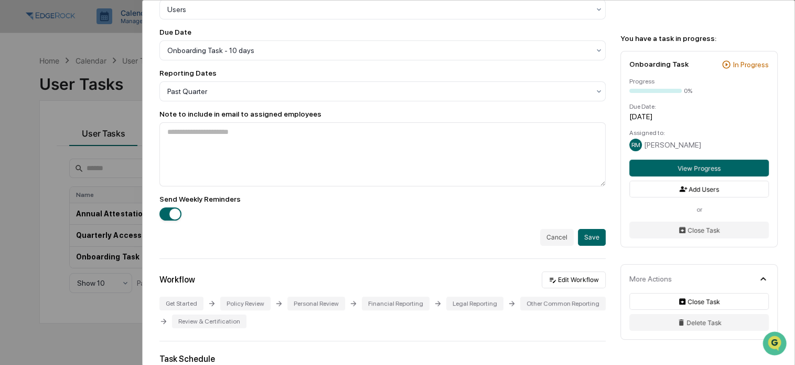
scroll to position [262, 0]
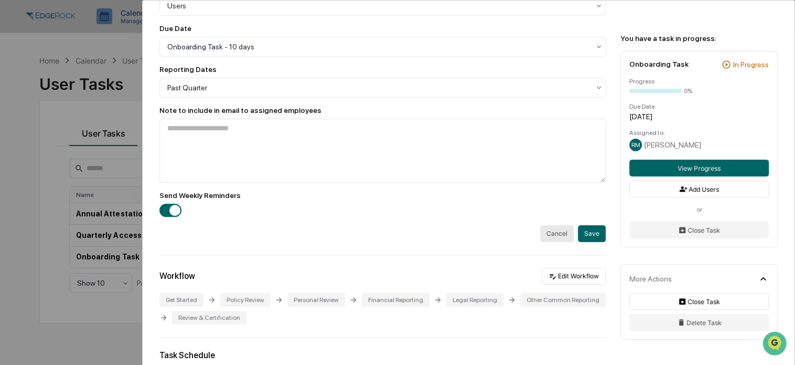
click at [542, 237] on button "Cancel" at bounding box center [557, 233] width 34 height 17
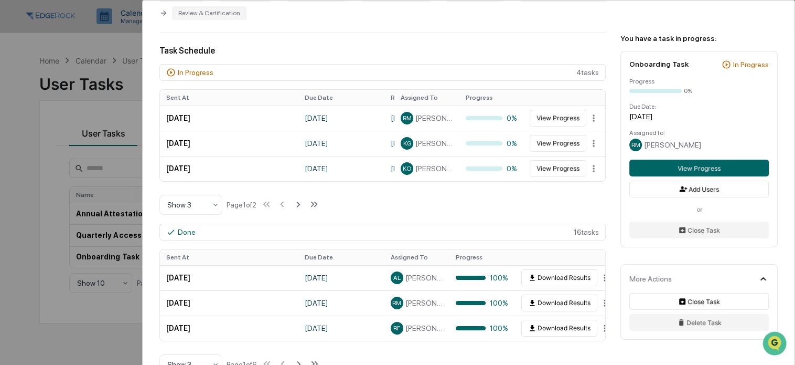
scroll to position [0, 0]
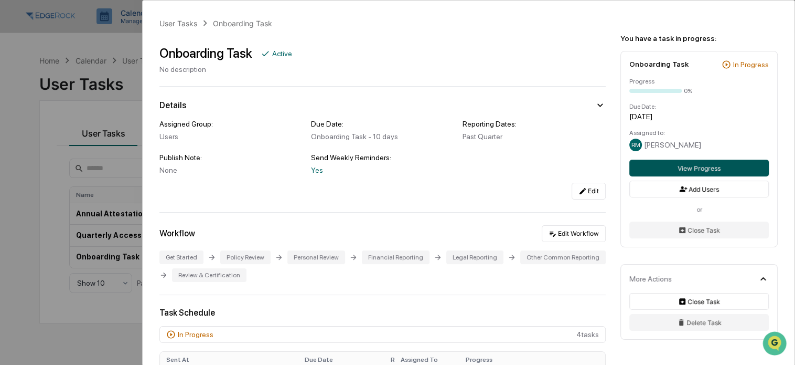
click at [667, 170] on button "View Progress" at bounding box center [700, 167] width 140 height 17
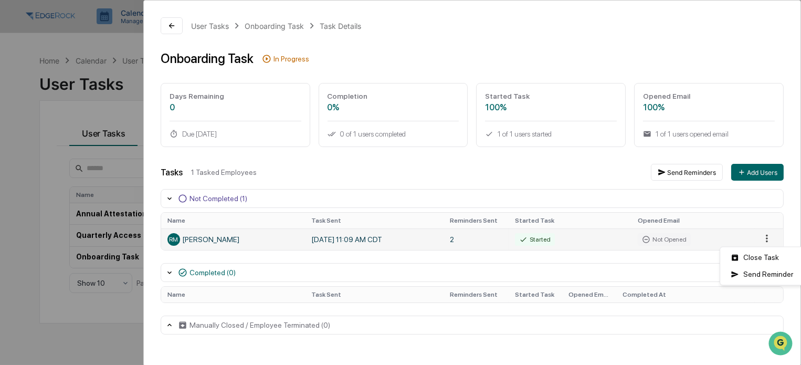
click at [755, 238] on html "Calendar Manage Tasks Reviews Approval Management Company People, Data, Setting…" at bounding box center [400, 182] width 801 height 365
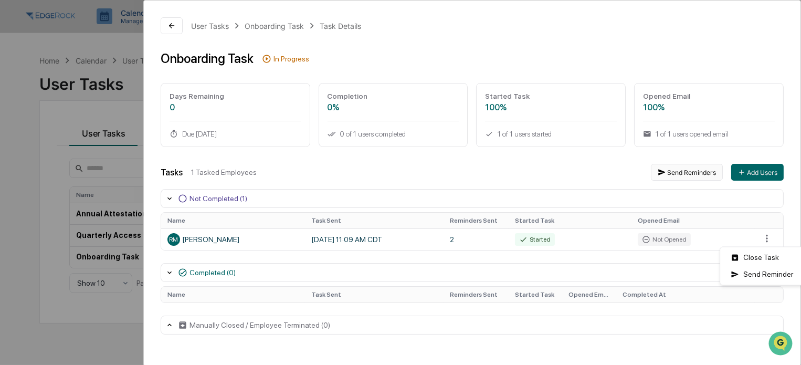
click at [683, 173] on html "Calendar Manage Tasks Reviews Approval Management Company People, Data, Setting…" at bounding box center [400, 182] width 801 height 365
click at [683, 173] on button "Send Reminders" at bounding box center [681, 172] width 72 height 17
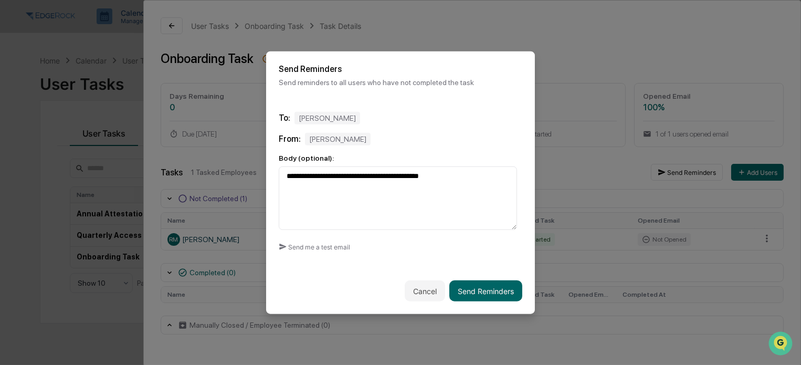
drag, startPoint x: 462, startPoint y: 170, endPoint x: 278, endPoint y: 162, distance: 183.8
click at [279, 162] on div "**********" at bounding box center [400, 191] width 243 height 77
type textarea "**********"
click at [326, 242] on button "Send me a test email" at bounding box center [314, 246] width 71 height 17
click at [477, 293] on button "Send Reminders" at bounding box center [485, 290] width 73 height 21
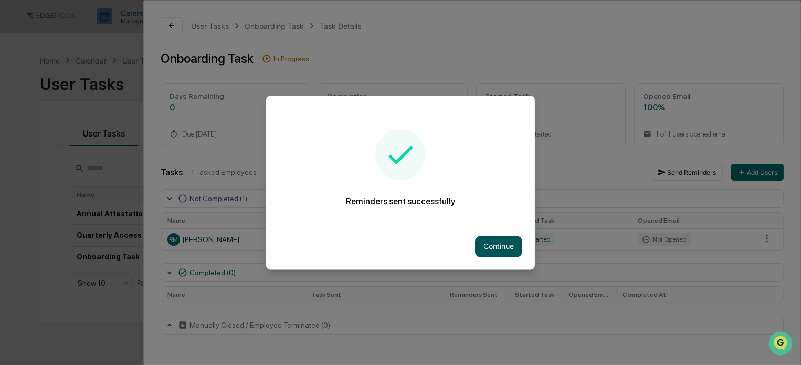
click at [500, 249] on button "Continue" at bounding box center [498, 246] width 47 height 21
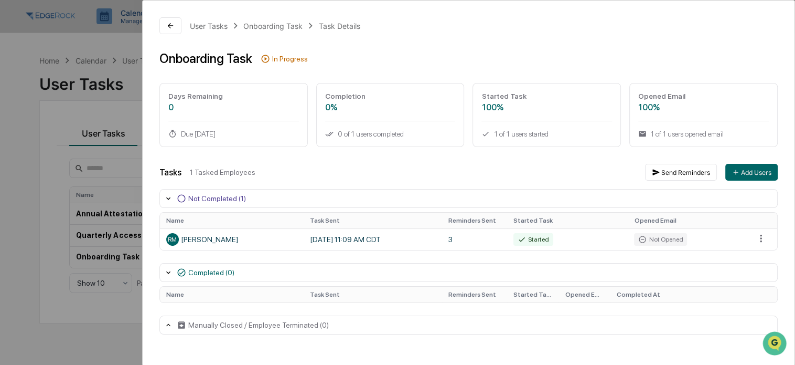
click at [263, 30] on div "User Tasks Onboarding Task Task Details" at bounding box center [275, 26] width 170 height 12
click at [265, 27] on div "Onboarding Task" at bounding box center [272, 26] width 59 height 9
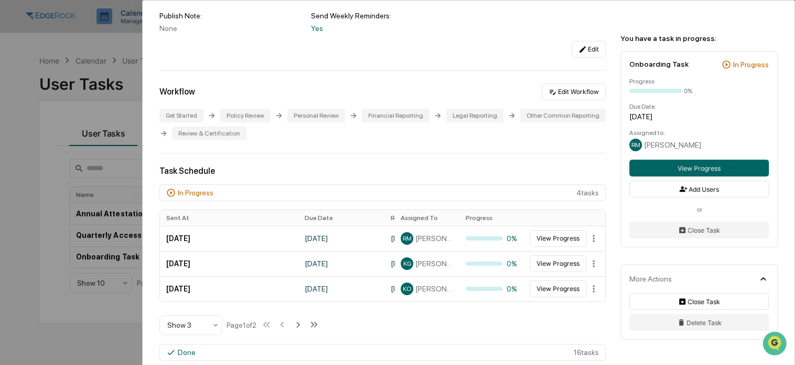
scroll to position [157, 0]
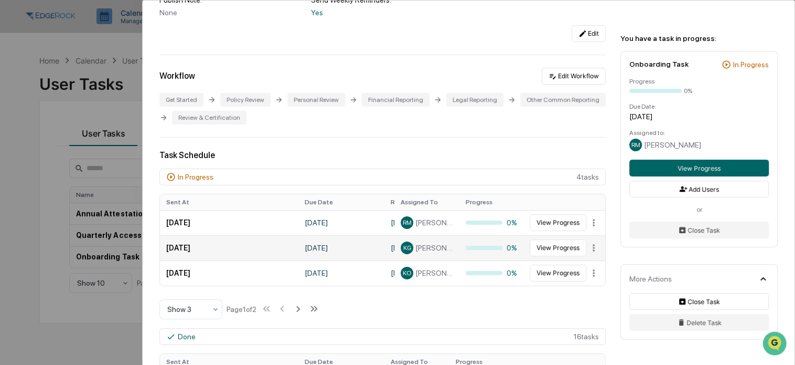
click at [440, 253] on div "KG Kyle Gerken" at bounding box center [427, 247] width 52 height 13
click at [561, 251] on button "View Progress" at bounding box center [558, 247] width 57 height 17
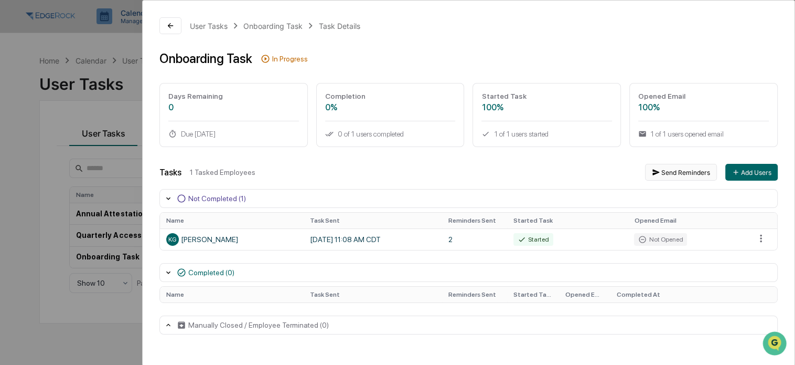
click at [691, 172] on button "Send Reminders" at bounding box center [681, 172] width 72 height 17
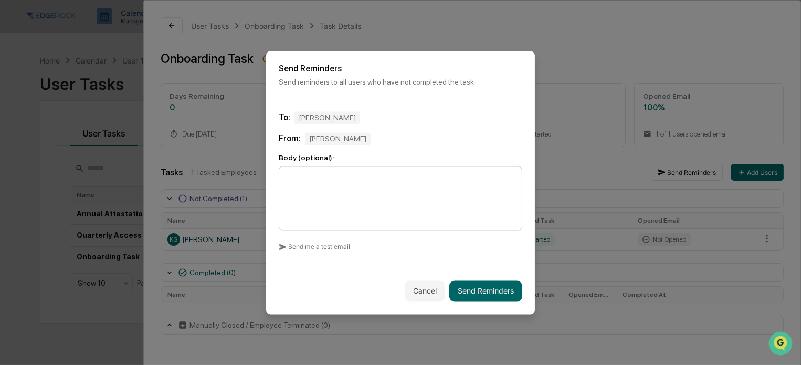
click at [420, 188] on textarea at bounding box center [400, 198] width 243 height 64
type textarea "**********"
click at [486, 288] on button "Send Reminders" at bounding box center [485, 290] width 73 height 21
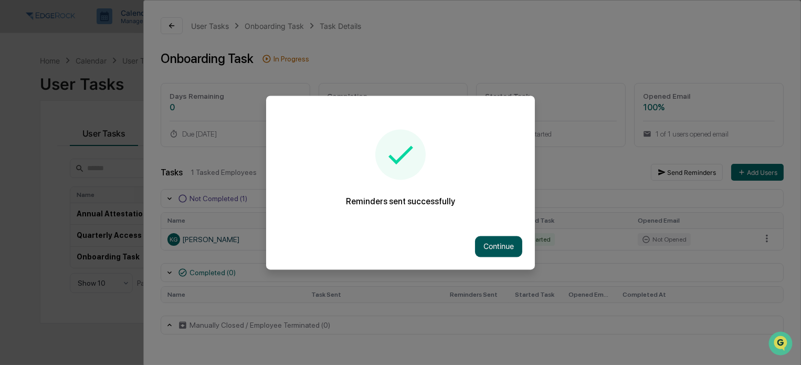
click at [507, 247] on button "Continue" at bounding box center [498, 246] width 47 height 21
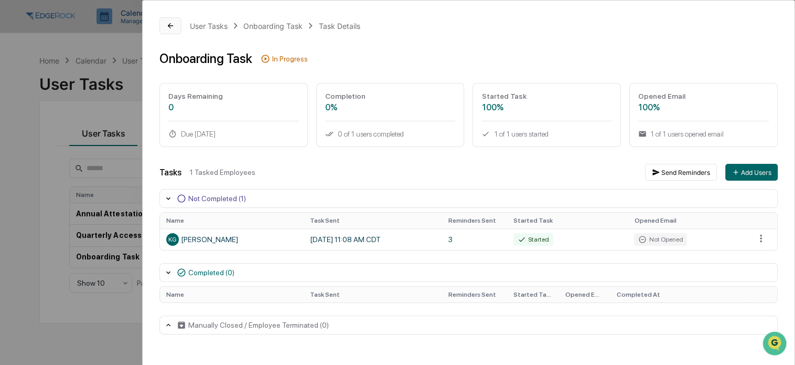
click at [174, 28] on icon at bounding box center [170, 26] width 8 height 8
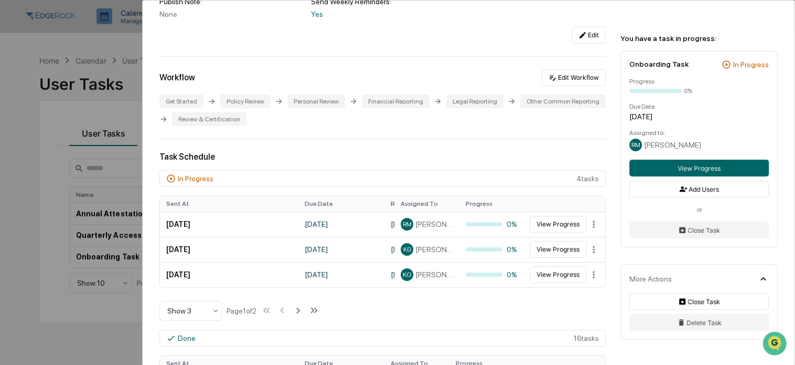
scroll to position [157, 0]
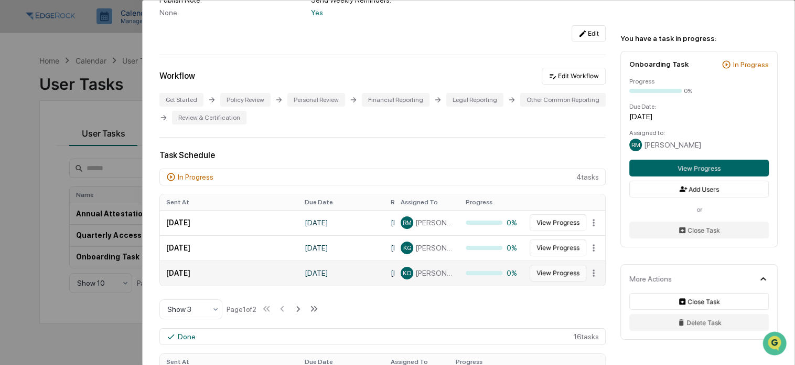
click at [551, 274] on button "View Progress" at bounding box center [558, 272] width 57 height 17
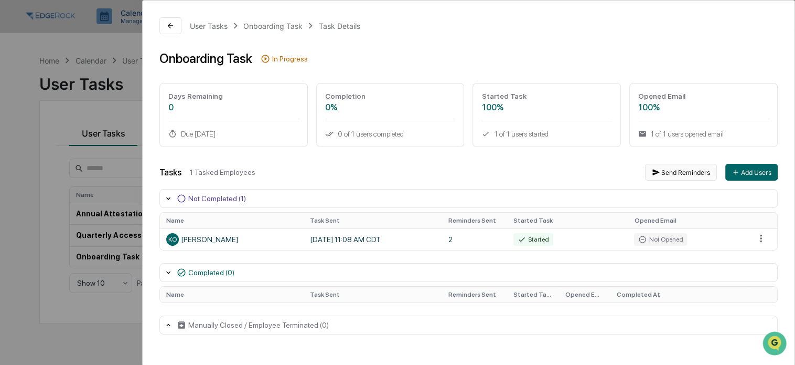
click at [665, 173] on button "Send Reminders" at bounding box center [681, 172] width 72 height 17
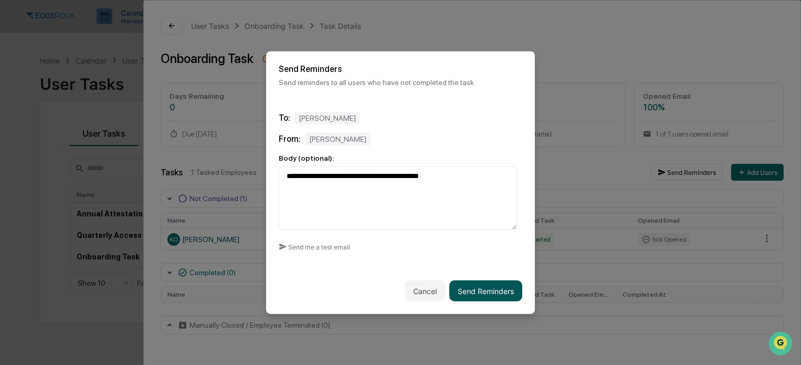
type textarea "**********"
click at [491, 289] on button "Send Reminders" at bounding box center [485, 290] width 73 height 21
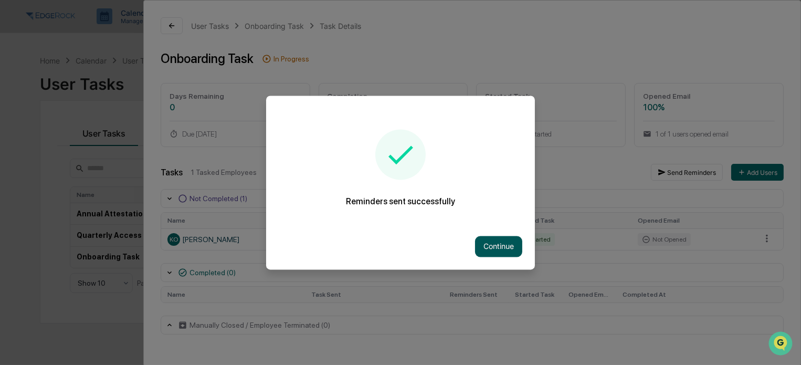
click at [492, 248] on button "Continue" at bounding box center [498, 246] width 47 height 21
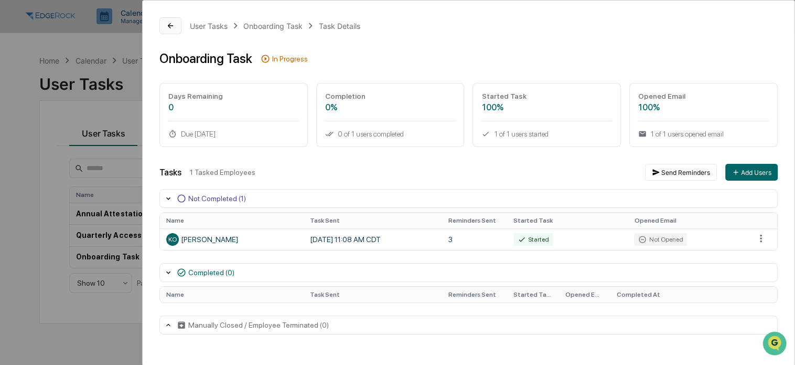
click at [172, 23] on icon at bounding box center [170, 26] width 8 height 8
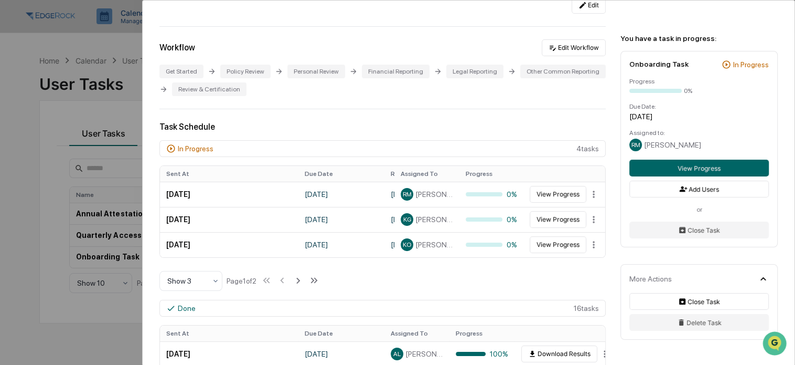
scroll to position [210, 0]
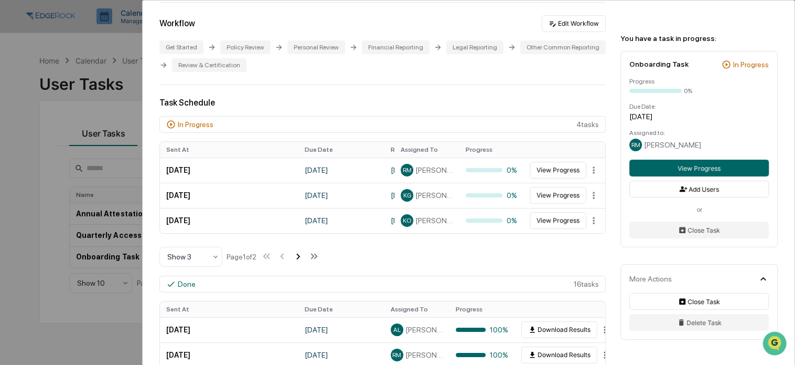
click at [296, 257] on icon at bounding box center [298, 256] width 12 height 12
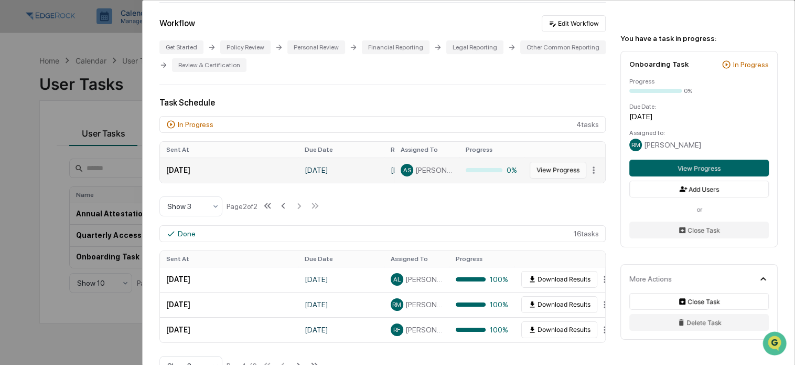
click at [541, 174] on button "View Progress" at bounding box center [558, 170] width 57 height 17
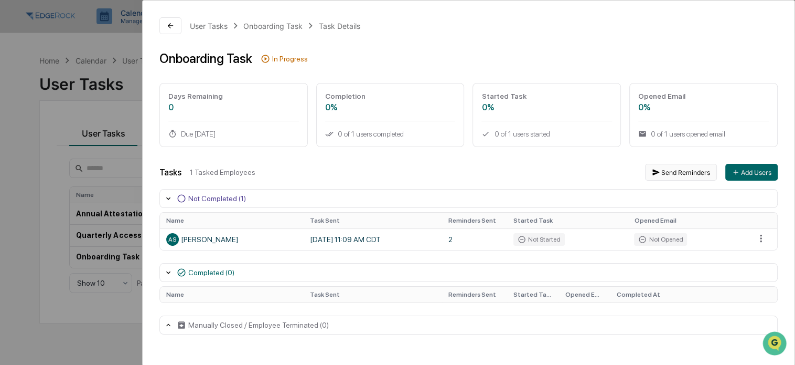
click at [678, 173] on button "Send Reminders" at bounding box center [681, 172] width 72 height 17
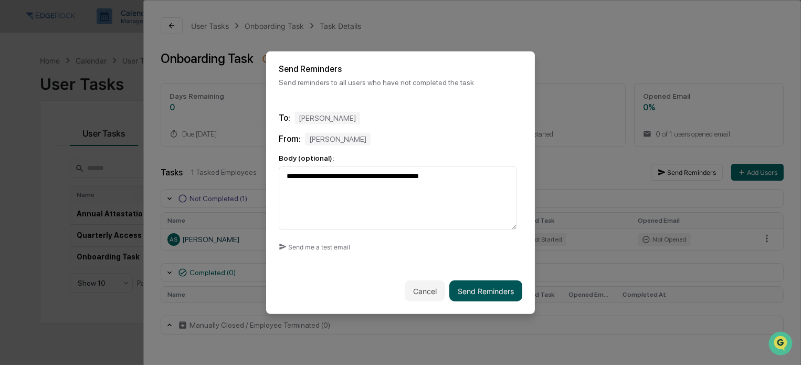
type textarea "**********"
click at [492, 281] on button "Send Reminders" at bounding box center [485, 290] width 73 height 21
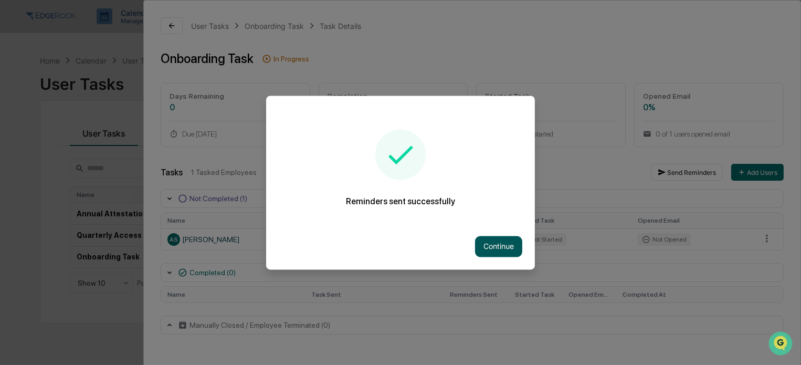
click at [476, 251] on button "Continue" at bounding box center [498, 246] width 47 height 21
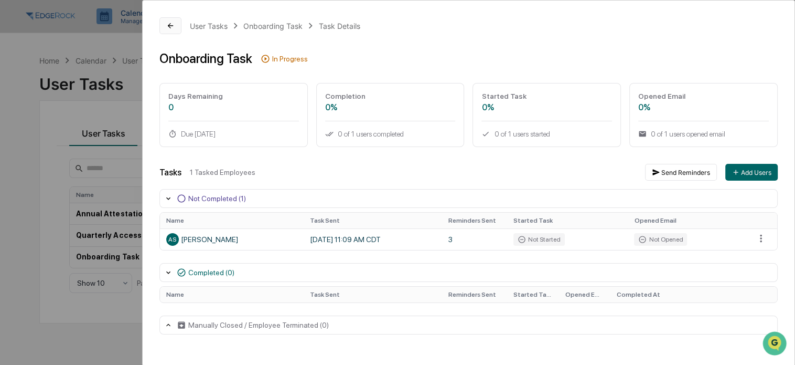
click at [174, 24] on icon at bounding box center [170, 26] width 8 height 8
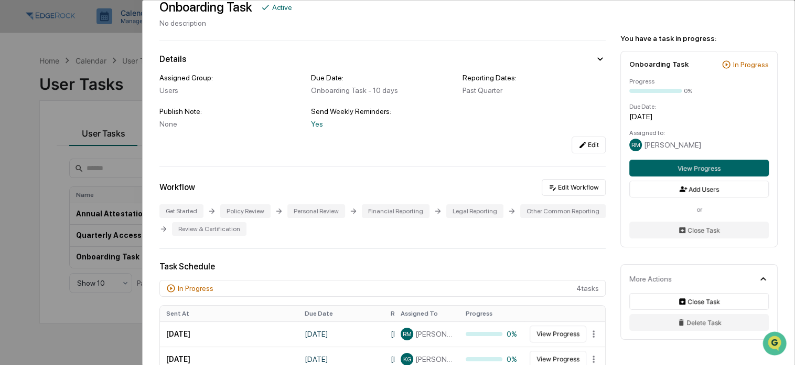
scroll to position [105, 0]
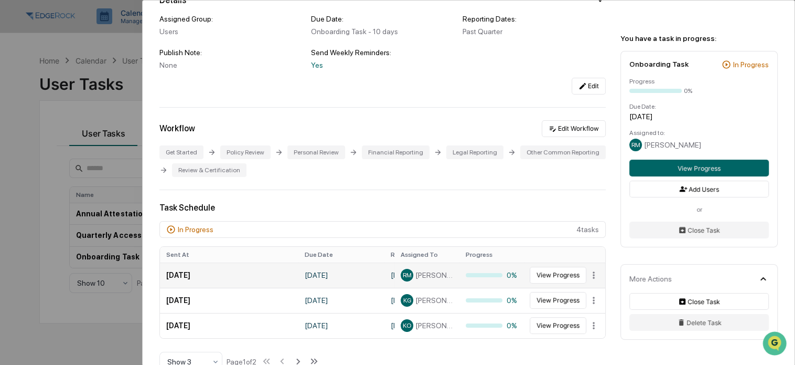
click at [343, 282] on td "[DATE]" at bounding box center [342, 274] width 86 height 25
click at [547, 273] on button "View Progress" at bounding box center [558, 275] width 57 height 17
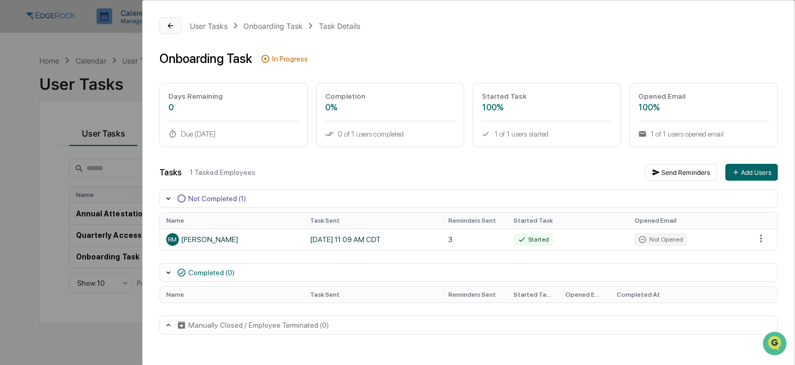
click at [170, 24] on icon at bounding box center [170, 26] width 8 height 8
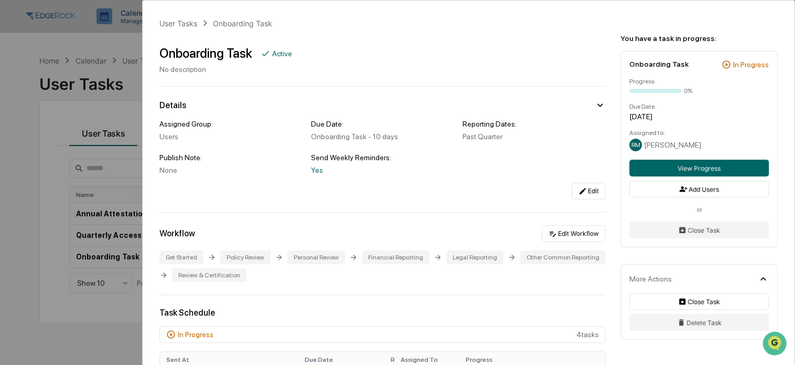
click at [105, 165] on div "User Tasks Onboarding Task Onboarding Task Active No description Details Assign…" at bounding box center [397, 182] width 795 height 365
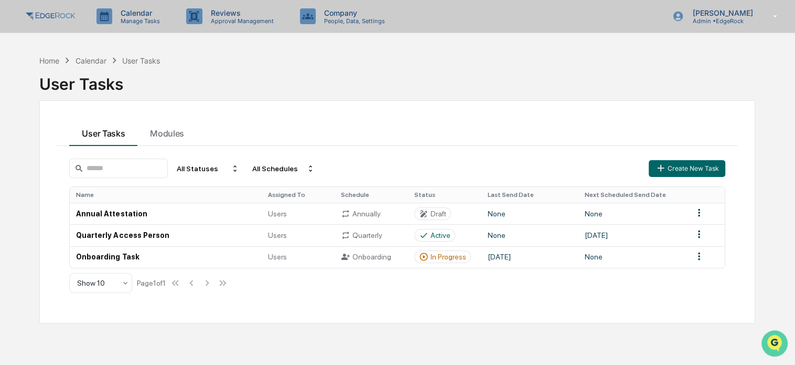
click at [775, 343] on icon "Open customer support" at bounding box center [775, 356] width 26 height 26
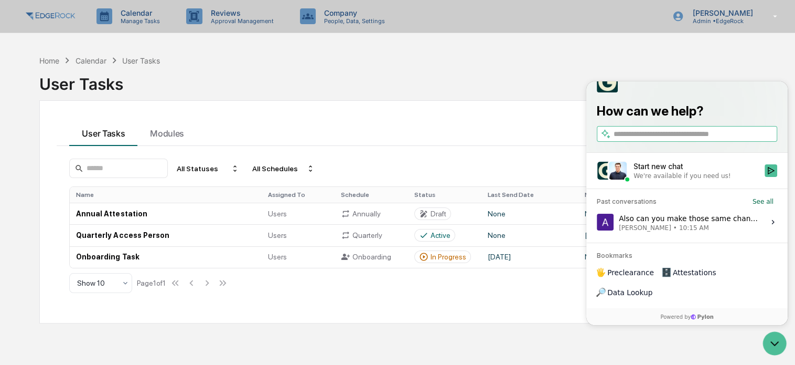
click at [702, 231] on div "Also can you make those same changes to Centennial Advisors environment? Aaron …" at bounding box center [689, 221] width 140 height 20
click at [597, 222] on button "View issue" at bounding box center [596, 221] width 1 height 1
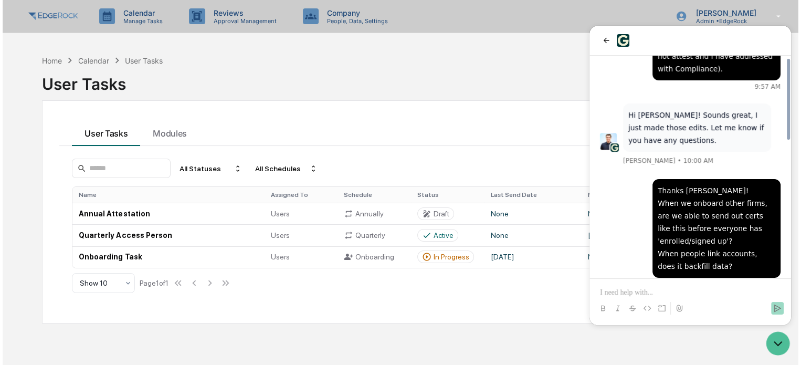
scroll to position [213, 0]
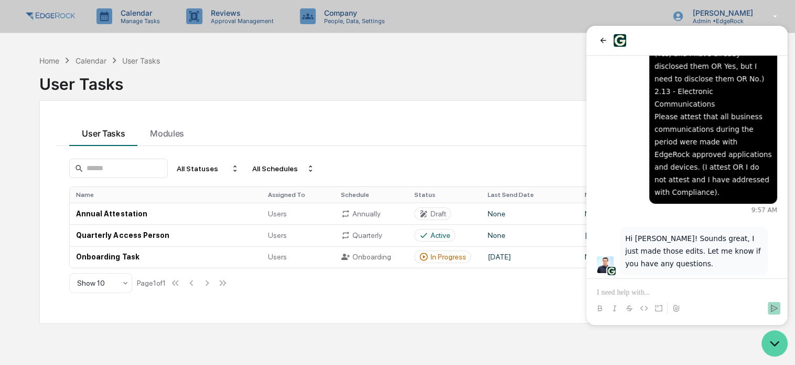
click at [773, 345] on icon "Open customer support" at bounding box center [775, 343] width 26 height 26
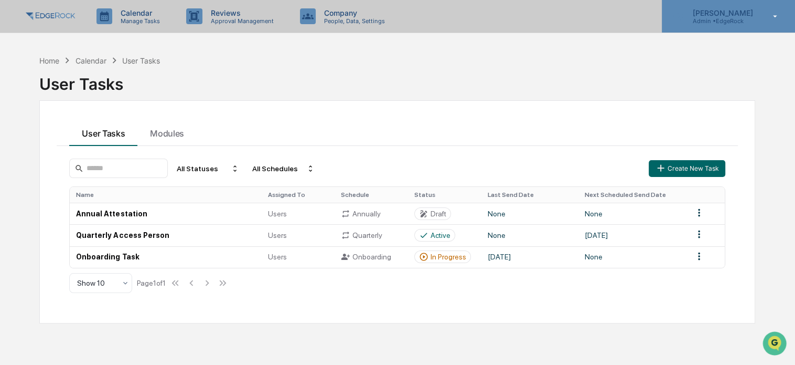
click at [779, 16] on icon at bounding box center [775, 17] width 18 height 10
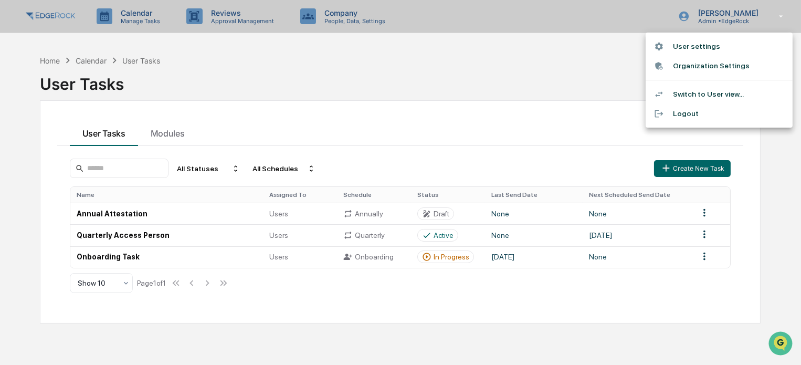
click at [740, 114] on li "Logout" at bounding box center [718, 113] width 147 height 19
